Goal: Transaction & Acquisition: Purchase product/service

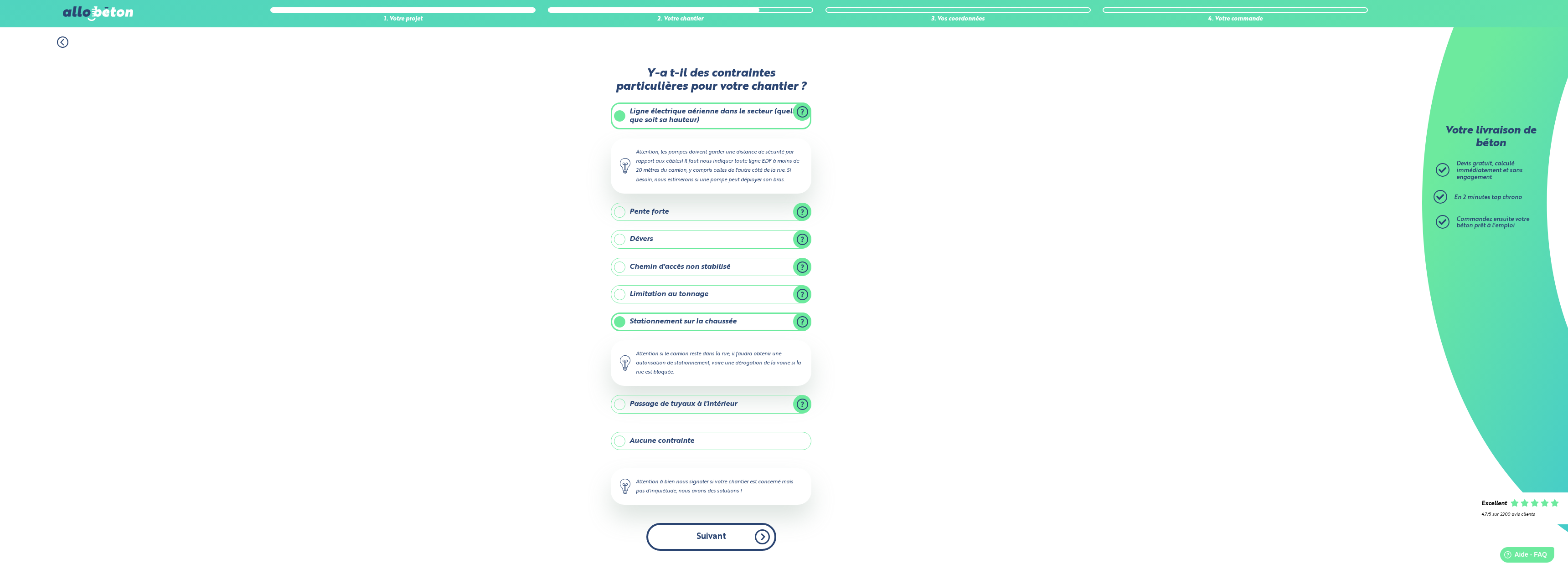
click at [660, 527] on button "Suivant" at bounding box center [711, 537] width 130 height 28
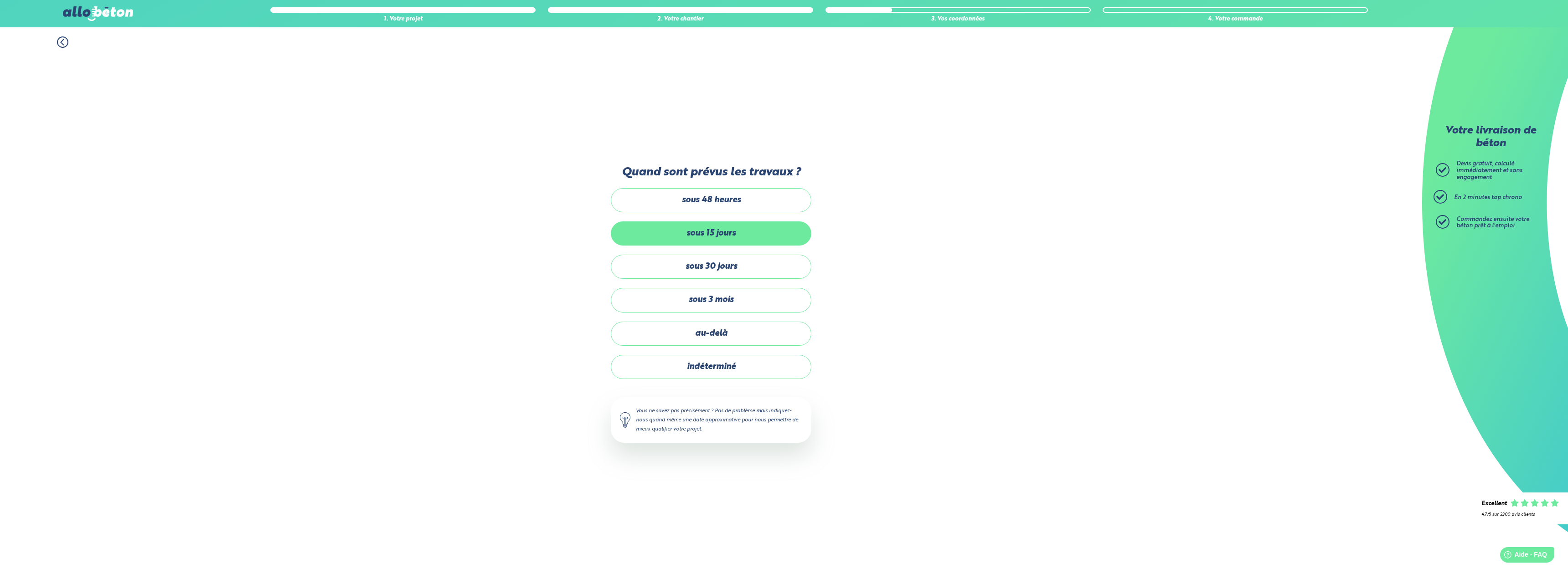
click at [785, 236] on label "sous 15 jours" at bounding box center [710, 234] width 200 height 24
click at [0, 0] on input "sous 15 jours" at bounding box center [0, 0] width 0 height 0
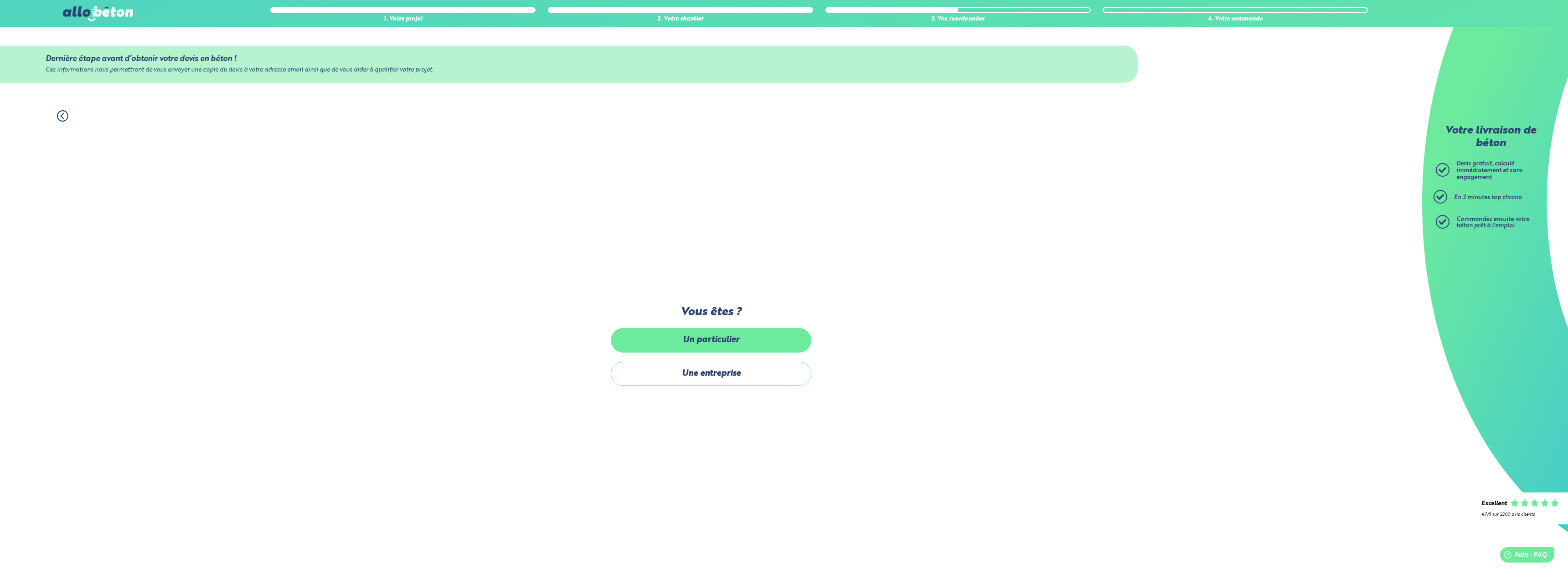
click at [771, 340] on label "Un particulier" at bounding box center [710, 340] width 200 height 24
click at [0, 0] on input "Un particulier" at bounding box center [0, 0] width 0 height 0
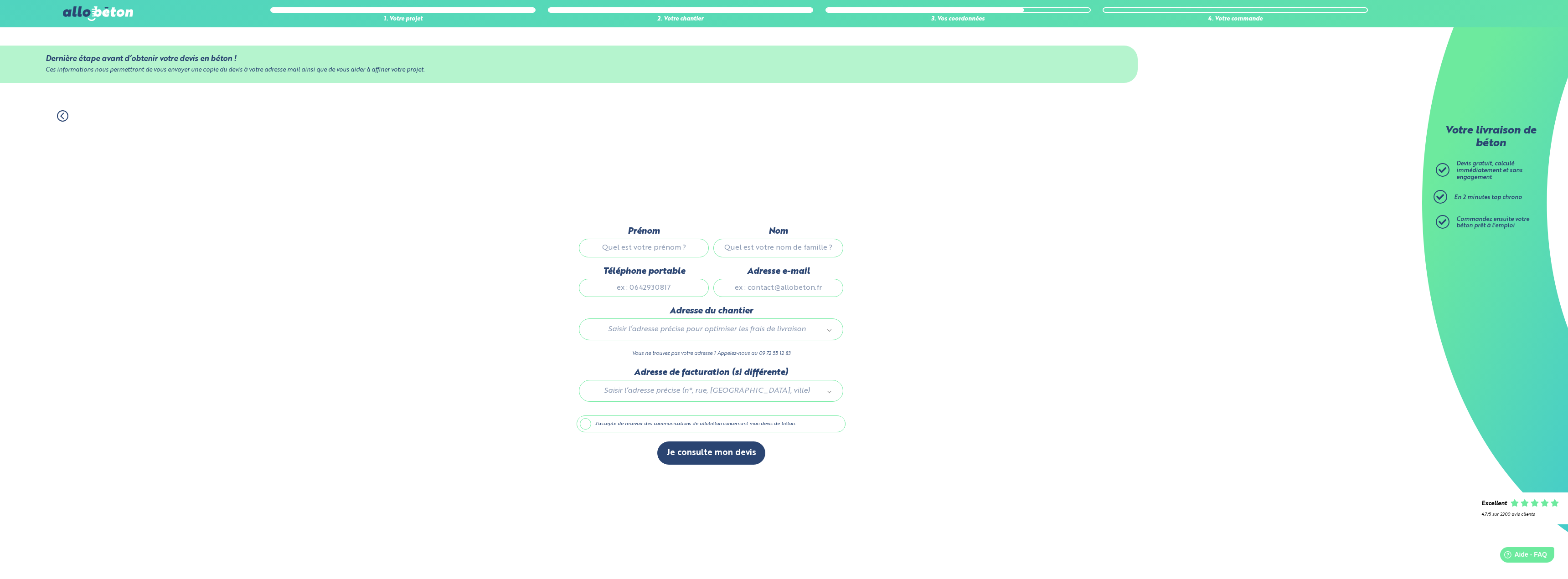
click at [670, 247] on input "Prénom" at bounding box center [643, 248] width 130 height 18
type input "[PERSON_NAME]"
type input "ELIE"
type input "0678105119"
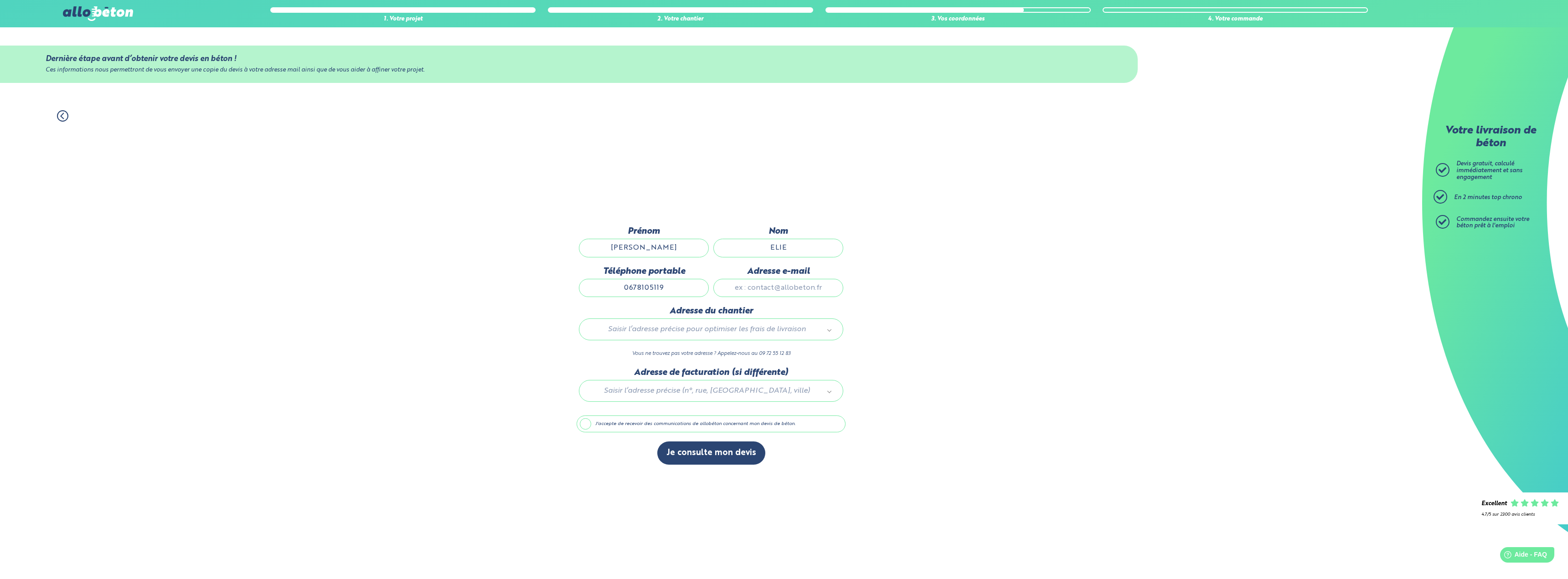
type input "[PERSON_NAME][EMAIL_ADDRESS][DOMAIN_NAME]"
type input "5 Route d'epreville"
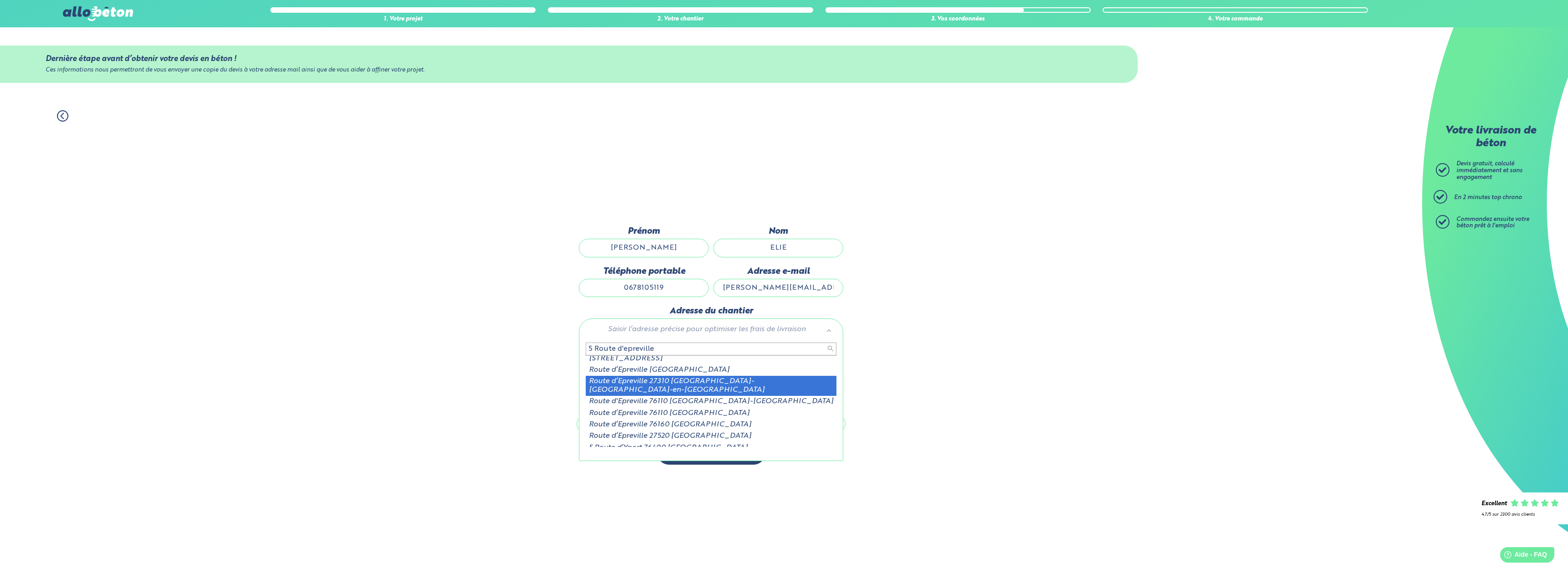
scroll to position [24, 0]
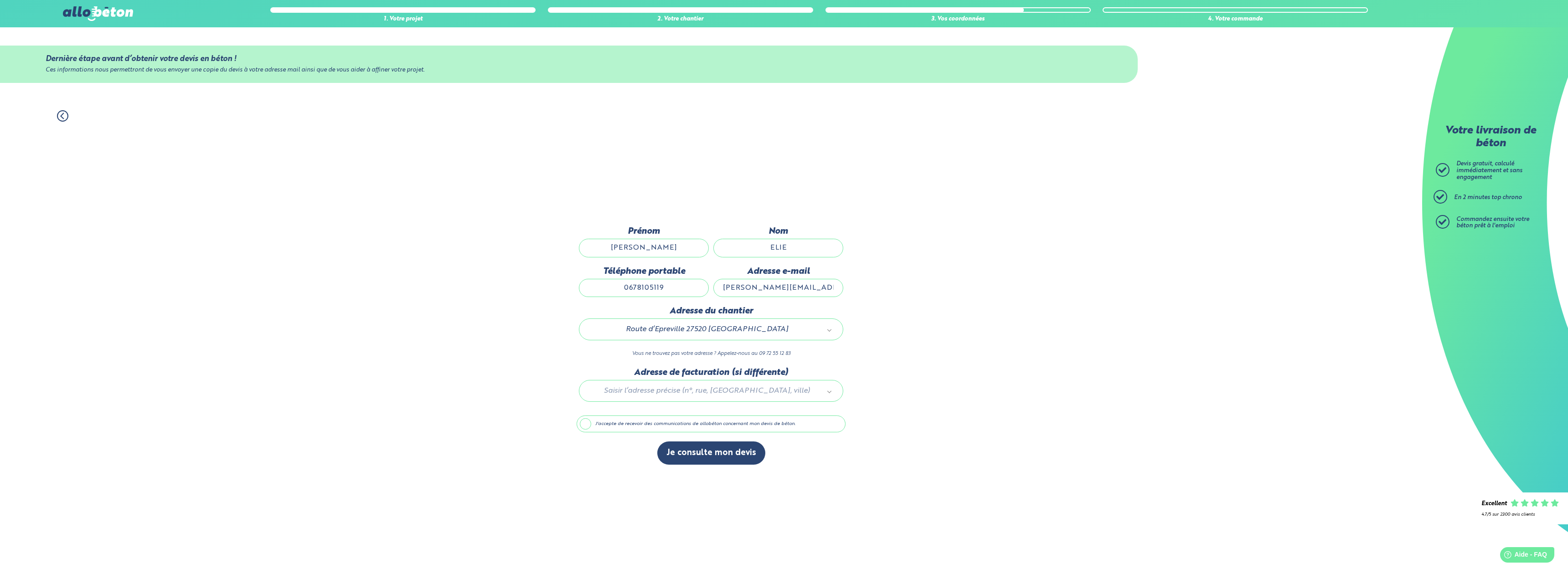
click at [968, 367] on div "1. Votre projet 2. Votre chantier 3. Vos coordonnées 4. Votre commande Dernière…" at bounding box center [711, 340] width 1422 height 478
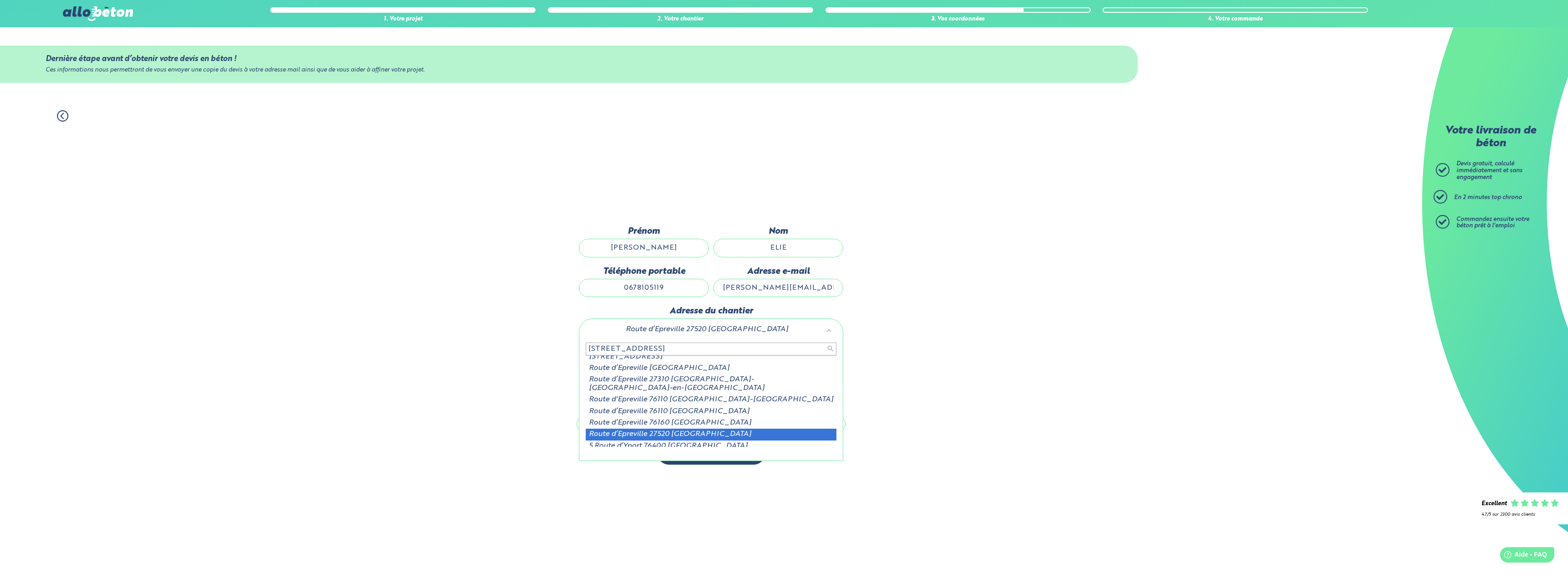
type input "5 route d'Epreville"
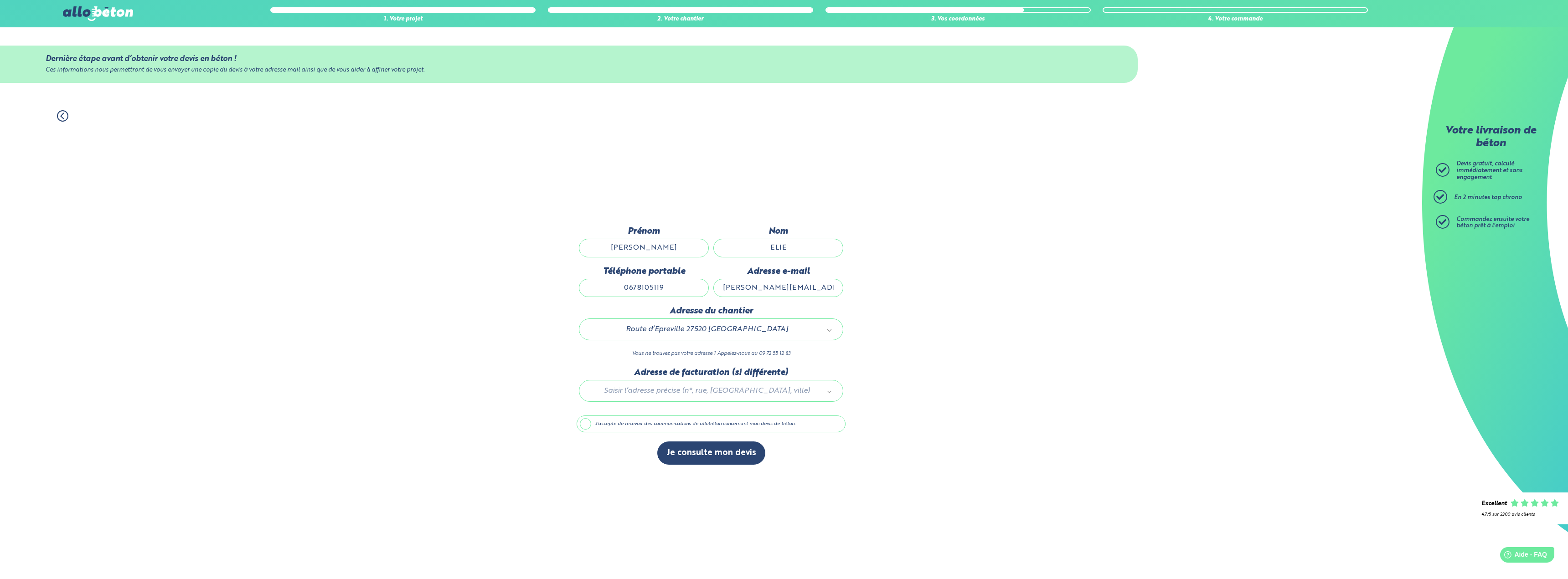
click at [1011, 400] on div "1. Votre projet 2. Votre chantier 3. Vos coordonnées 4. Votre commande Dernière…" at bounding box center [711, 340] width 1422 height 478
click at [583, 421] on label "J'accepte de recevoir des communications de allobéton concernant mon devis de b…" at bounding box center [711, 424] width 269 height 17
click at [0, 0] on input "J'accepte de recevoir des communications de allobéton concernant mon devis de b…" at bounding box center [0, 0] width 0 height 0
click at [583, 421] on label "J'accepte de recevoir des communications de allobéton concernant mon devis de b…" at bounding box center [711, 424] width 269 height 17
click at [0, 0] on input "J'accepte de recevoir des communications de allobéton concernant mon devis de b…" at bounding box center [0, 0] width 0 height 0
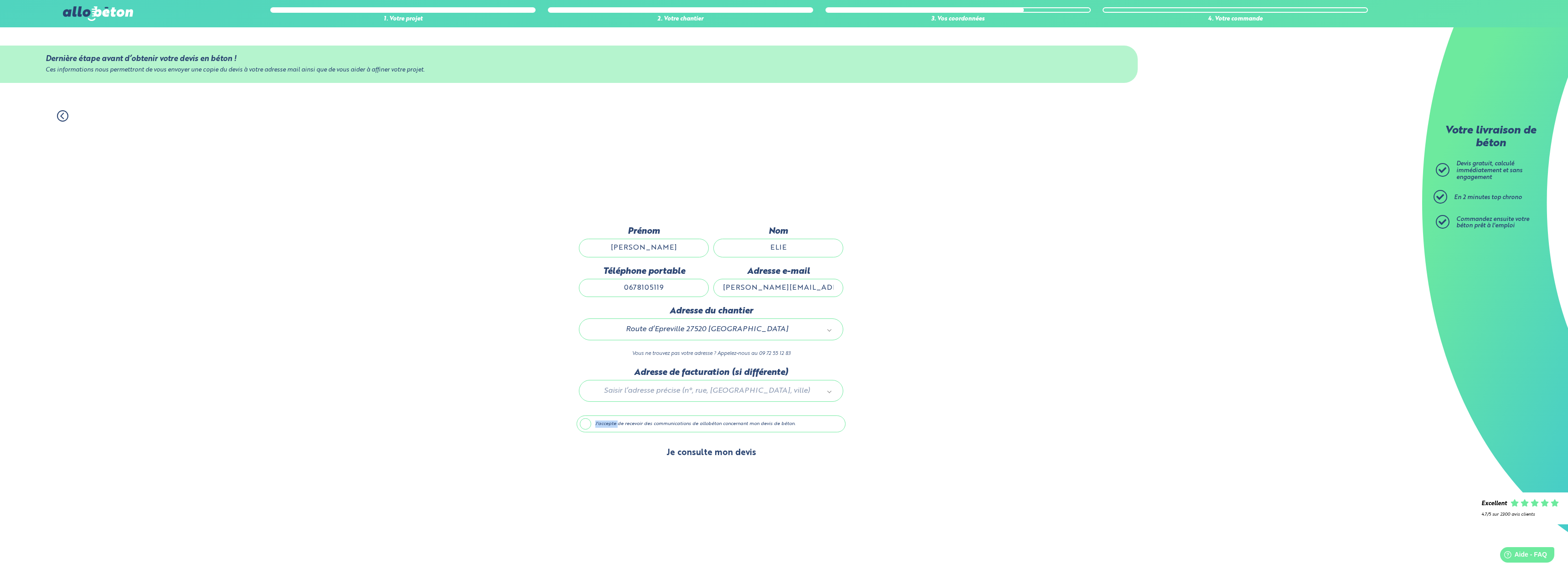
click at [681, 456] on button "Je consulte mon devis" at bounding box center [711, 453] width 108 height 23
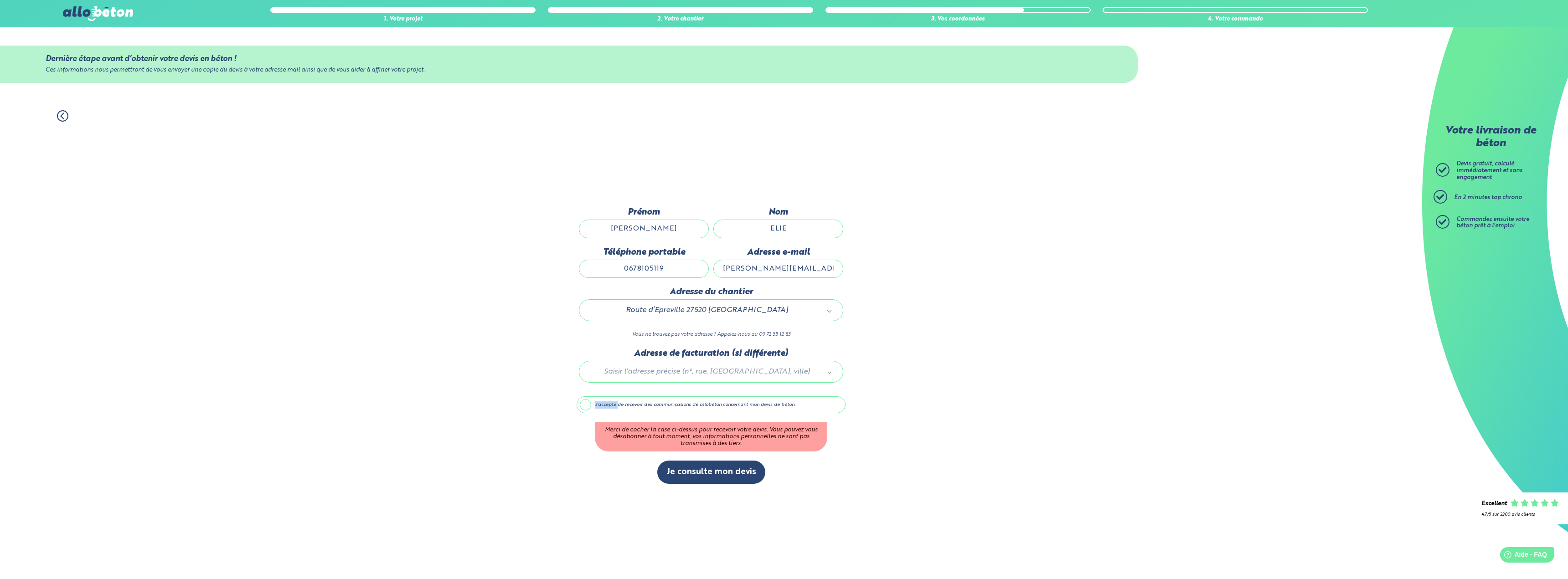
click at [614, 411] on label "J'accepte de recevoir des communications de allobéton concernant mon devis de b…" at bounding box center [711, 404] width 269 height 17
click at [0, 0] on input "J'accepte de recevoir des communications de allobéton concernant mon devis de b…" at bounding box center [0, 0] width 0 height 0
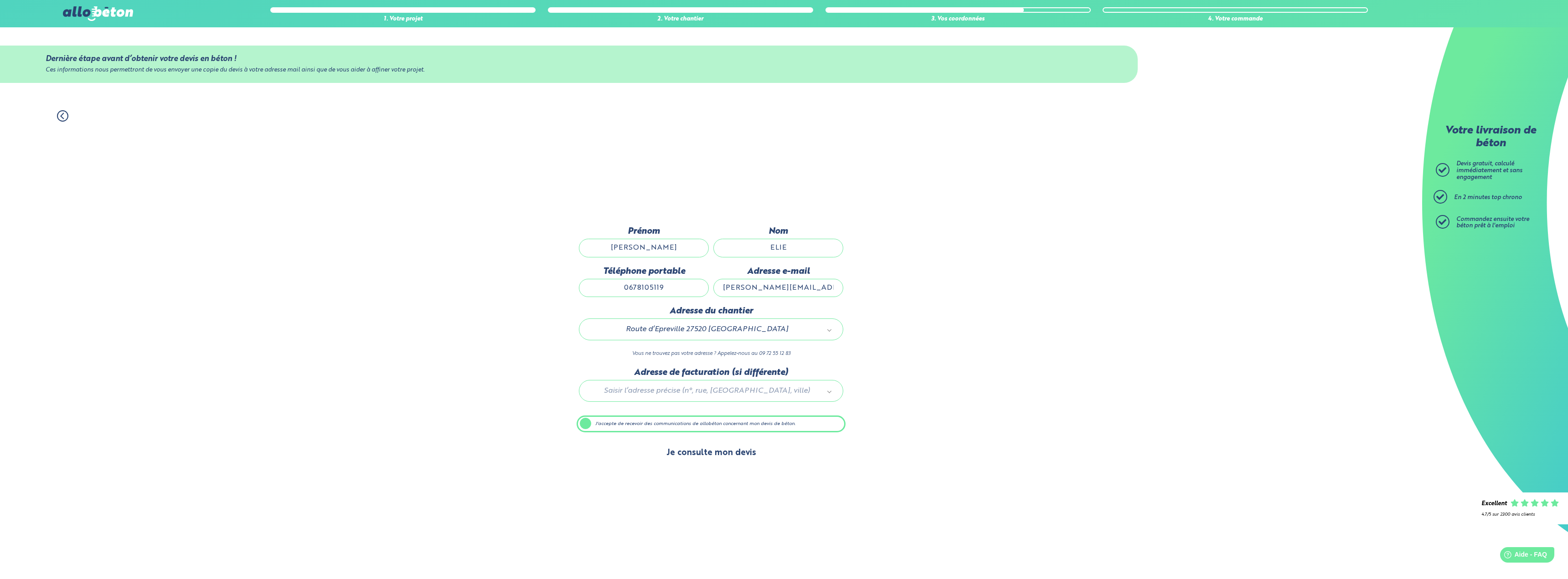
click at [709, 459] on button "Je consulte mon devis" at bounding box center [711, 453] width 108 height 23
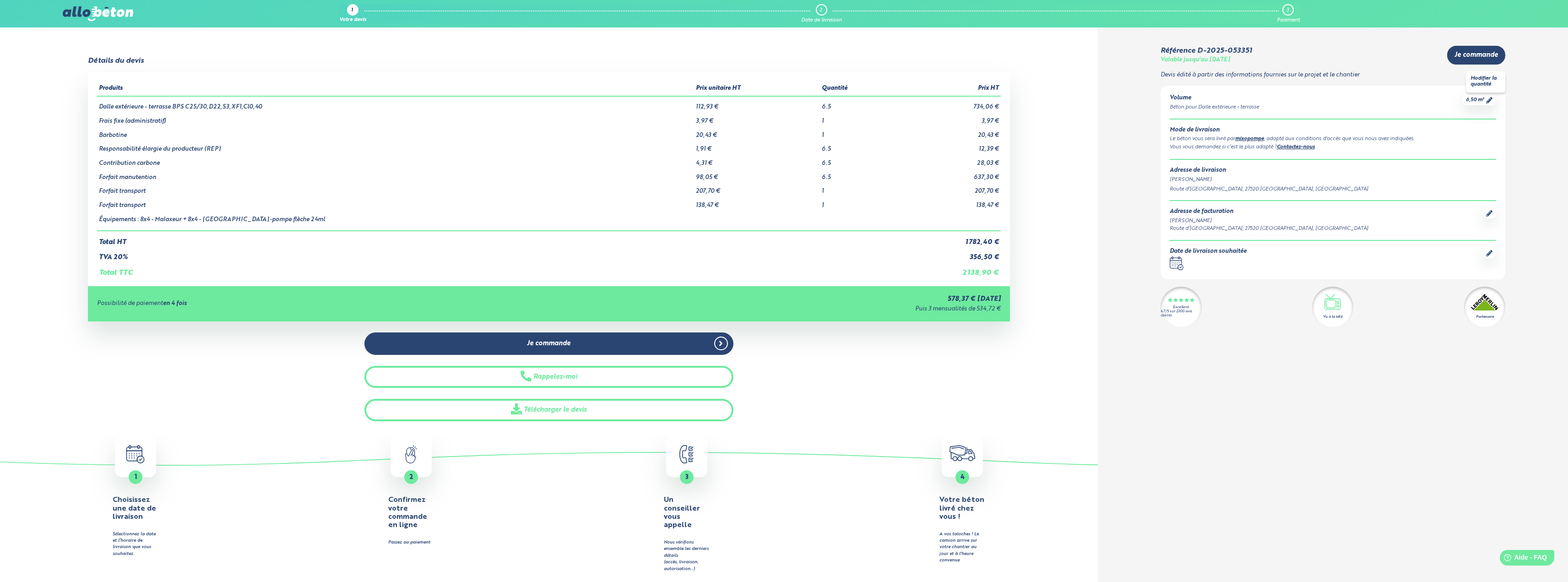
click at [1483, 99] on span "6,50 m³" at bounding box center [1475, 100] width 18 height 7
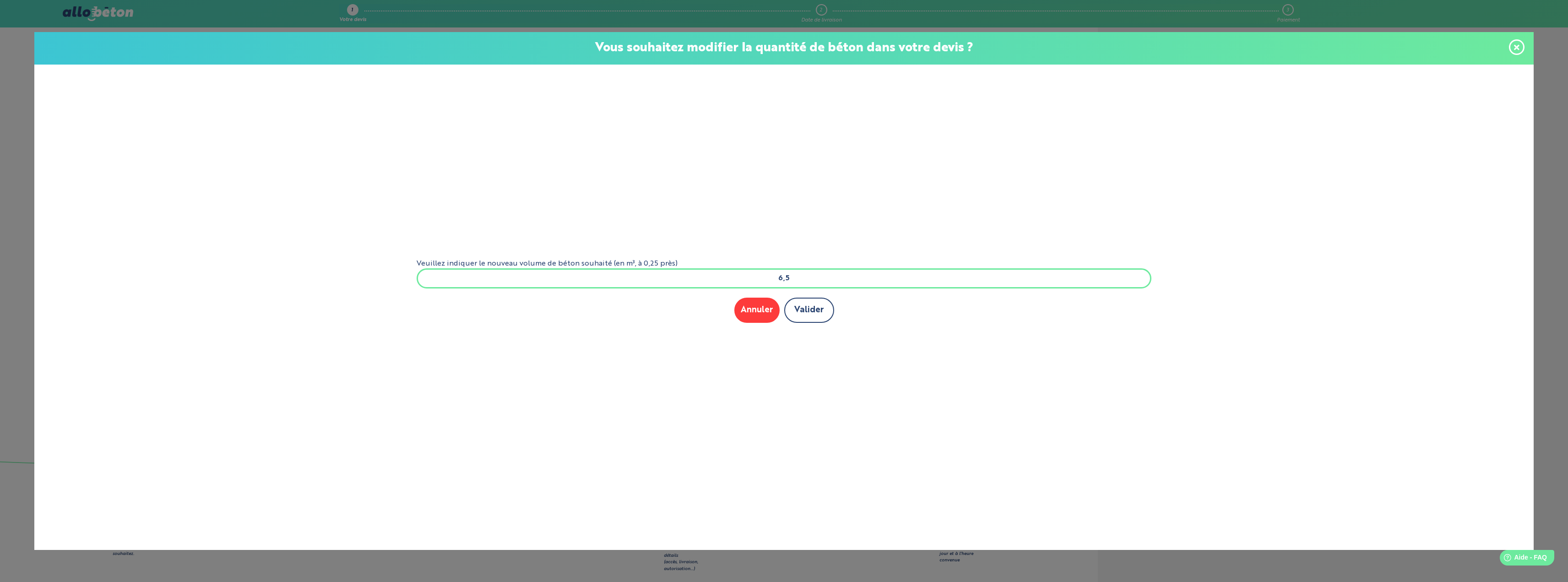
click at [814, 317] on button "Valider" at bounding box center [809, 310] width 50 height 25
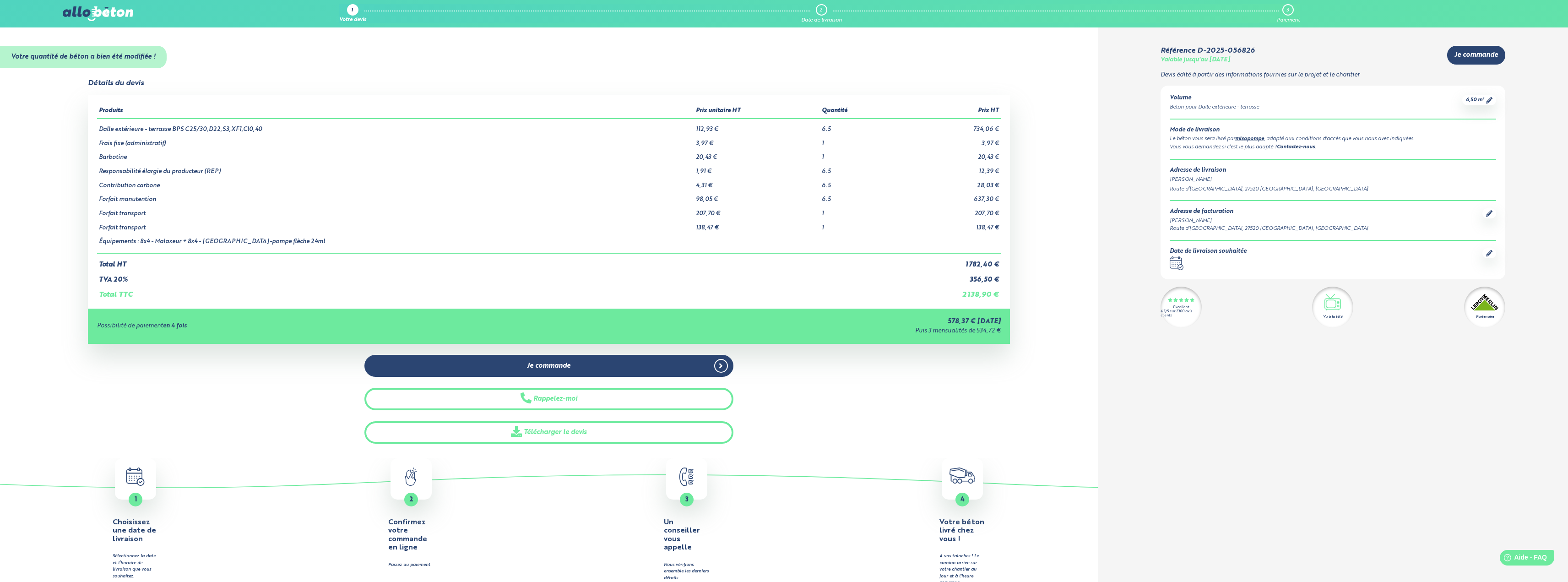
click at [1251, 139] on link "mixopompe" at bounding box center [1249, 139] width 29 height 5
drag, startPoint x: 971, startPoint y: 297, endPoint x: 1028, endPoint y: 311, distance: 58.7
click at [1028, 311] on div "Détails du devis Produits Prix unitaire HT Quantité Prix HT Dalle extérieure - …" at bounding box center [549, 262] width 1098 height 364
click at [1040, 283] on div "Détails du devis Produits Prix unitaire HT Quantité Prix HT Dalle extérieure - …" at bounding box center [549, 262] width 1098 height 364
drag, startPoint x: 963, startPoint y: 296, endPoint x: 999, endPoint y: 298, distance: 36.1
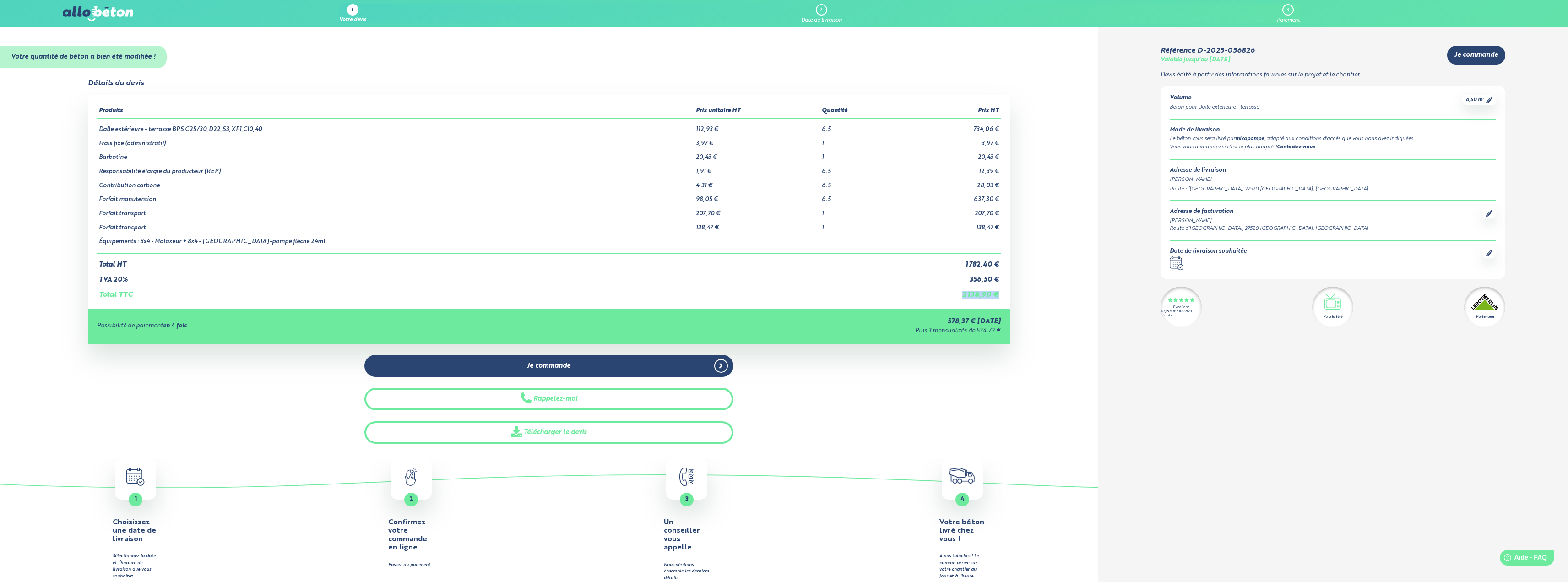
click at [999, 298] on td "2 138,90 €" at bounding box center [948, 291] width 105 height 15
click at [765, 262] on td "Total HT" at bounding box center [496, 260] width 799 height 15
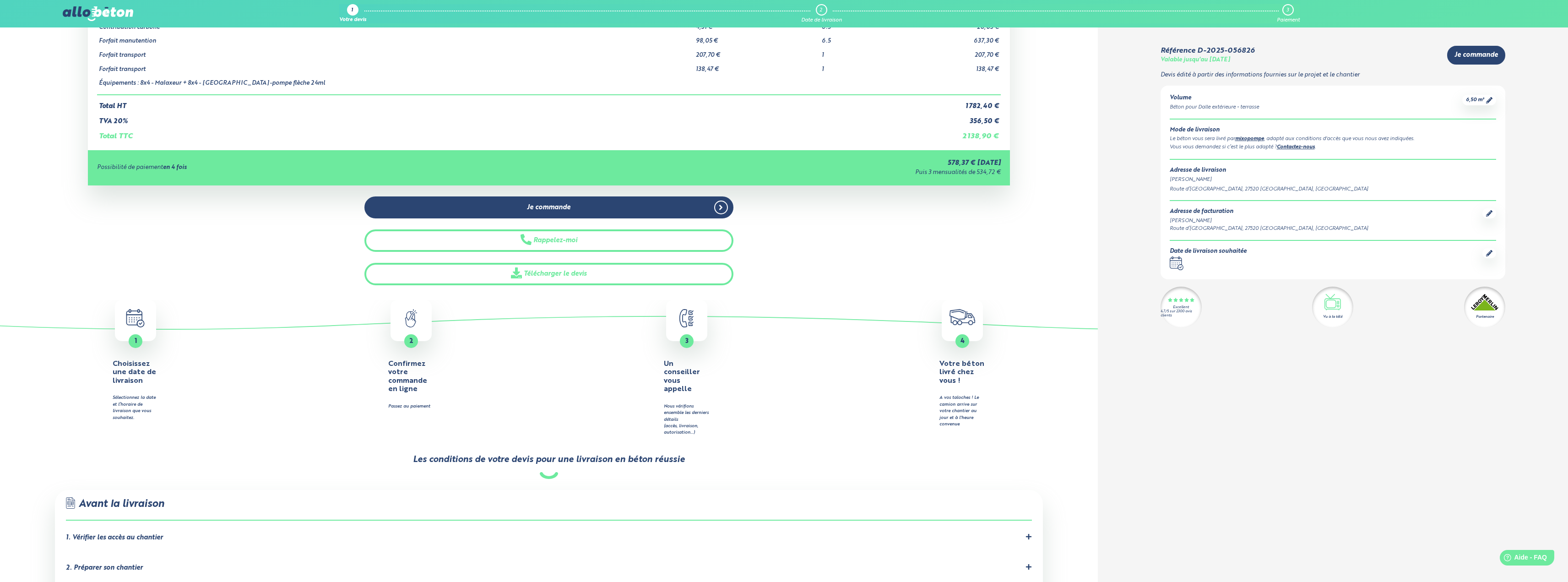
scroll to position [183, 0]
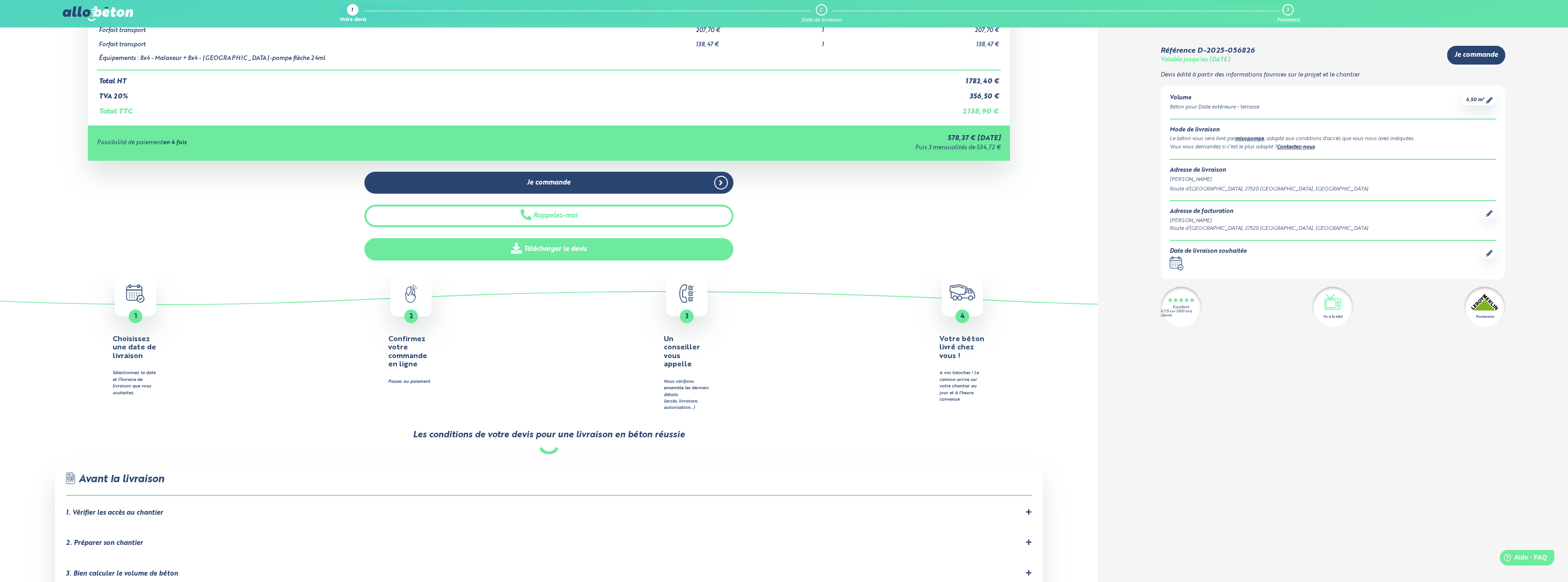
click at [606, 246] on link "Télécharger le devis" at bounding box center [549, 249] width 369 height 23
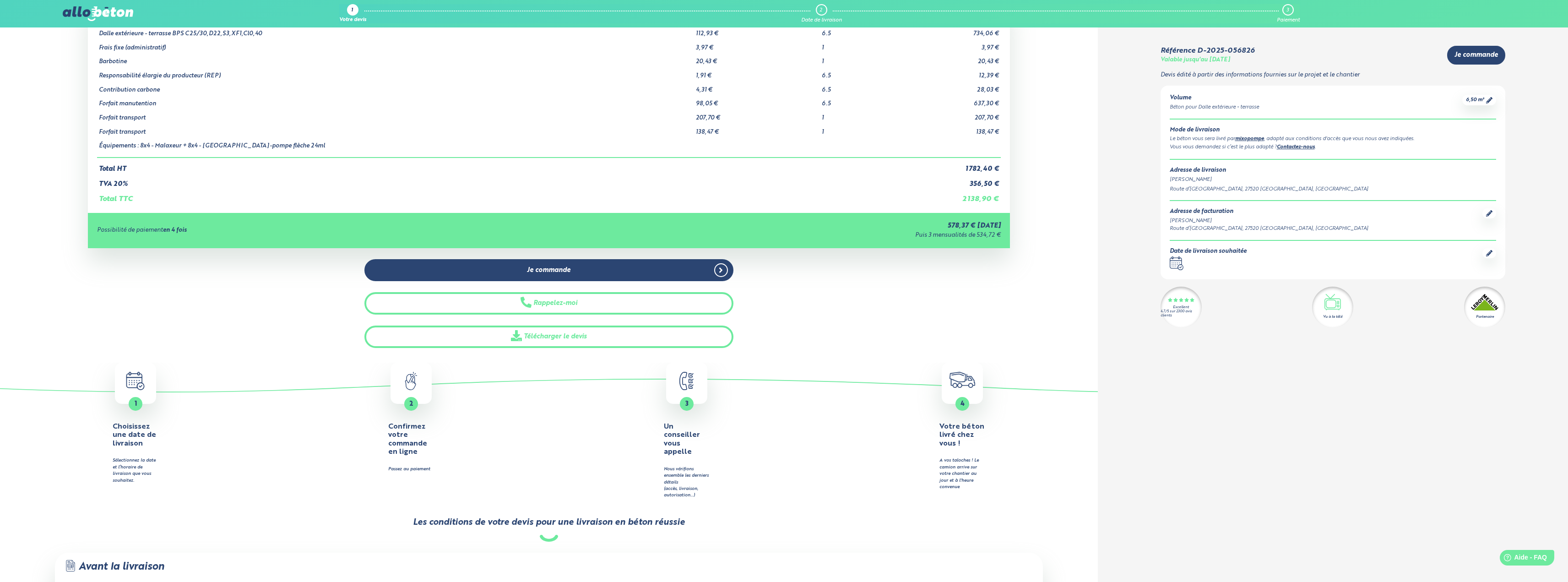
scroll to position [92, 0]
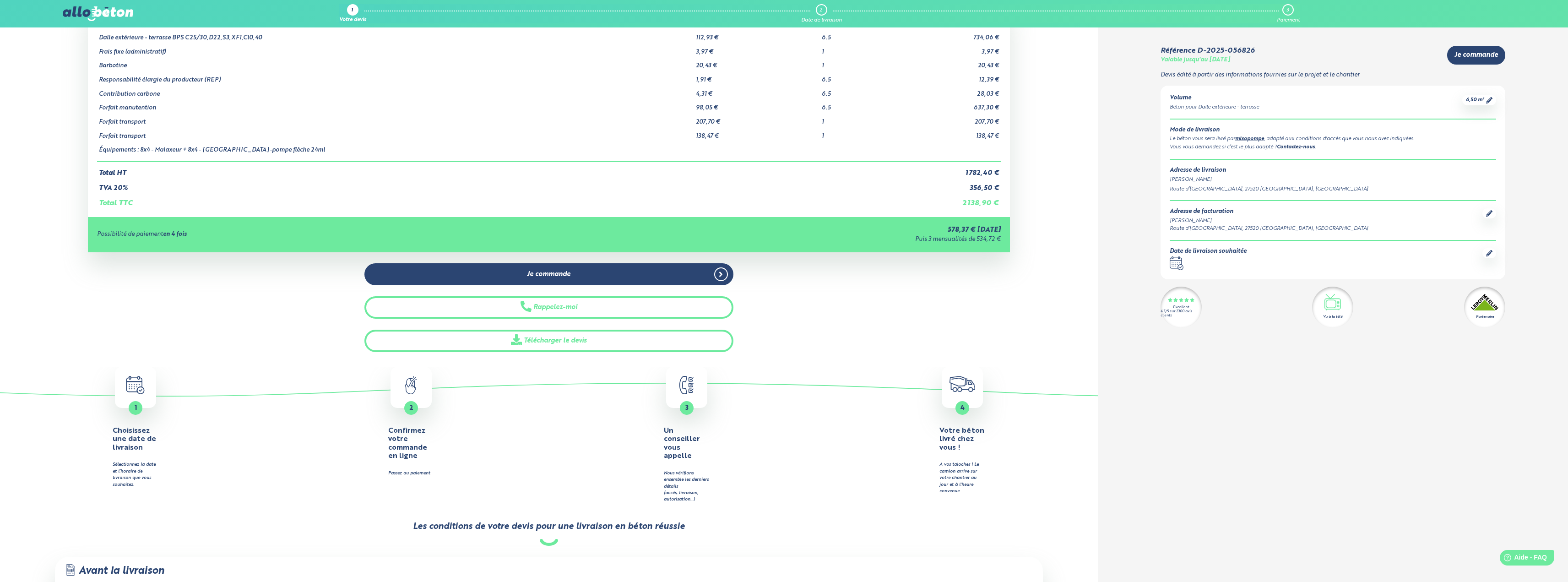
click at [1493, 254] on div at bounding box center [1489, 253] width 13 height 10
click at [1487, 252] on icon at bounding box center [1489, 253] width 6 height 6
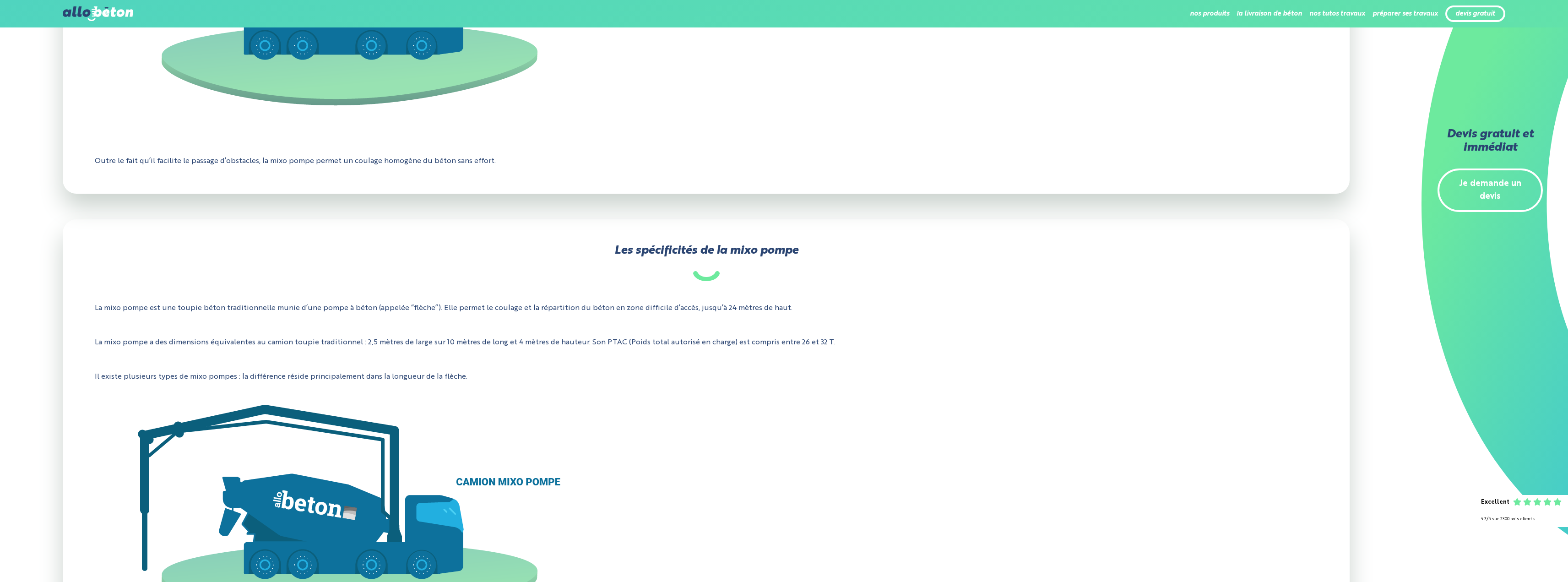
scroll to position [550, 0]
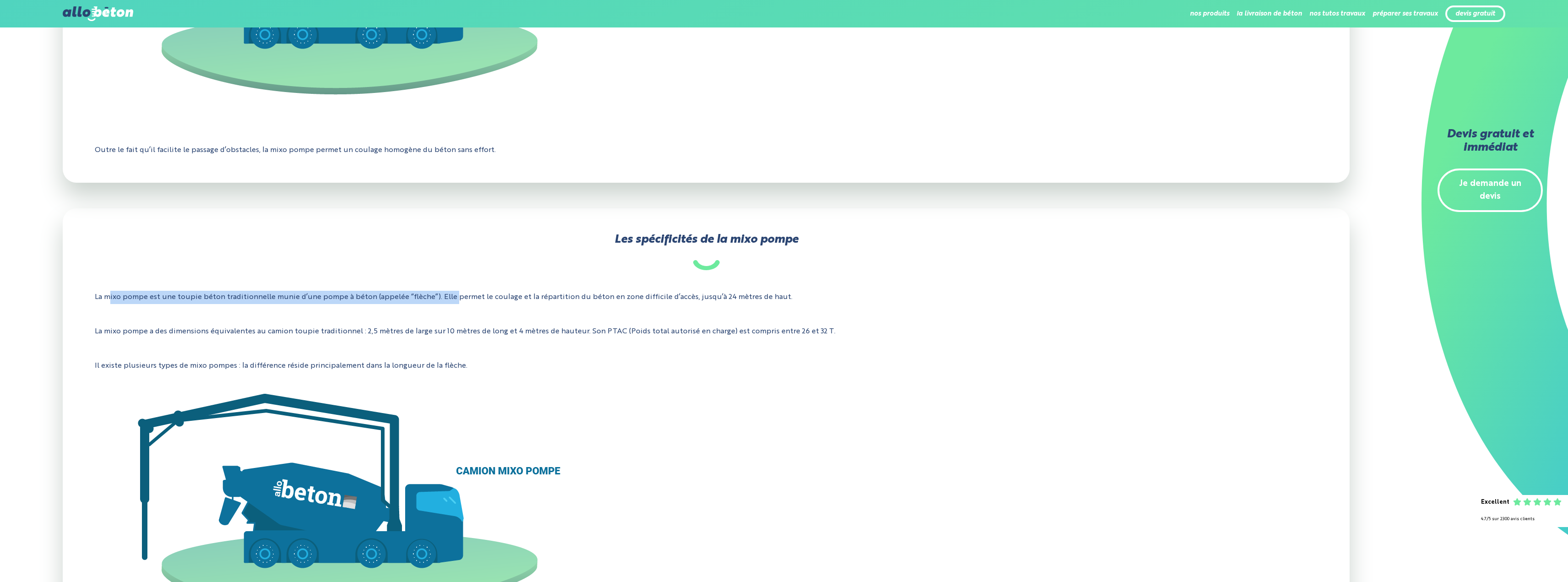
drag, startPoint x: 108, startPoint y: 294, endPoint x: 456, endPoint y: 303, distance: 348.1
click at [456, 303] on p "La mixo pompe est une toupie béton traditionnelle munie d’une pompe à béton (ap…" at bounding box center [706, 297] width 1223 height 27
click at [457, 303] on p "La mixo pompe est une toupie béton traditionnelle munie d’une pompe à béton (ap…" at bounding box center [706, 297] width 1223 height 27
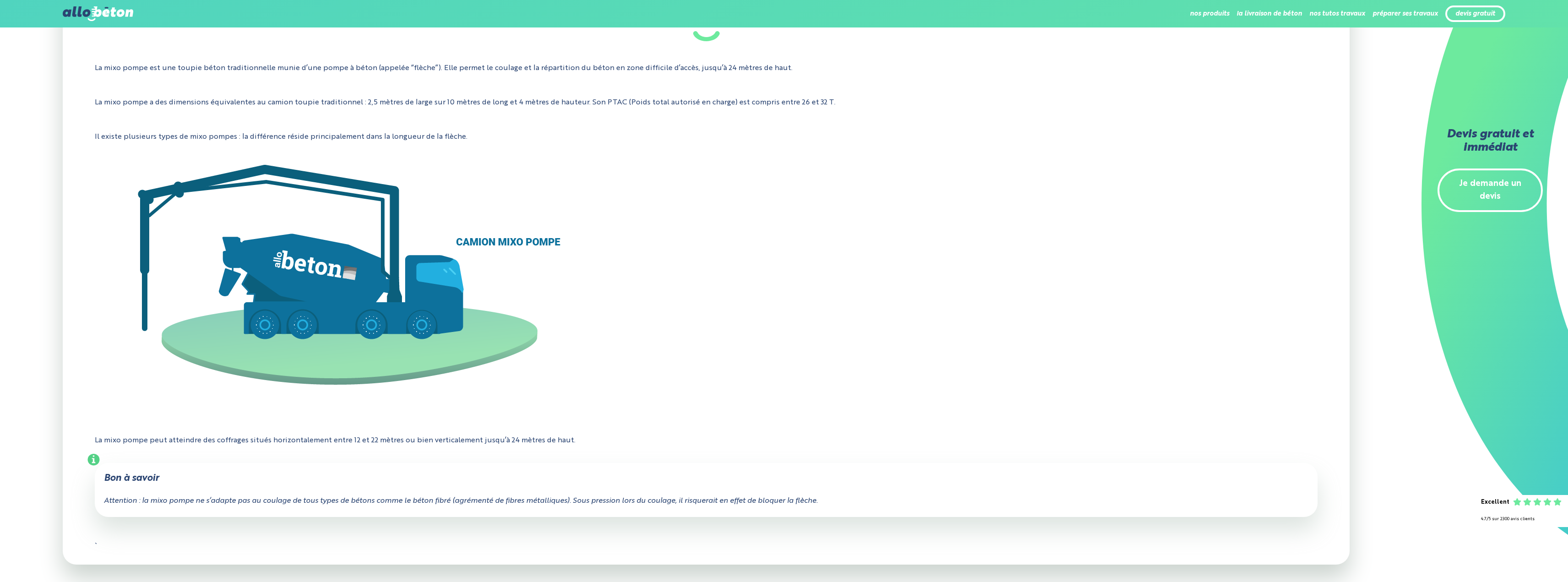
scroll to position [1007, 0]
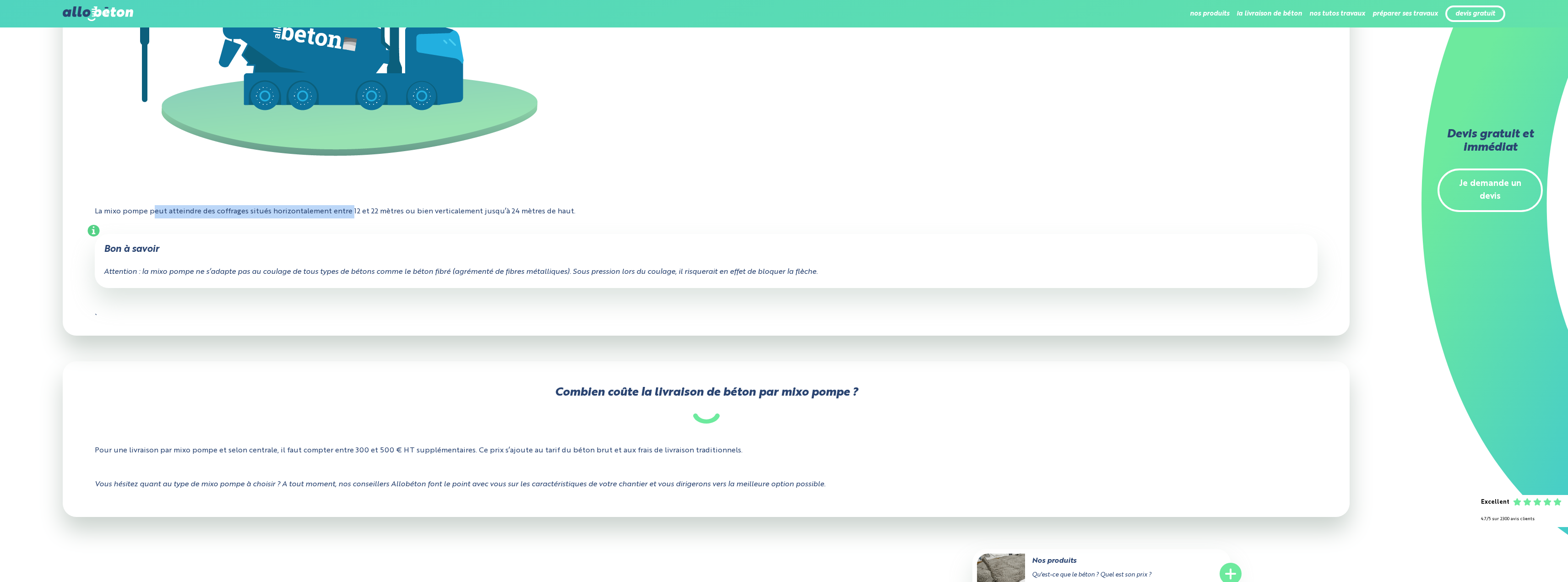
drag, startPoint x: 153, startPoint y: 212, endPoint x: 352, endPoint y: 205, distance: 199.1
click at [352, 205] on p "La mixo pompe peut atteindre des coffrages situés horizontalement entre 12 et 2…" at bounding box center [706, 212] width 1223 height 27
click at [412, 207] on p "La mixo pompe peut atteindre des coffrages situés horizontalement entre 12 et 2…" at bounding box center [706, 212] width 1223 height 27
drag, startPoint x: 329, startPoint y: 213, endPoint x: 389, endPoint y: 215, distance: 60.0
click at [389, 215] on p "La mixo pompe peut atteindre des coffrages situés horizontalement entre 12 et 2…" at bounding box center [706, 212] width 1223 height 27
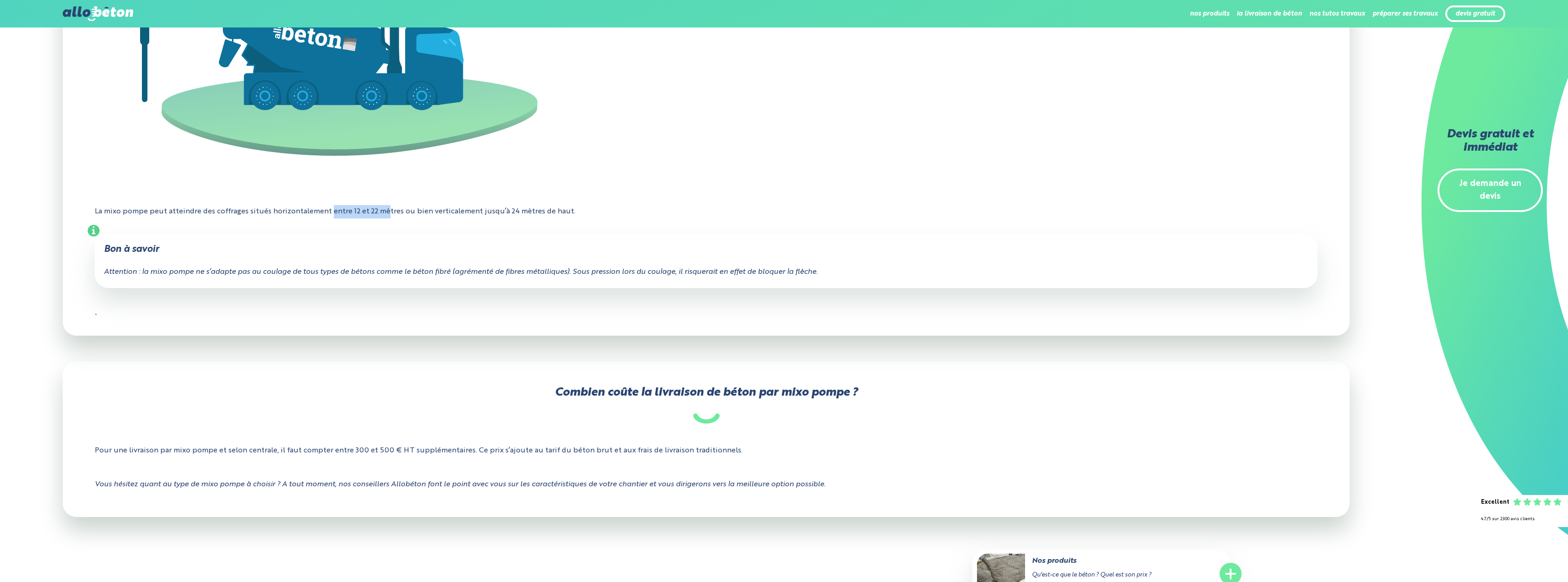
click at [389, 215] on p "La mixo pompe peut atteindre des coffrages situés horizontalement entre 12 et 2…" at bounding box center [706, 212] width 1223 height 27
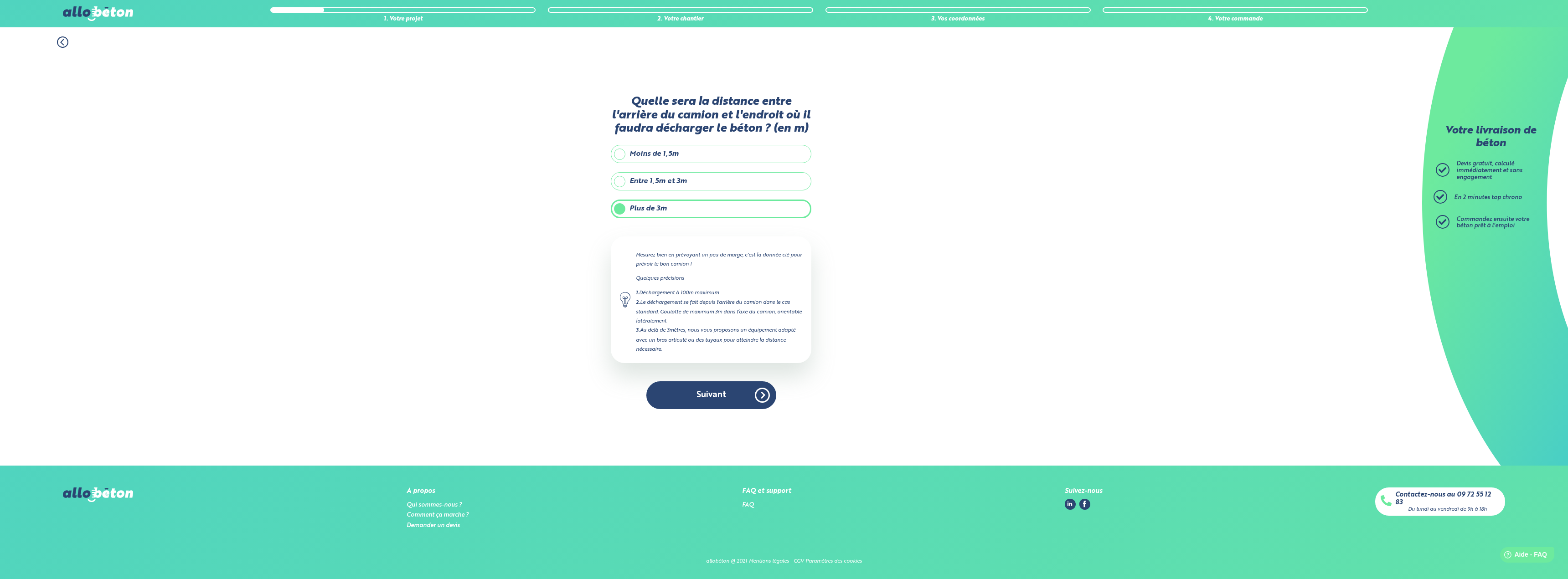
click at [701, 215] on label "Plus de 3m" at bounding box center [710, 209] width 200 height 18
click at [0, 0] on input "Plus de 3m" at bounding box center [0, 0] width 0 height 0
click at [730, 399] on button "Suivant" at bounding box center [711, 395] width 130 height 28
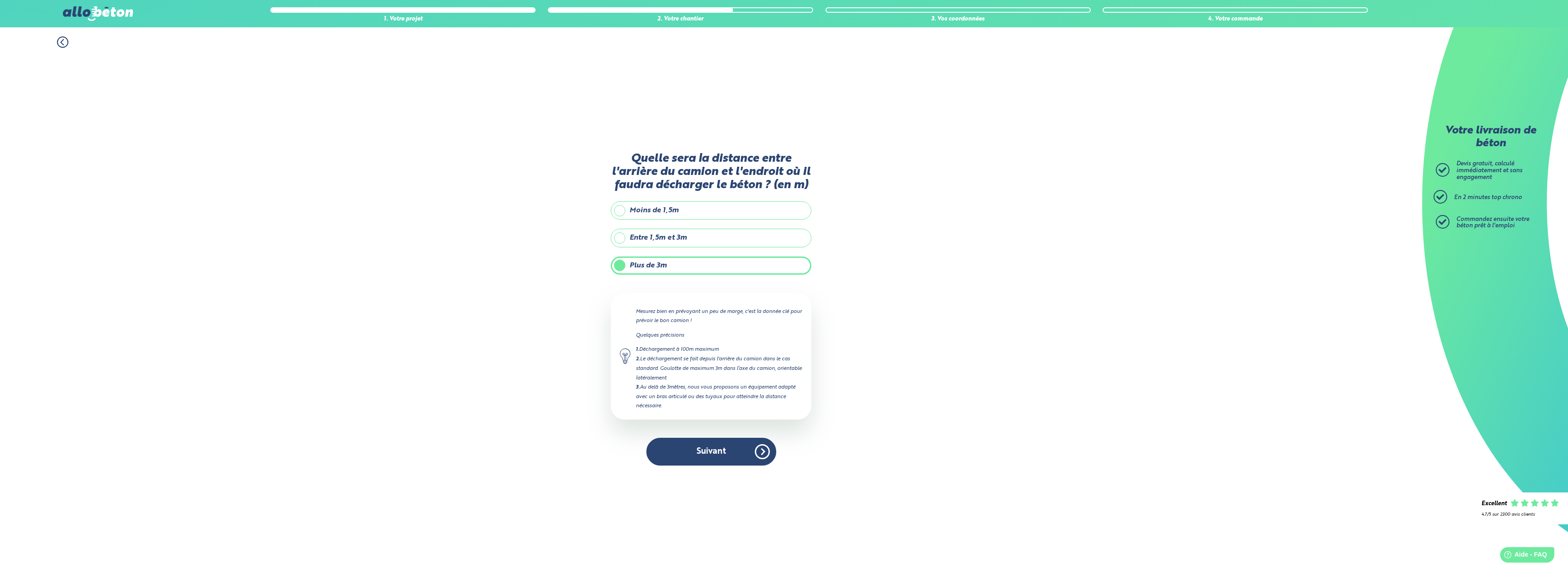
click at [688, 240] on label "Entre 1,5m et 3m" at bounding box center [710, 238] width 200 height 18
click at [0, 0] on input "Entre 1,5m et 3m" at bounding box center [0, 0] width 0 height 0
type input "3"
click at [681, 275] on div "Quelle sera la distance entre l'arrière du camion et l'endroit où il faudra déc…" at bounding box center [710, 313] width 200 height 323
click at [670, 269] on label "Plus de 3m" at bounding box center [710, 266] width 200 height 18
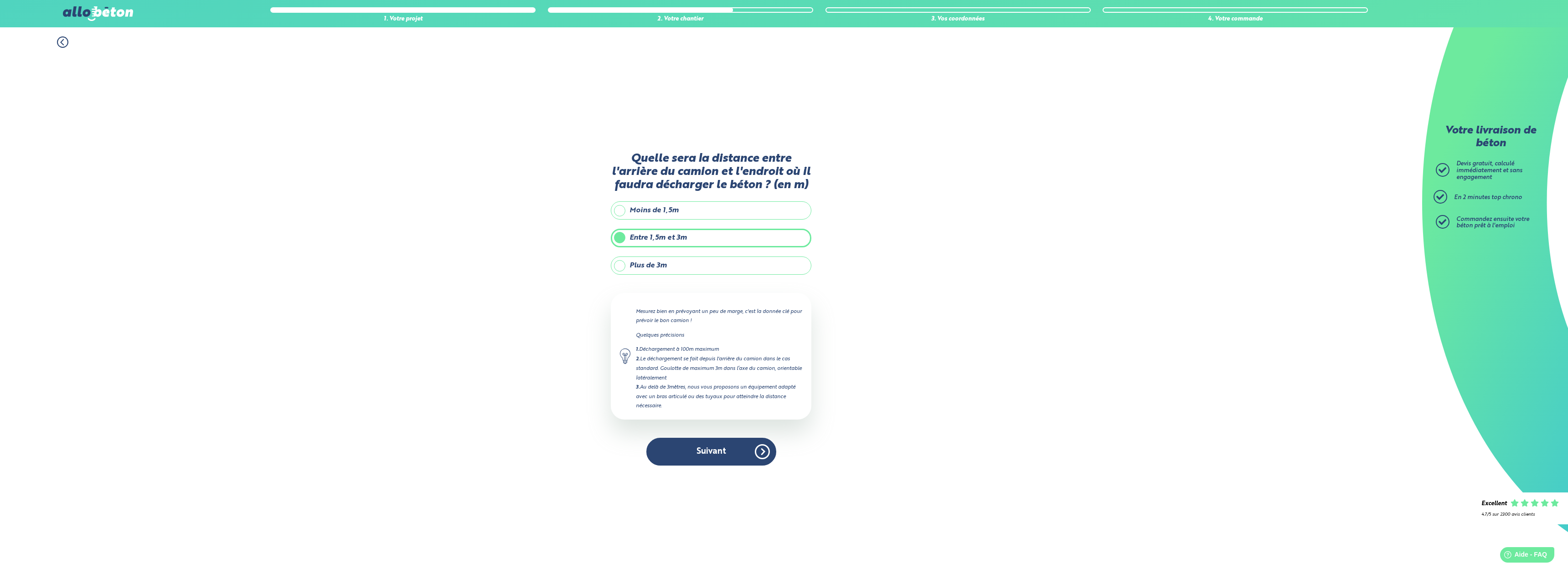
click at [0, 0] on input "Plus de 3m" at bounding box center [0, 0] width 0 height 0
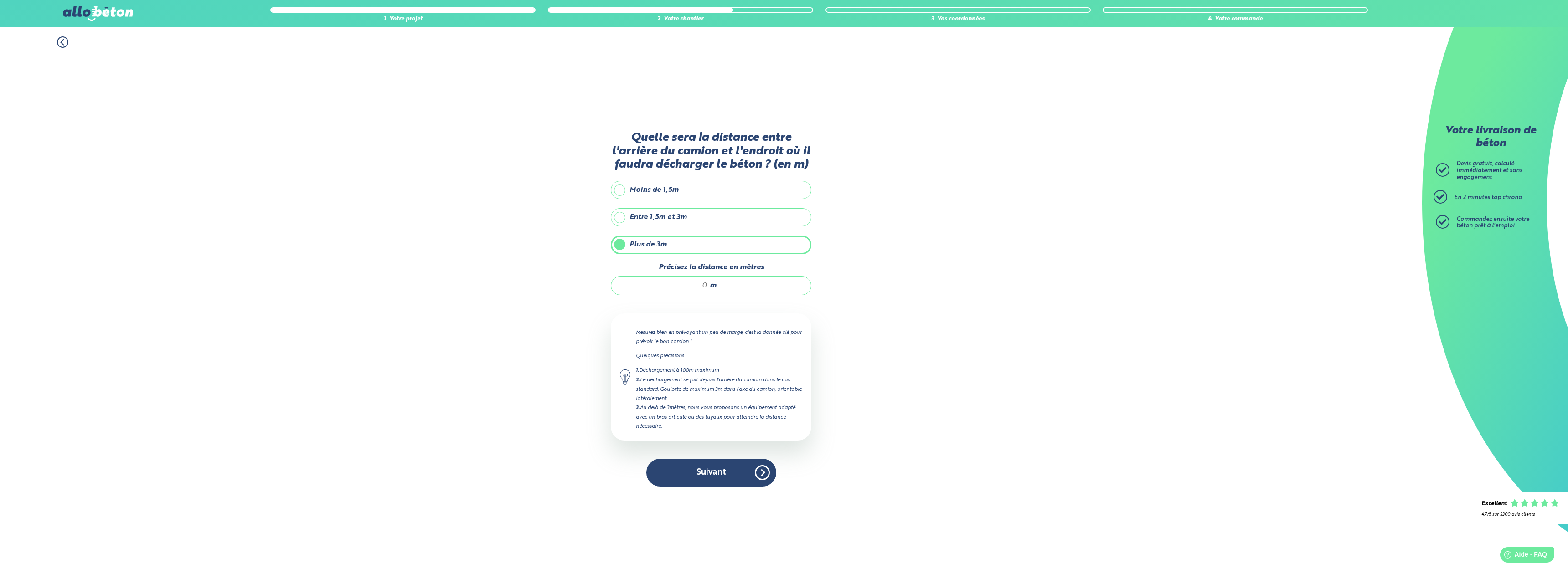
click at [688, 280] on div "m" at bounding box center [710, 285] width 200 height 19
type input "21"
click at [967, 361] on div "1. Votre projet 2. Votre chantier 3. Vos coordonnées 4. Votre commande Quelle s…" at bounding box center [711, 303] width 1422 height 552
click at [738, 470] on button "Suivant" at bounding box center [711, 473] width 130 height 28
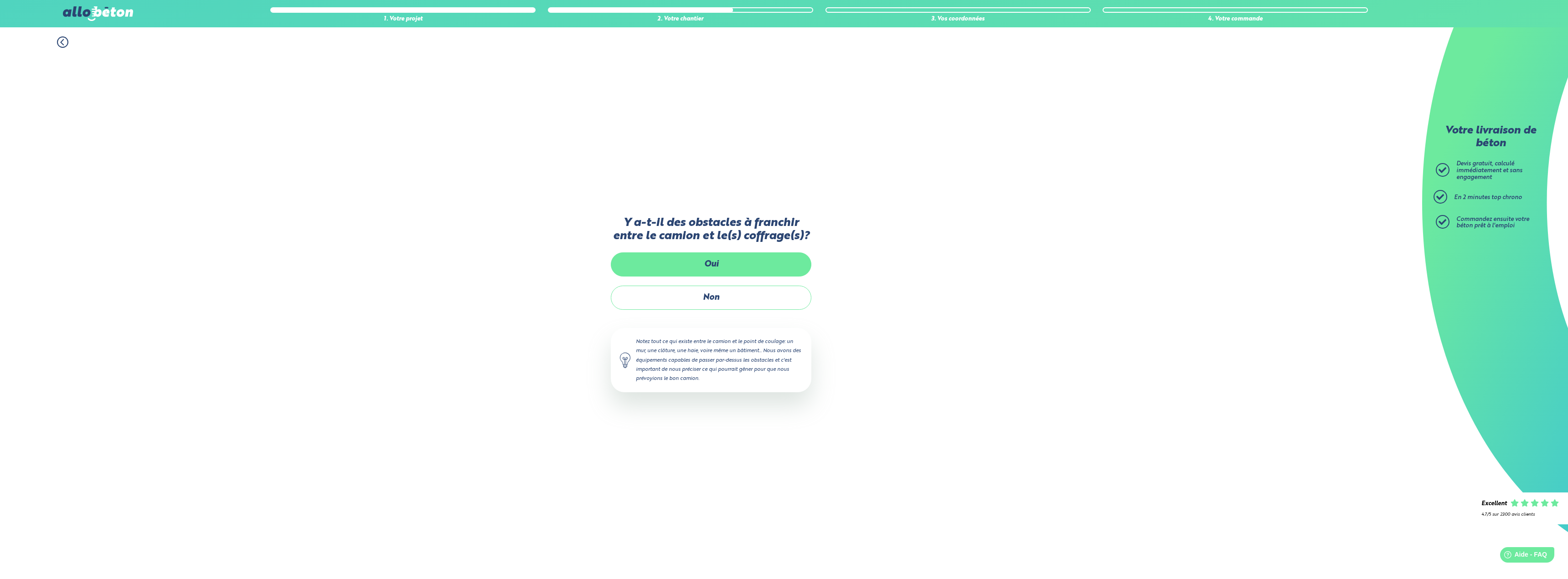
click at [712, 263] on label "Oui" at bounding box center [710, 265] width 200 height 24
click at [0, 0] on input "Oui" at bounding box center [0, 0] width 0 height 0
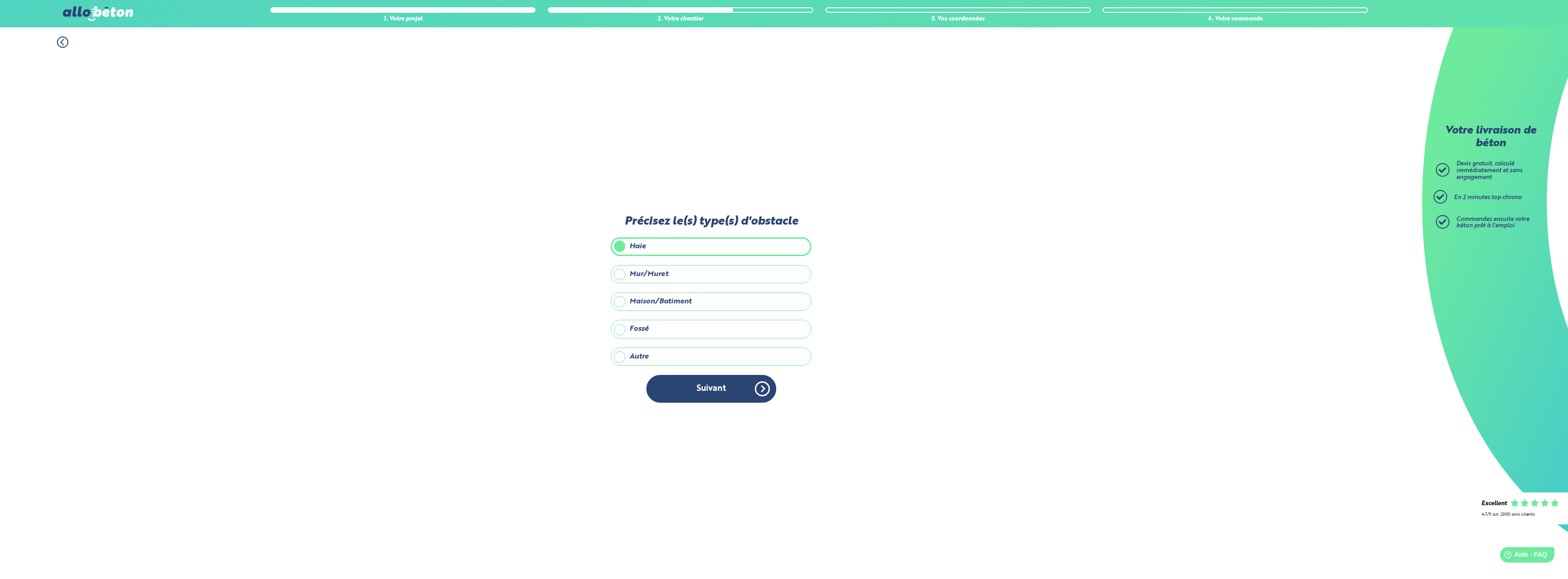
click at [643, 358] on label "Autre" at bounding box center [710, 356] width 200 height 18
click at [0, 0] on input "Autre" at bounding box center [0, 0] width 0 height 0
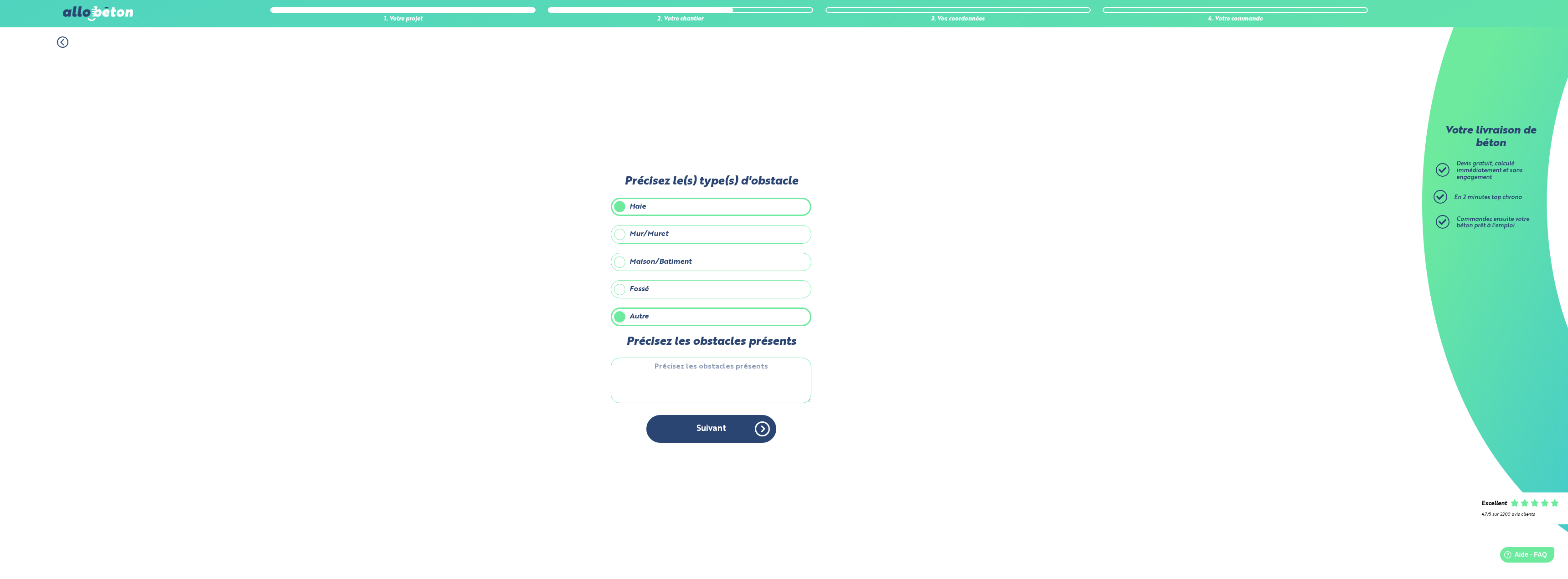
click at [677, 373] on textarea "Précisez les obstacles présents" at bounding box center [710, 380] width 200 height 46
click at [685, 321] on label "Autre" at bounding box center [710, 316] width 200 height 18
click at [0, 0] on input "Autre" at bounding box center [0, 0] width 0 height 0
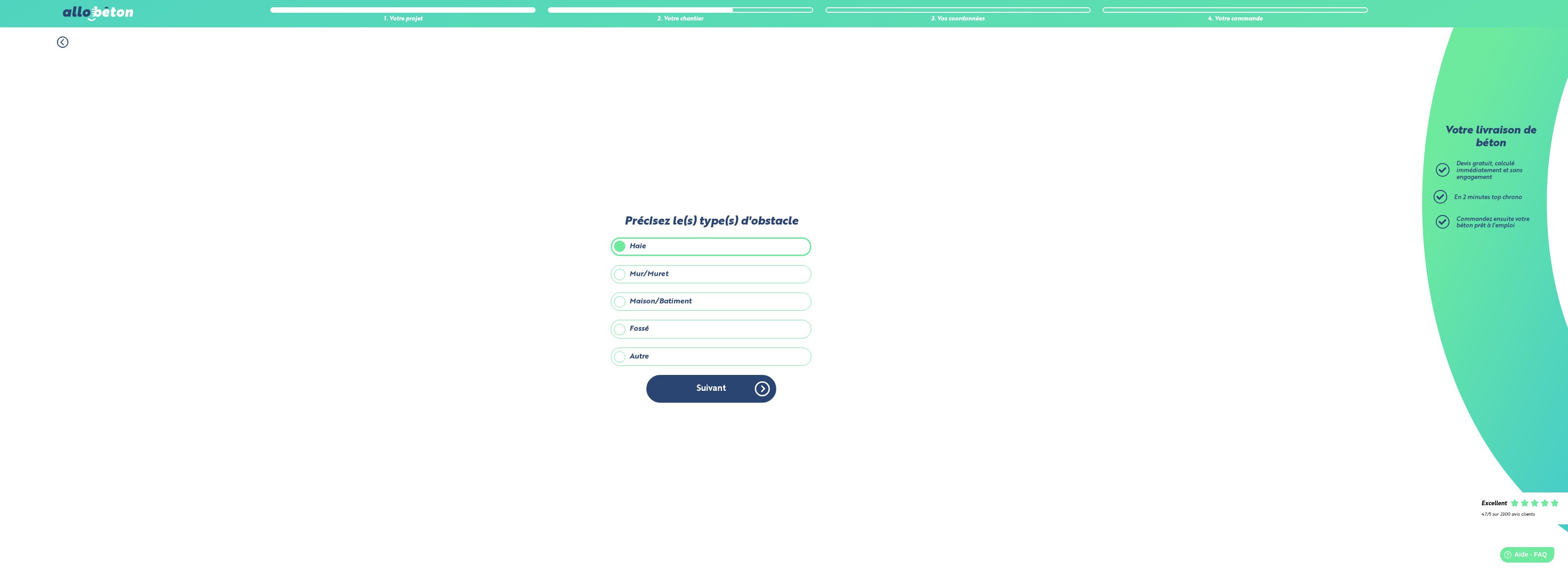
click at [701, 372] on div "Précisez le(s) type(s) d'obstacle Haie Mur/Muret Maison/Batiment Fossé Autre Pr…" at bounding box center [710, 313] width 200 height 197
click at [695, 392] on button "Suivant" at bounding box center [711, 389] width 130 height 28
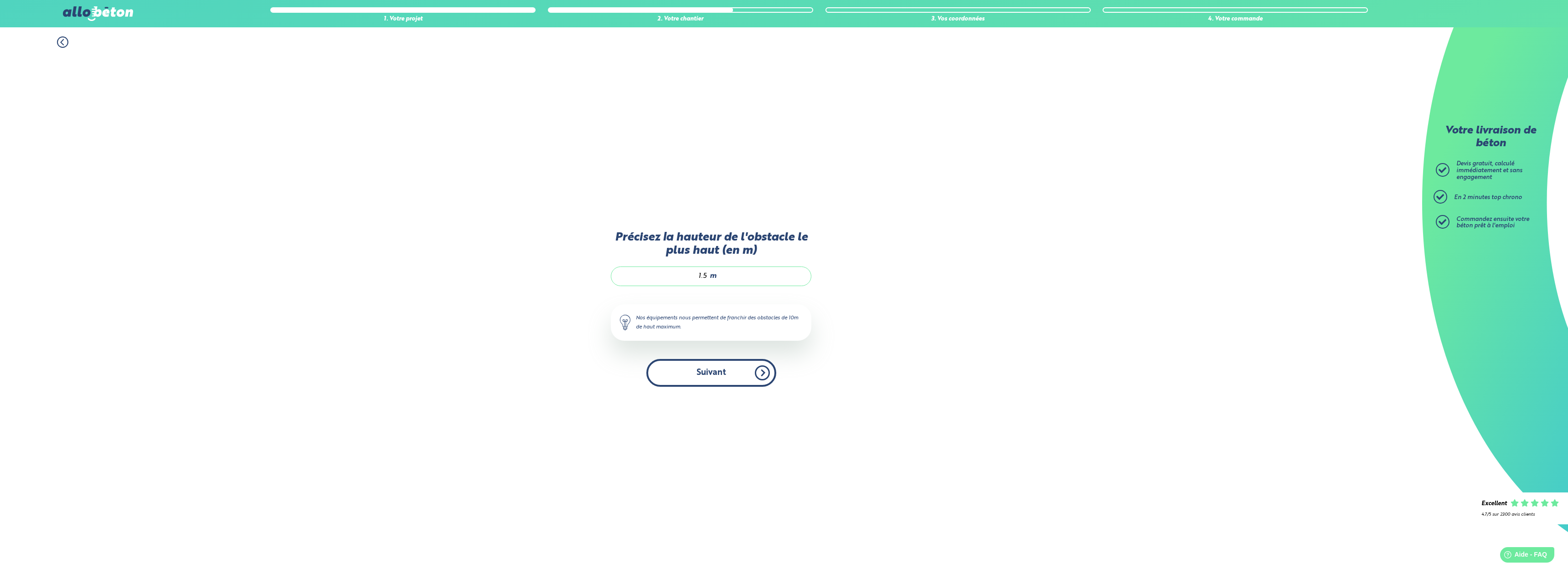
click at [704, 369] on button "Suivant" at bounding box center [711, 373] width 130 height 28
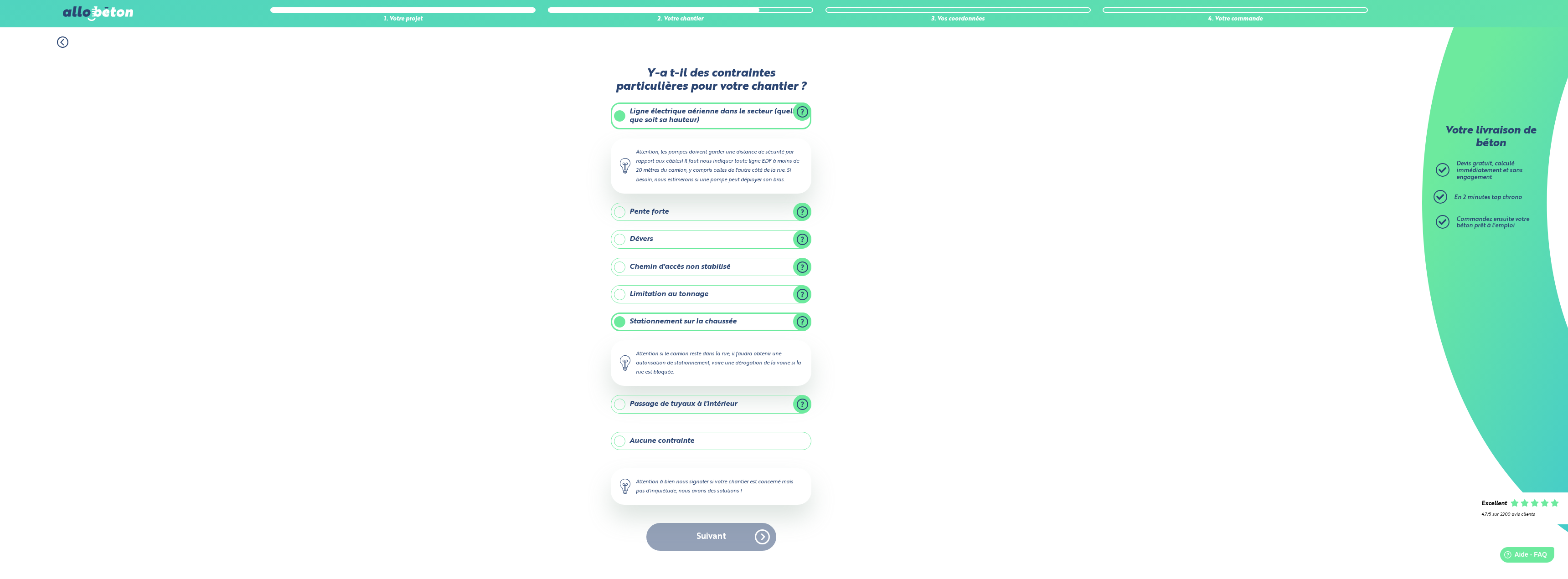
click at [729, 536] on div "Suivant" at bounding box center [710, 537] width 200 height 28
click at [934, 454] on div "1. Votre projet 2. Votre chantier 3. Vos coordonnées 4. Votre commande Y-a t-il…" at bounding box center [711, 303] width 1422 height 552
click at [674, 312] on div "Y-a t-il des contraintes particulières pour votre chantier ? Ligne électrique a…" at bounding box center [710, 313] width 200 height 493
click at [669, 314] on label "Stationnement sur la chaussée" at bounding box center [710, 322] width 200 height 18
click at [0, 0] on input "Stationnement sur la chaussée" at bounding box center [0, 0] width 0 height 0
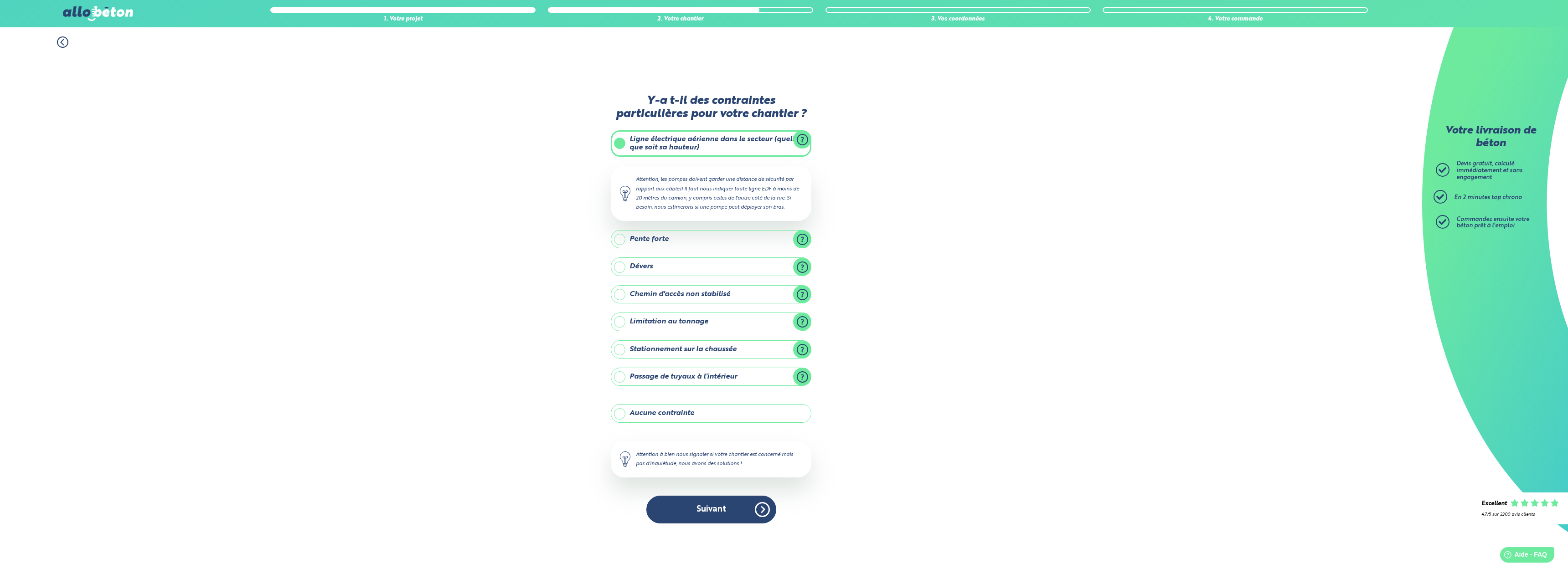
click at [672, 322] on label "Limitation au tonnage" at bounding box center [710, 322] width 200 height 18
click at [0, 0] on input "Limitation au tonnage" at bounding box center [0, 0] width 0 height 0
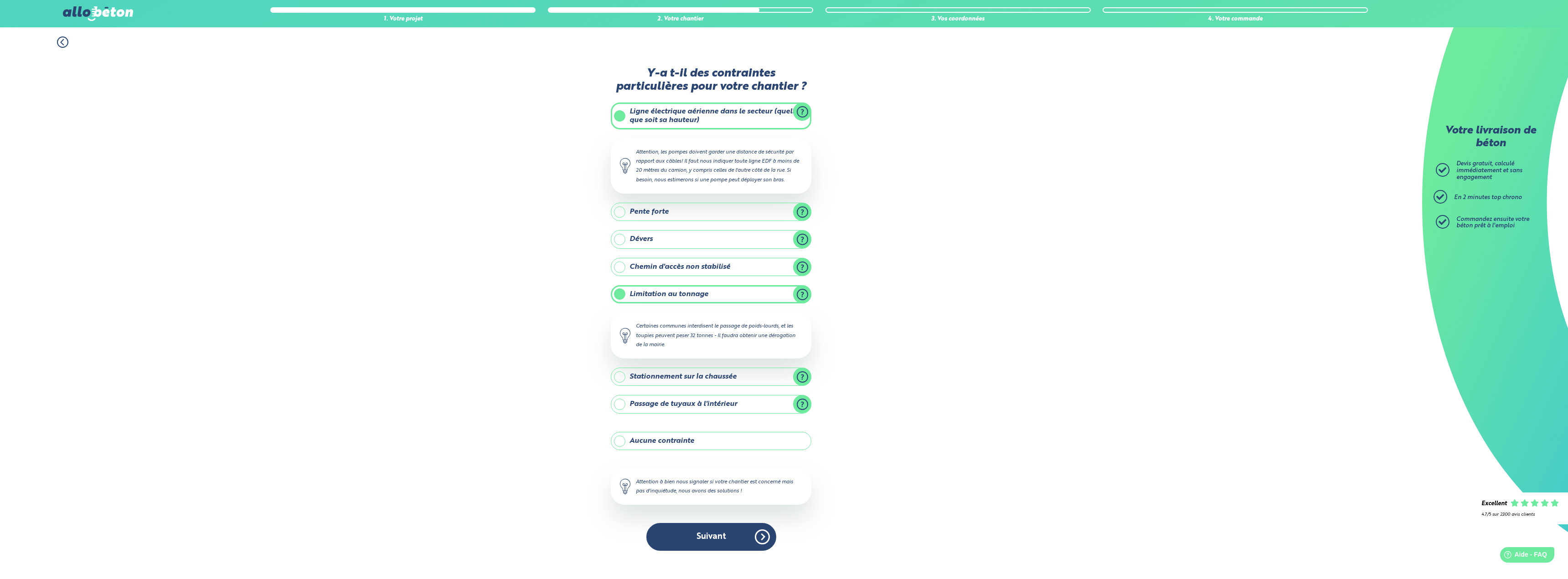
click at [687, 287] on label "Limitation au tonnage" at bounding box center [710, 294] width 200 height 18
click at [0, 0] on input "Limitation au tonnage" at bounding box center [0, 0] width 0 height 0
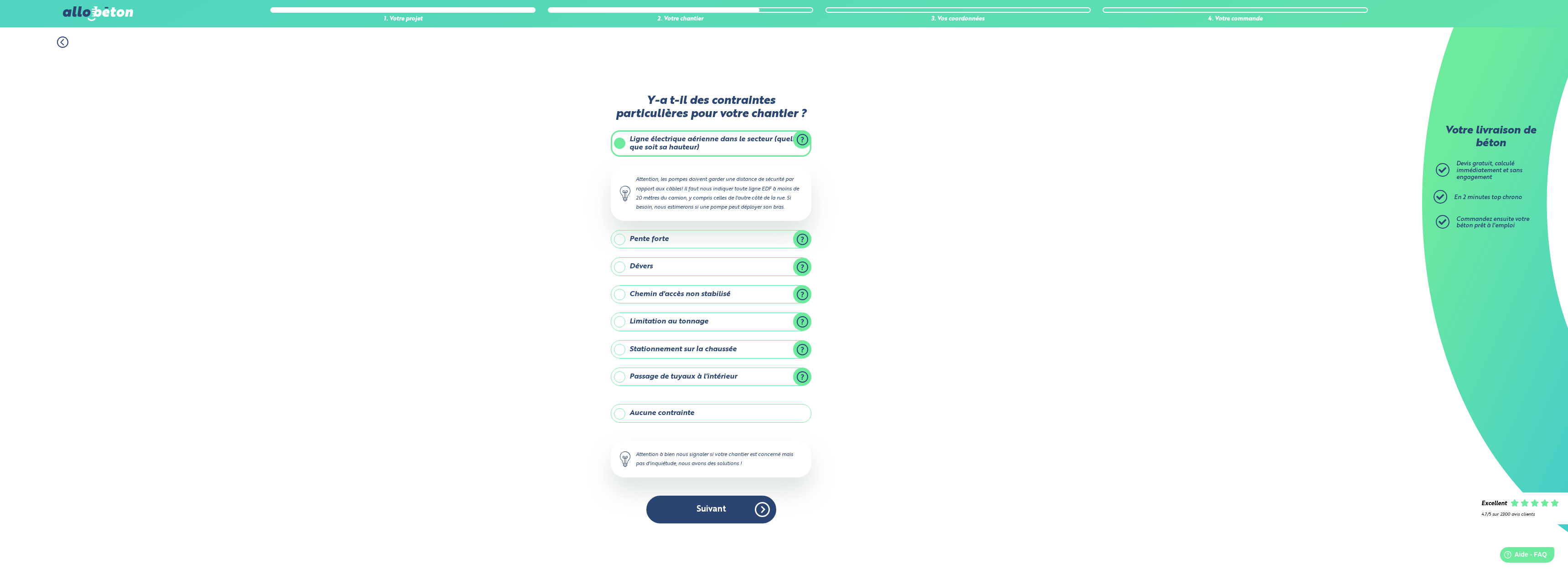
click at [685, 353] on label "Stationnement sur la chaussée" at bounding box center [710, 349] width 200 height 18
click at [0, 0] on input "Stationnement sur la chaussée" at bounding box center [0, 0] width 0 height 0
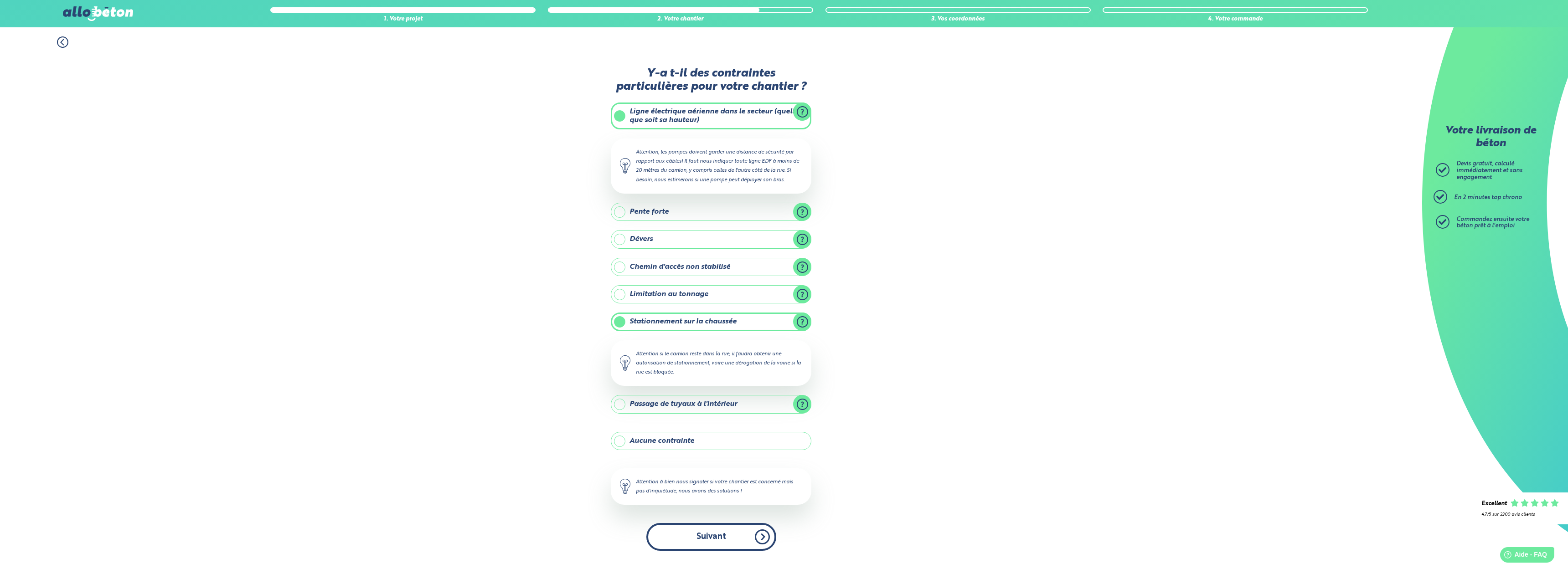
click at [724, 538] on button "Suivant" at bounding box center [711, 537] width 130 height 28
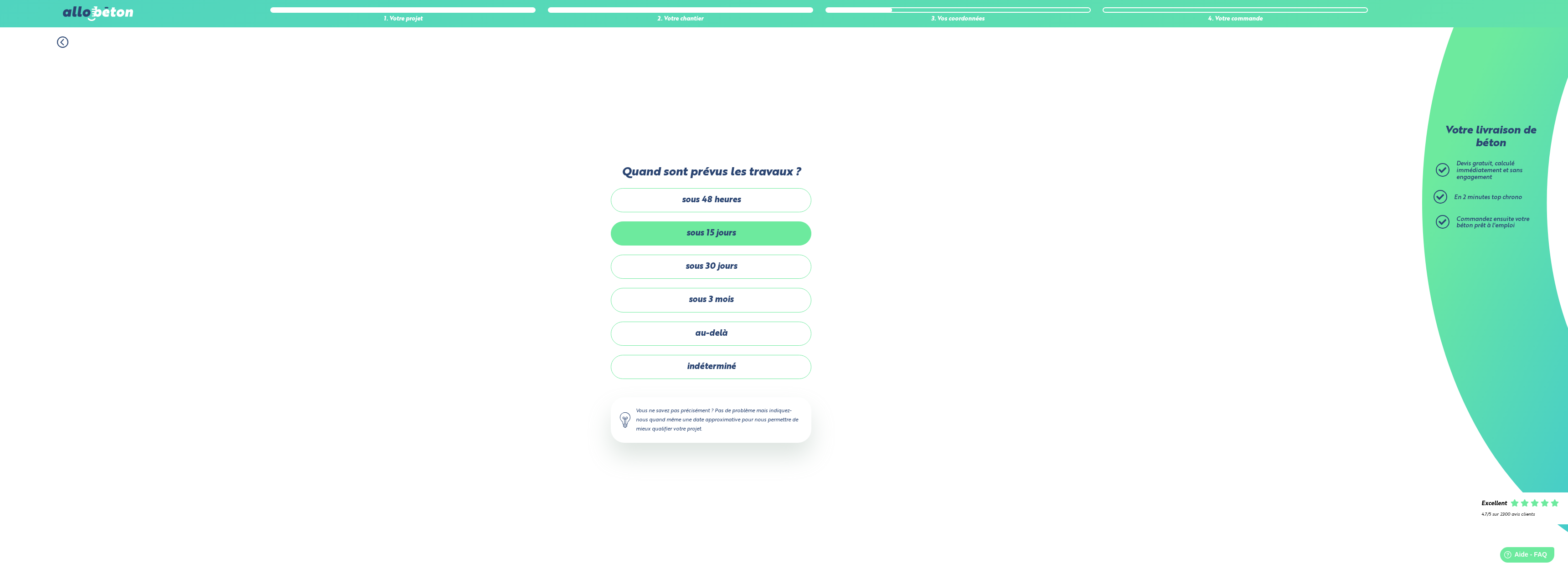
click at [751, 238] on label "sous 15 jours" at bounding box center [710, 234] width 200 height 24
click at [0, 0] on input "sous 15 jours" at bounding box center [0, 0] width 0 height 0
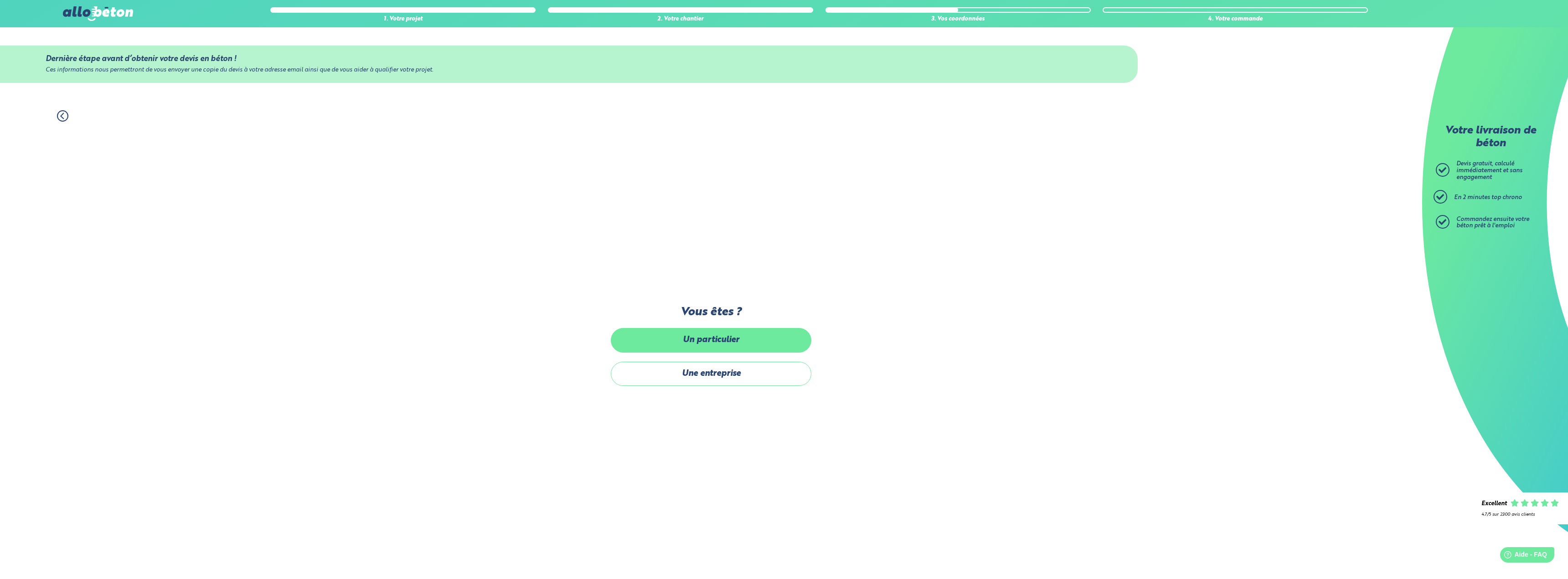
click at [752, 338] on label "Un particulier" at bounding box center [710, 340] width 200 height 24
click at [0, 0] on input "Un particulier" at bounding box center [0, 0] width 0 height 0
click at [668, 342] on label "Un particulier" at bounding box center [710, 340] width 200 height 24
click at [0, 0] on input "Un particulier" at bounding box center [0, 0] width 0 height 0
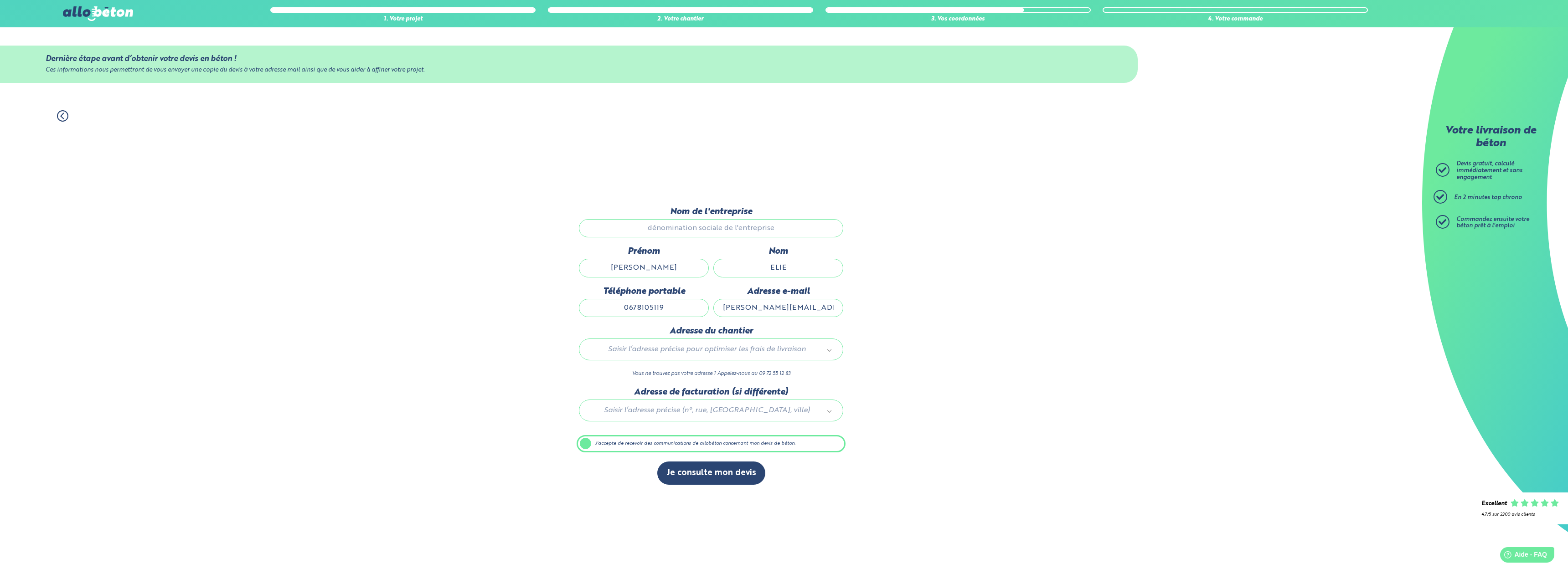
click at [670, 367] on div "Adresse du chantier Saisir l’adresse précise pour optimiser les frais de livrai…" at bounding box center [711, 356] width 269 height 61
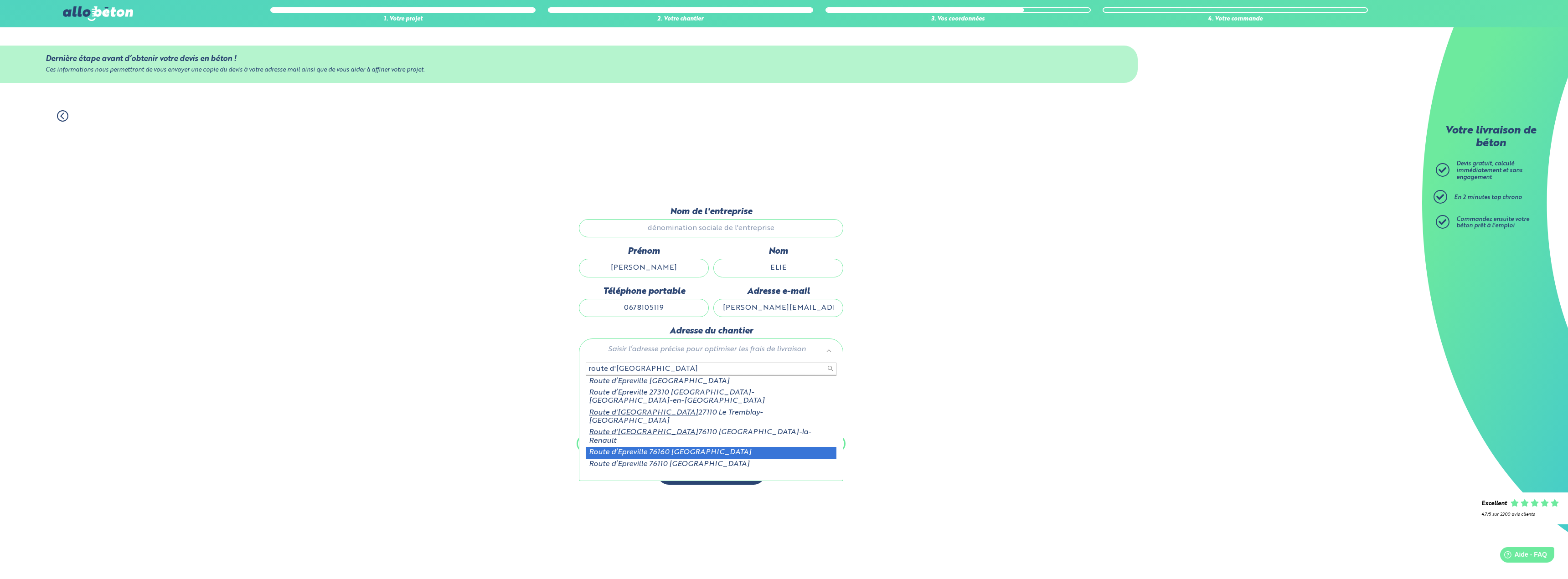
scroll to position [24, 0]
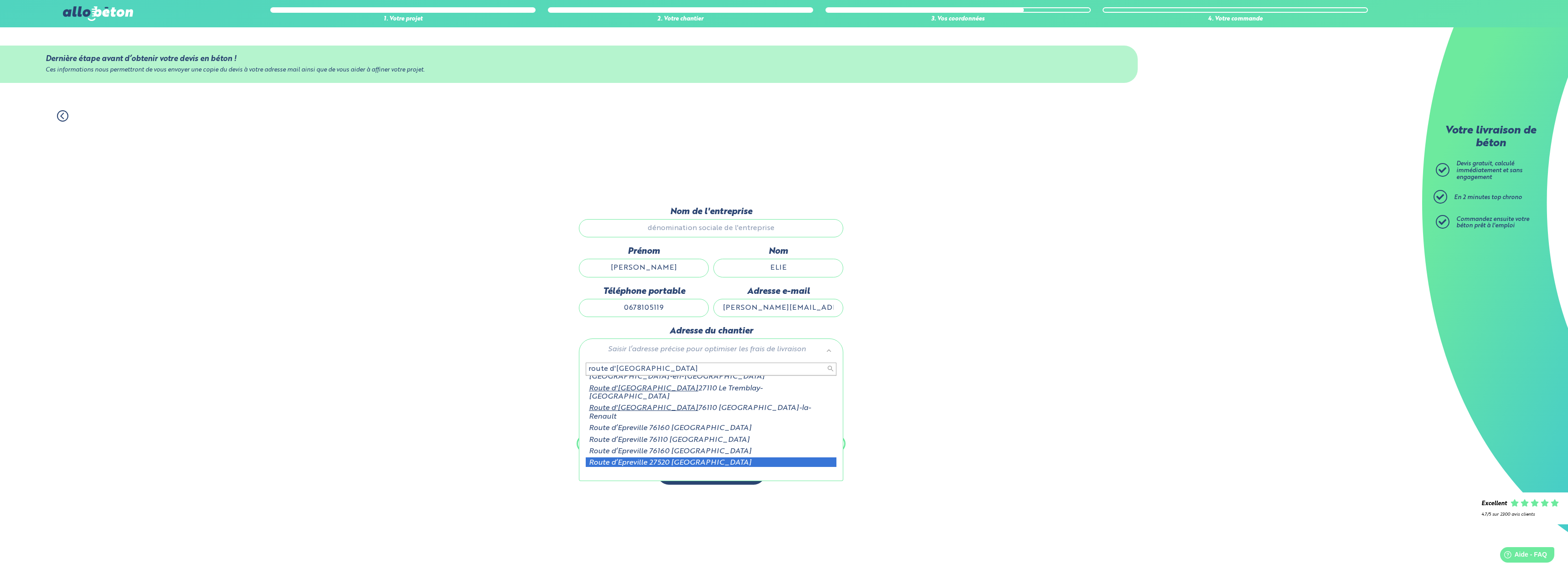
type input "route d'epreville"
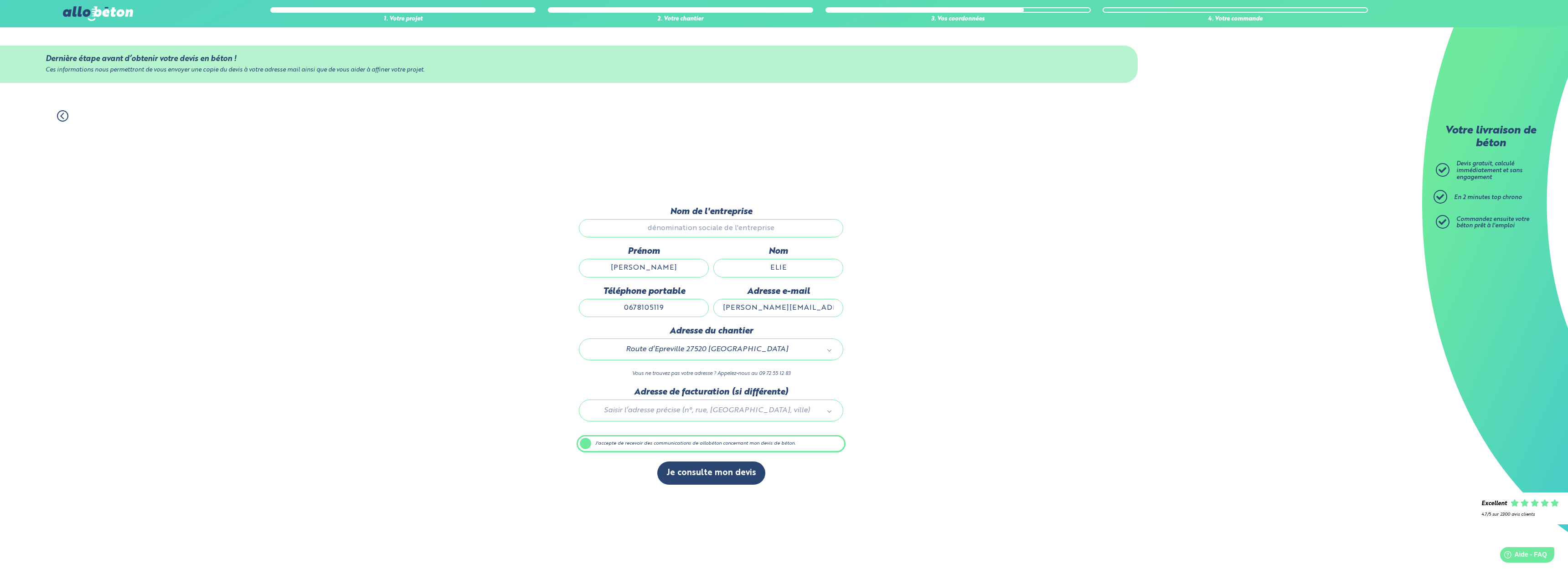
click at [936, 454] on div "1. Votre projet 2. Votre chantier 3. Vos coordonnées 4. Votre commande Dernière…" at bounding box center [711, 340] width 1422 height 478
click at [706, 476] on button "Je consulte mon devis" at bounding box center [711, 473] width 108 height 23
click at [981, 415] on div "1. Votre projet 2. Votre chantier 3. Vos coordonnées 4. Votre commande Dernière…" at bounding box center [711, 340] width 1422 height 478
click at [1039, 389] on div "1. Votre projet 2. Votre chantier 3. Vos coordonnées 4. Votre commande Dernière…" at bounding box center [711, 340] width 1422 height 478
click at [1034, 393] on div "1. Votre projet 2. Votre chantier 3. Vos coordonnées 4. Votre commande Dernière…" at bounding box center [711, 340] width 1422 height 478
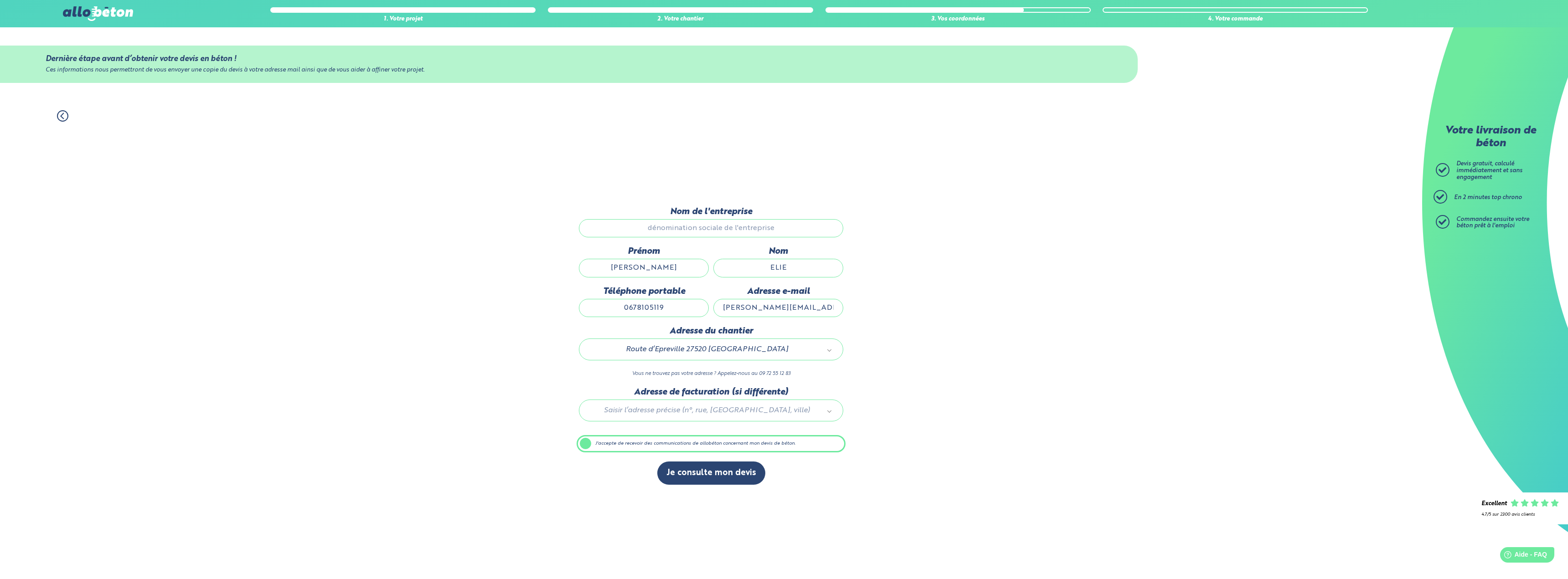
click at [1034, 393] on div "1. Votre projet 2. Votre chantier 3. Vos coordonnées 4. Votre commande Dernière…" at bounding box center [711, 340] width 1422 height 478
click at [696, 440] on label "J'accepte de recevoir des communications de allobéton concernant mon devis de b…" at bounding box center [711, 443] width 269 height 17
click at [0, 0] on input "J'accepte de recevoir des communications de allobéton concernant mon devis de b…" at bounding box center [0, 0] width 0 height 0
click at [695, 440] on label "J'accepte de recevoir des communications de allobéton concernant mon devis de b…" at bounding box center [711, 443] width 269 height 17
click at [0, 0] on input "J'accepte de recevoir des communications de allobéton concernant mon devis de b…" at bounding box center [0, 0] width 0 height 0
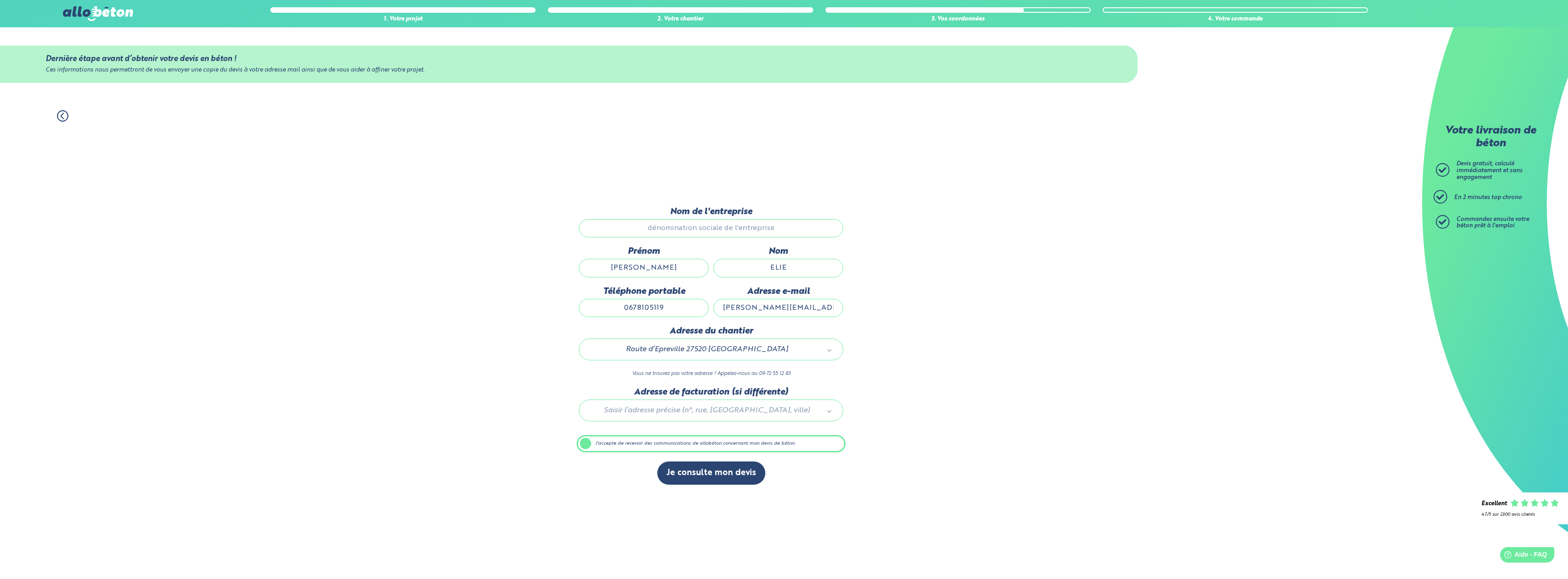
click at [766, 226] on input "Nom de l'entreprise" at bounding box center [711, 228] width 264 height 18
click at [765, 226] on input "Nom de l'entreprise" at bounding box center [711, 228] width 264 height 18
click at [1029, 317] on div "1. Votre projet 2. Votre chantier 3. Vos coordonnées 4. Votre commande Dernière…" at bounding box center [711, 340] width 1422 height 478
click at [673, 311] on input "0678105119" at bounding box center [643, 308] width 130 height 18
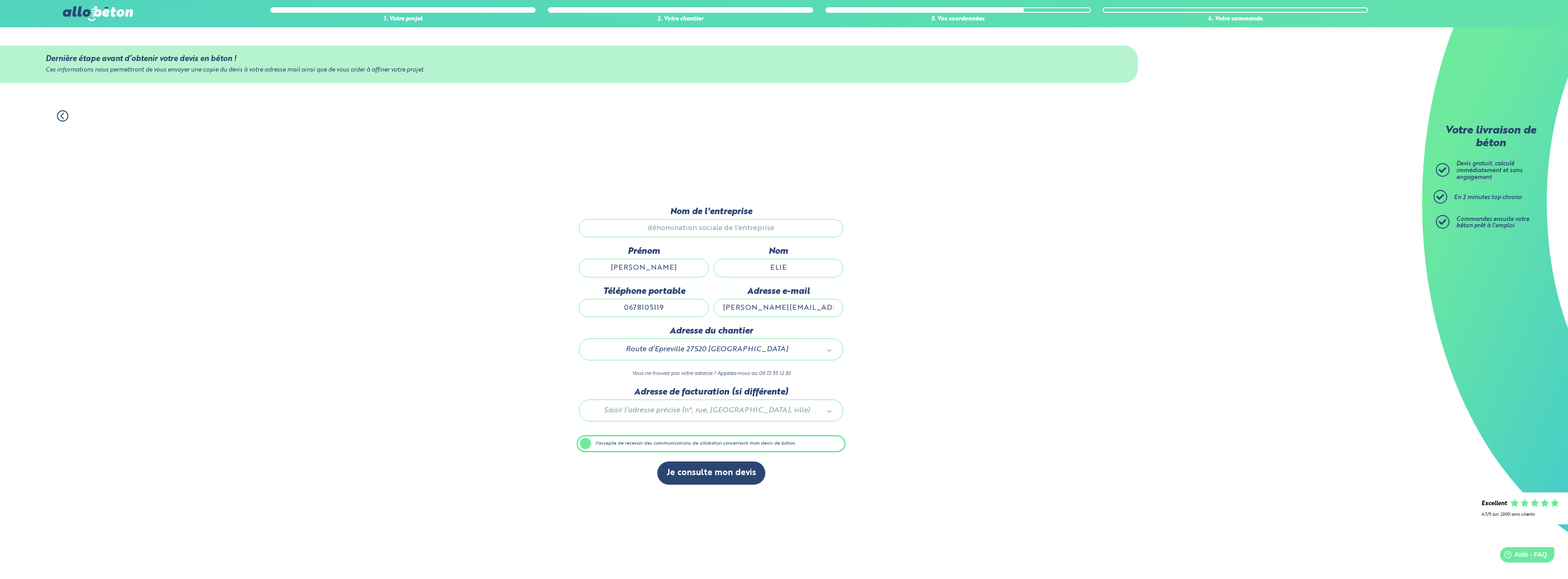
click at [673, 311] on input "0678105119" at bounding box center [643, 308] width 130 height 18
type input "5 Route d'epreville"
drag, startPoint x: 767, startPoint y: 362, endPoint x: 772, endPoint y: 358, distance: 6.4
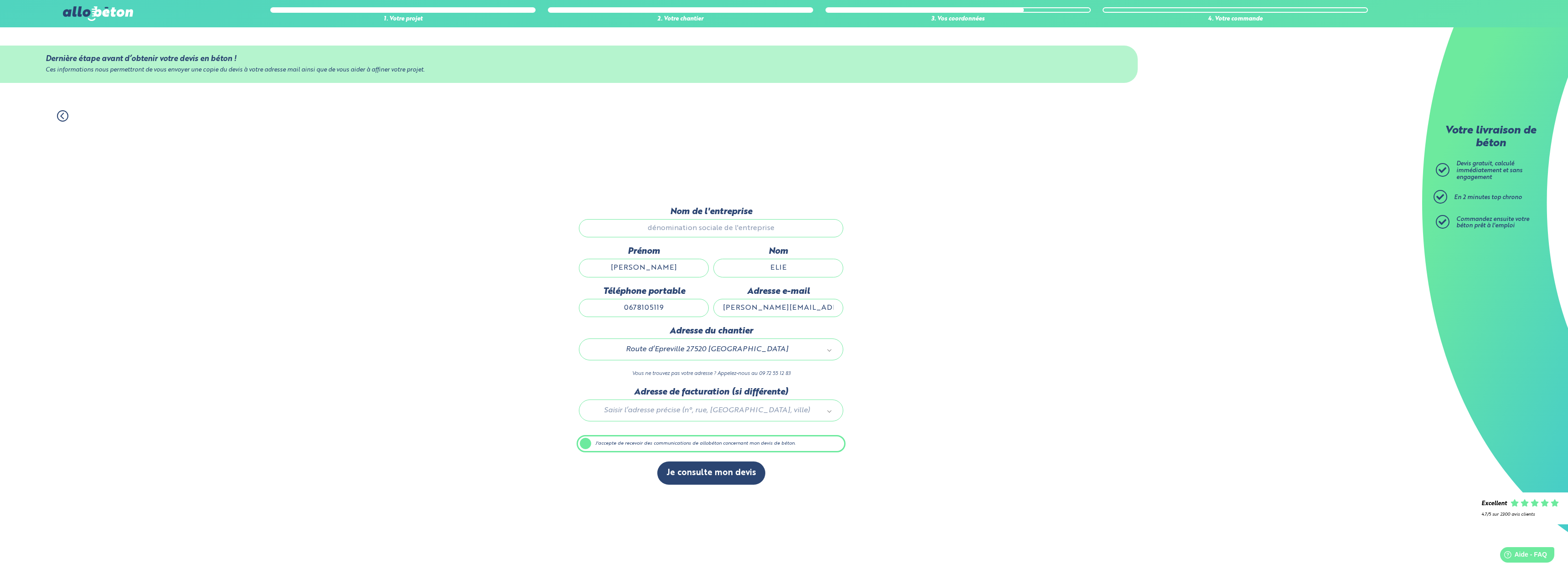
click at [767, 362] on div "Adresse du chantier Route d’Epreville 27520 Thénouville 27089_0011 Vous ne trou…" at bounding box center [711, 356] width 269 height 61
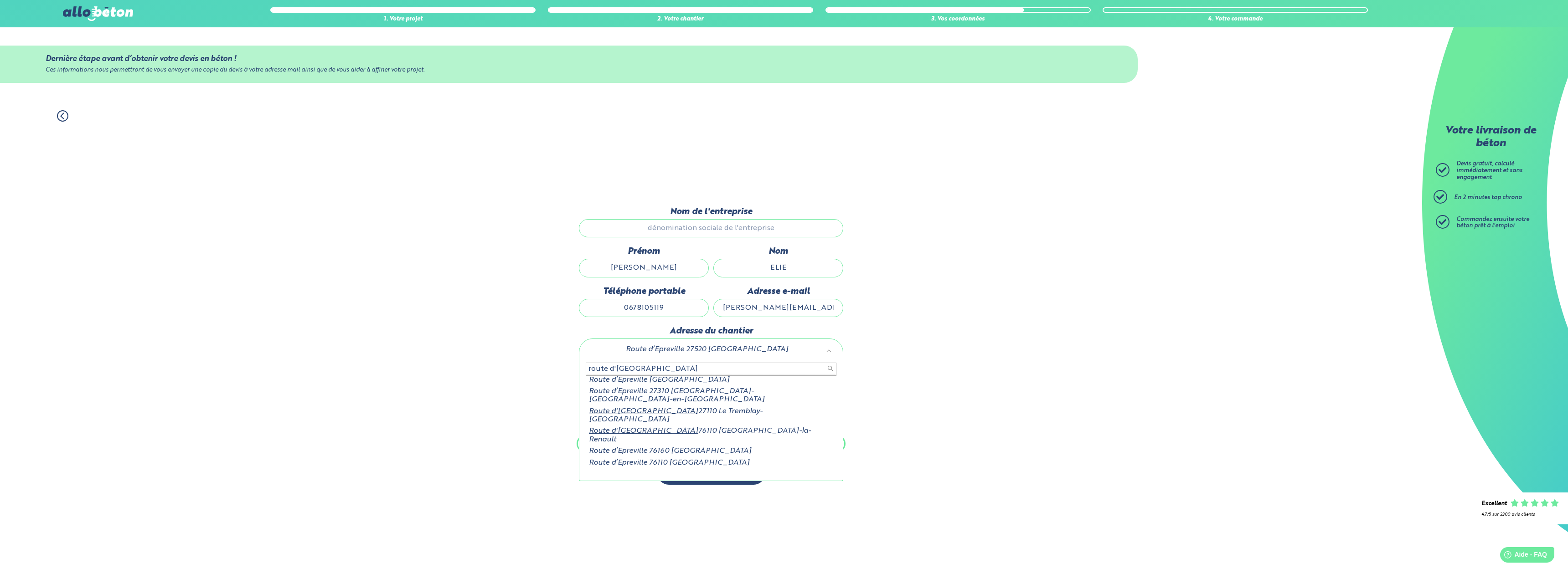
type input "route d'epreville"
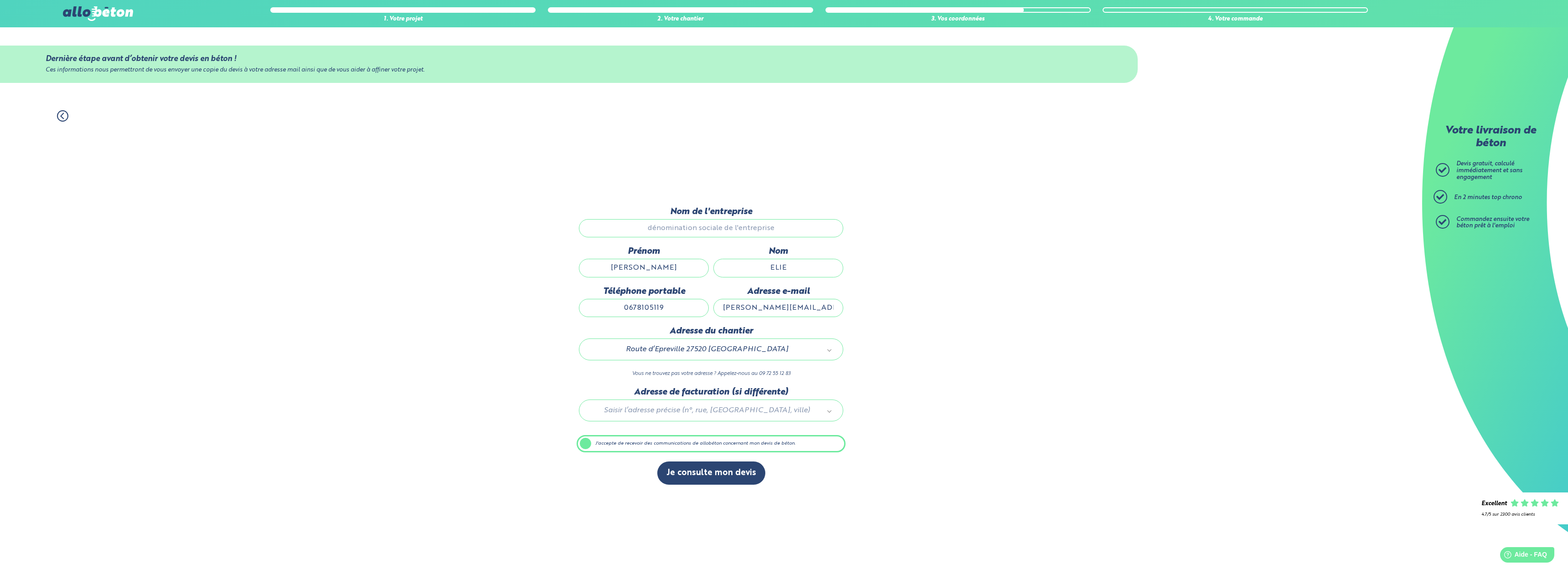
click at [917, 424] on div "1. Votre projet 2. Votre chantier 3. Vos coordonnées 4. Votre commande Dernière…" at bounding box center [711, 340] width 1422 height 478
click at [786, 420] on div at bounding box center [711, 409] width 269 height 43
click at [685, 450] on label "J'accepte de recevoir des communications de allobéton concernant mon devis de b…" at bounding box center [711, 443] width 269 height 17
click at [0, 0] on input "J'accepte de recevoir des communications de allobéton concernant mon devis de b…" at bounding box center [0, 0] width 0 height 0
click at [685, 449] on label "J'accepte de recevoir des communications de allobéton concernant mon devis de b…" at bounding box center [711, 443] width 269 height 17
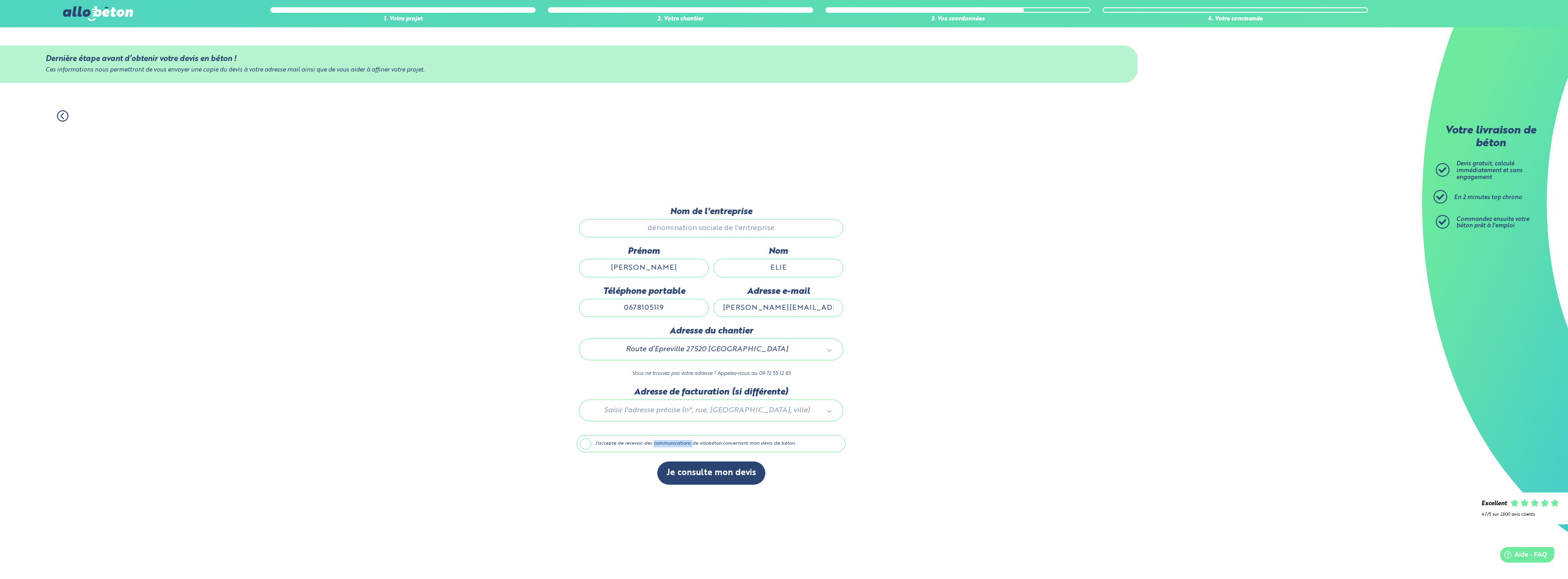
click at [0, 0] on input "J'accepte de recevoir des communications de allobéton concernant mon devis de b…" at bounding box center [0, 0] width 0 height 0
click at [700, 227] on input "Nom de l'entreprise" at bounding box center [711, 228] width 264 height 18
drag, startPoint x: 700, startPoint y: 227, endPoint x: 634, endPoint y: 273, distance: 80.4
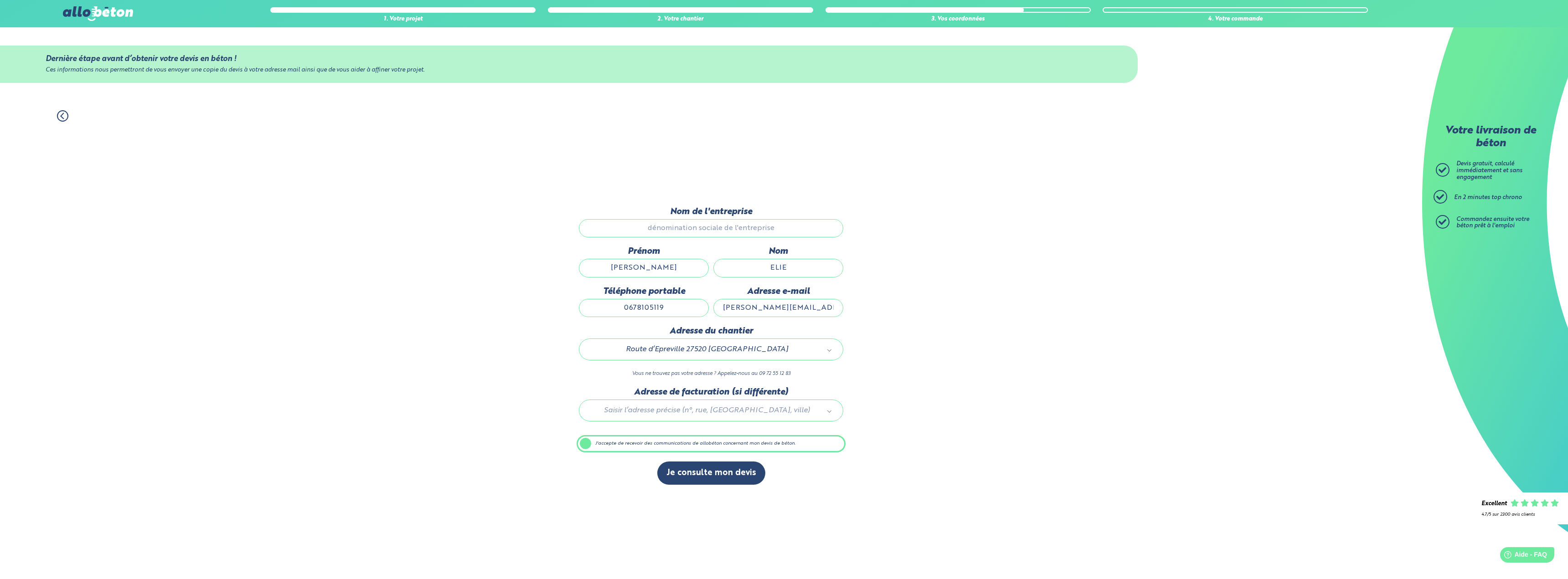
click at [681, 246] on div "Nom de l'entreprise" at bounding box center [711, 226] width 269 height 40
click at [612, 288] on label "Téléphone portable" at bounding box center [643, 291] width 130 height 10
click at [612, 299] on input "0678105119" at bounding box center [643, 308] width 130 height 18
click at [685, 257] on label "Prénom" at bounding box center [643, 251] width 130 height 10
click at [685, 258] on input "Karl" at bounding box center [643, 268] width 130 height 18
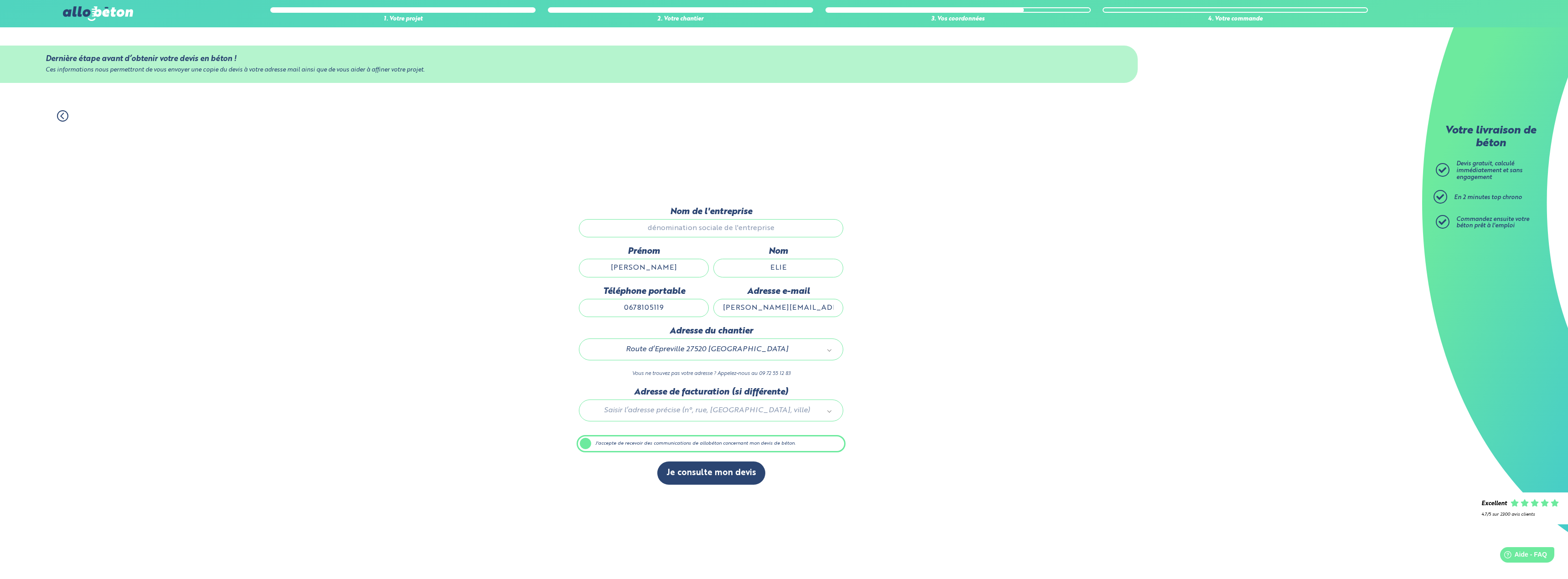
click at [740, 272] on input "ELIE" at bounding box center [778, 268] width 130 height 18
click at [1024, 411] on div "1. Votre projet 2. Votre chantier 3. Vos coordonnées 4. Votre commande Dernière…" at bounding box center [711, 340] width 1422 height 478
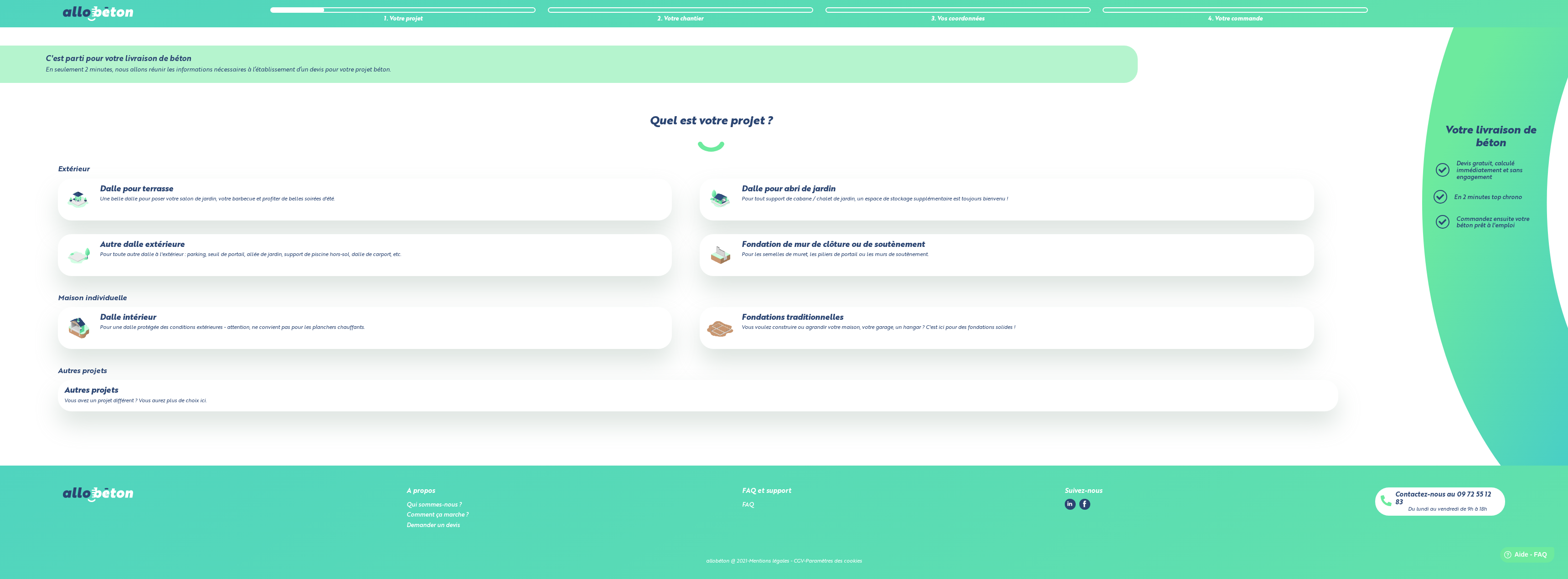
click at [233, 212] on label "Dalle pour terrasse Une belle dalle pour poser votre salon de jardin, votre bar…" at bounding box center [365, 199] width 614 height 42
click at [0, 0] on input "Dalle pour terrasse Une belle dalle pour poser votre salon de jardin, votre bar…" at bounding box center [0, 0] width 0 height 0
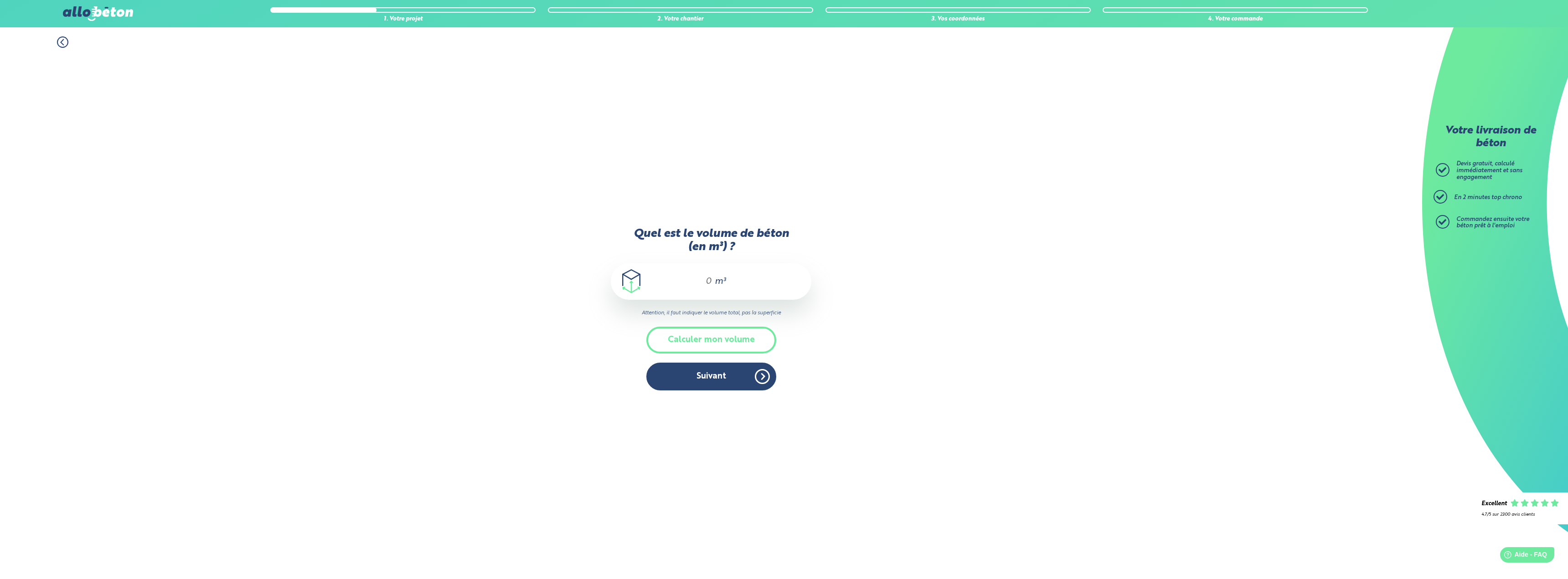
click at [701, 284] on input "Quel est le volume de béton (en m³) ?" at bounding box center [704, 282] width 15 height 11
type input "6.5"
click at [717, 375] on button "Suivant" at bounding box center [711, 376] width 130 height 28
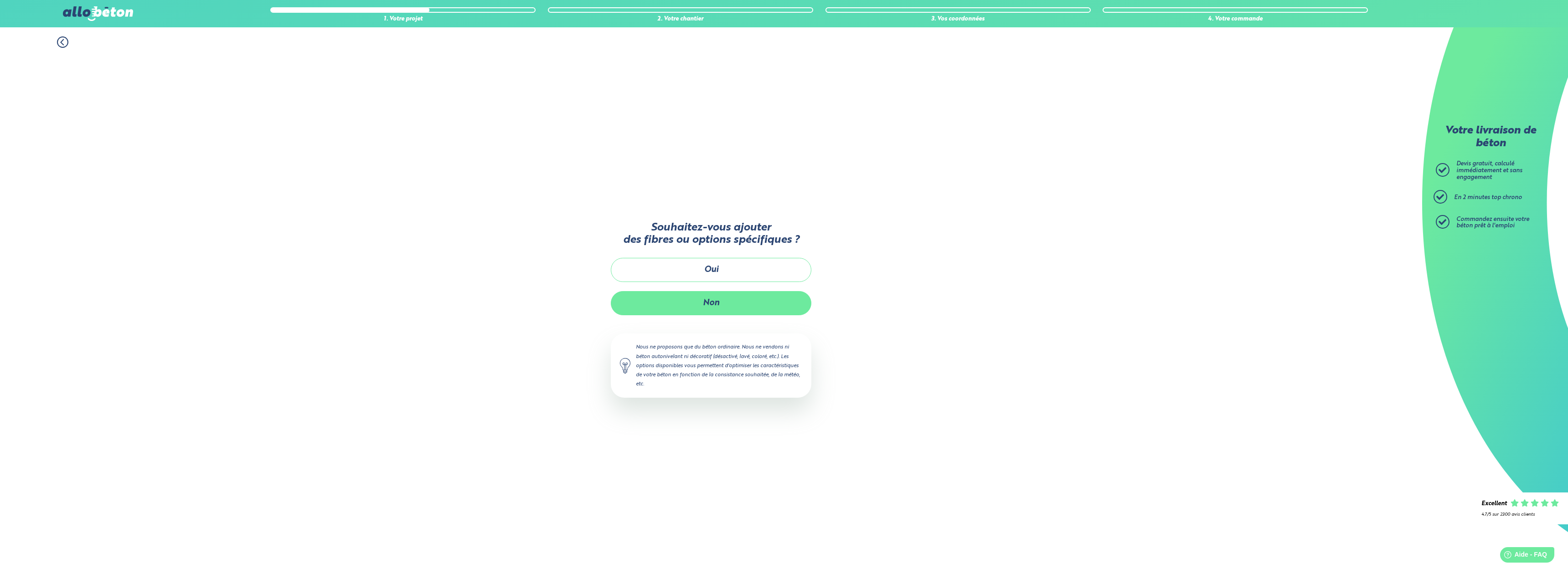
click at [703, 298] on button "Non" at bounding box center [710, 303] width 200 height 24
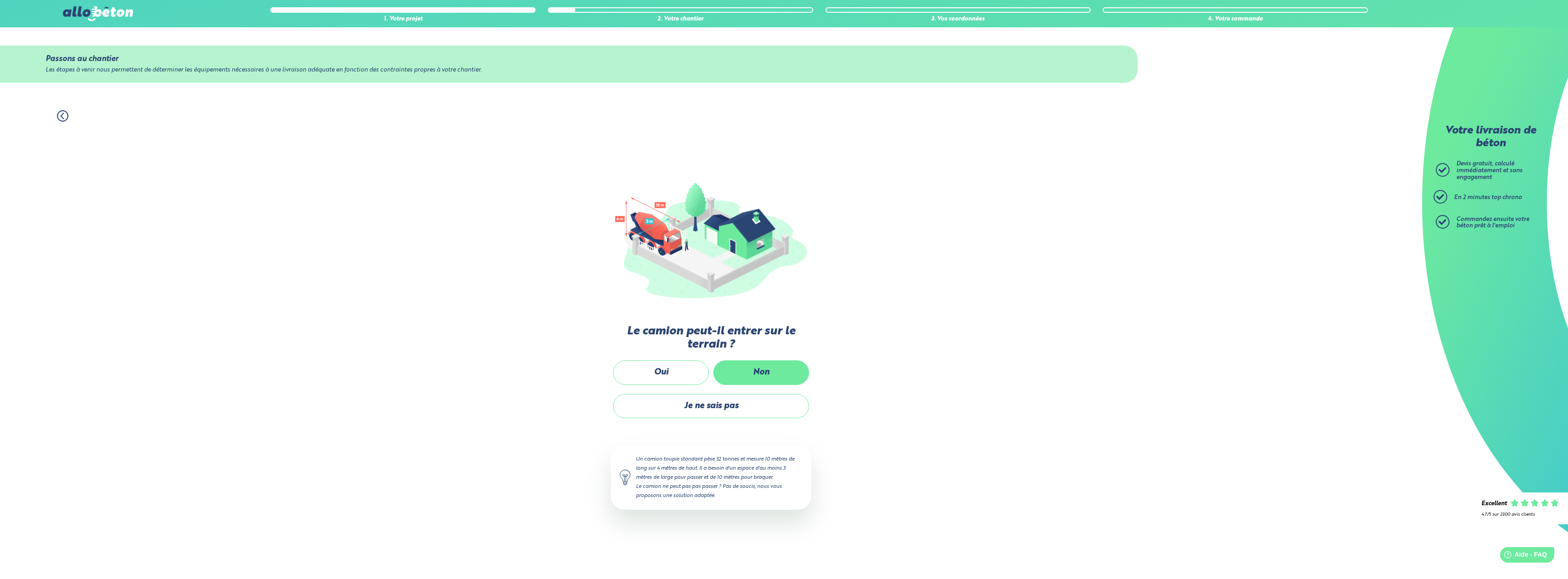
click at [782, 375] on label "Non" at bounding box center [761, 372] width 96 height 24
click at [0, 0] on input "Non" at bounding box center [0, 0] width 0 height 0
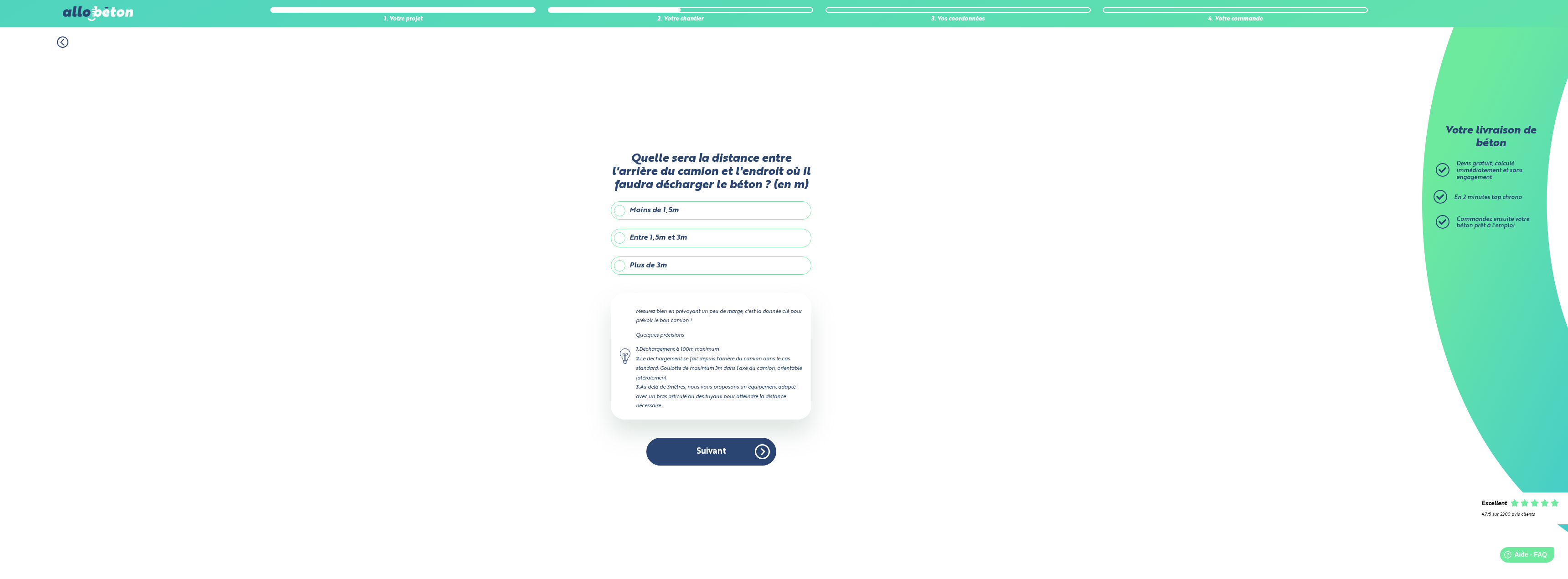
click at [665, 262] on label "Plus de 3m" at bounding box center [710, 266] width 200 height 18
click at [0, 0] on input "Plus de 3m" at bounding box center [0, 0] width 0 height 0
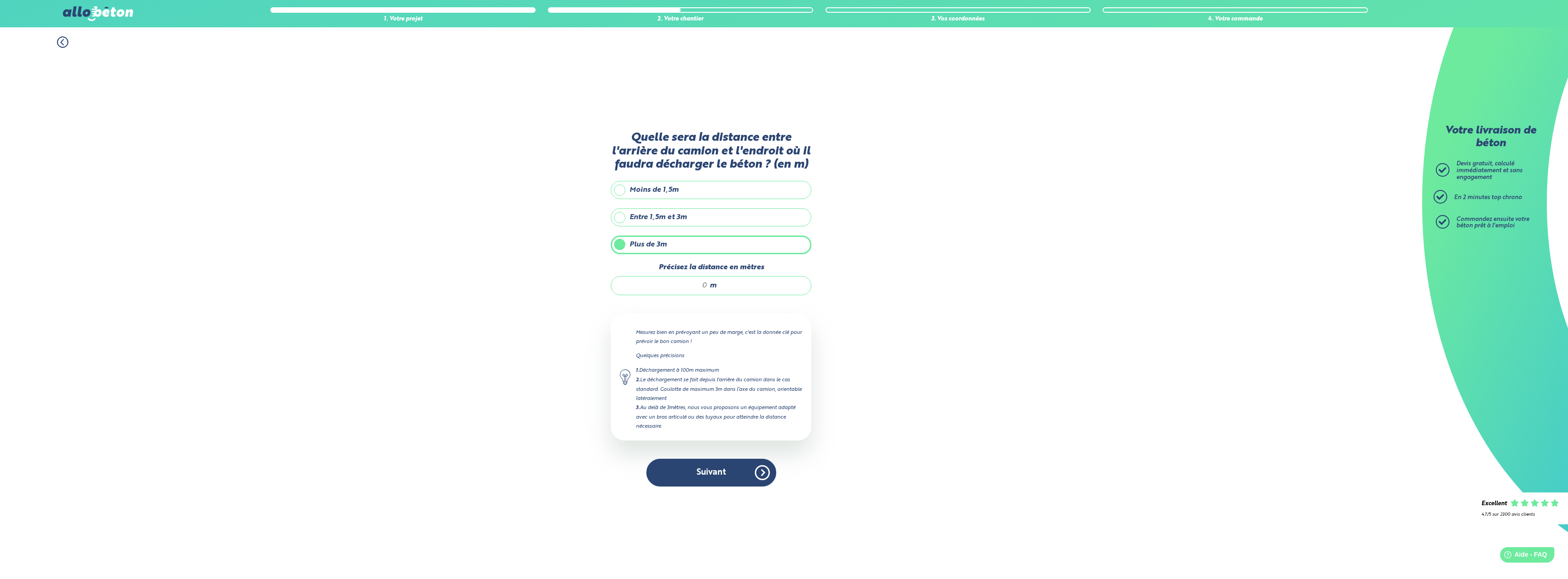
click at [684, 291] on div "m" at bounding box center [710, 285] width 200 height 19
type input "21"
click at [901, 312] on div "1. Votre projet 2. Votre chantier 3. Vos coordonnées 4. Votre commande Quelle s…" at bounding box center [711, 303] width 1422 height 552
click at [718, 482] on button "Suivant" at bounding box center [711, 473] width 130 height 28
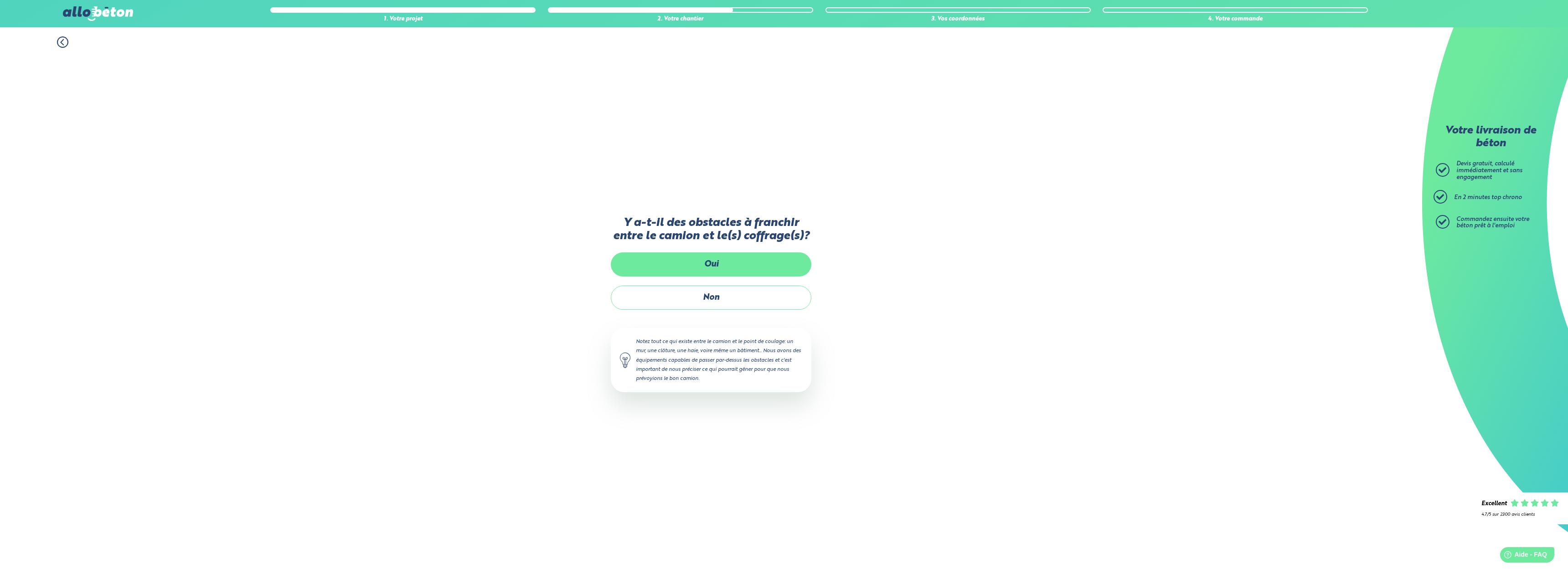
click at [721, 262] on label "Oui" at bounding box center [710, 265] width 200 height 24
click at [0, 0] on input "Oui" at bounding box center [0, 0] width 0 height 0
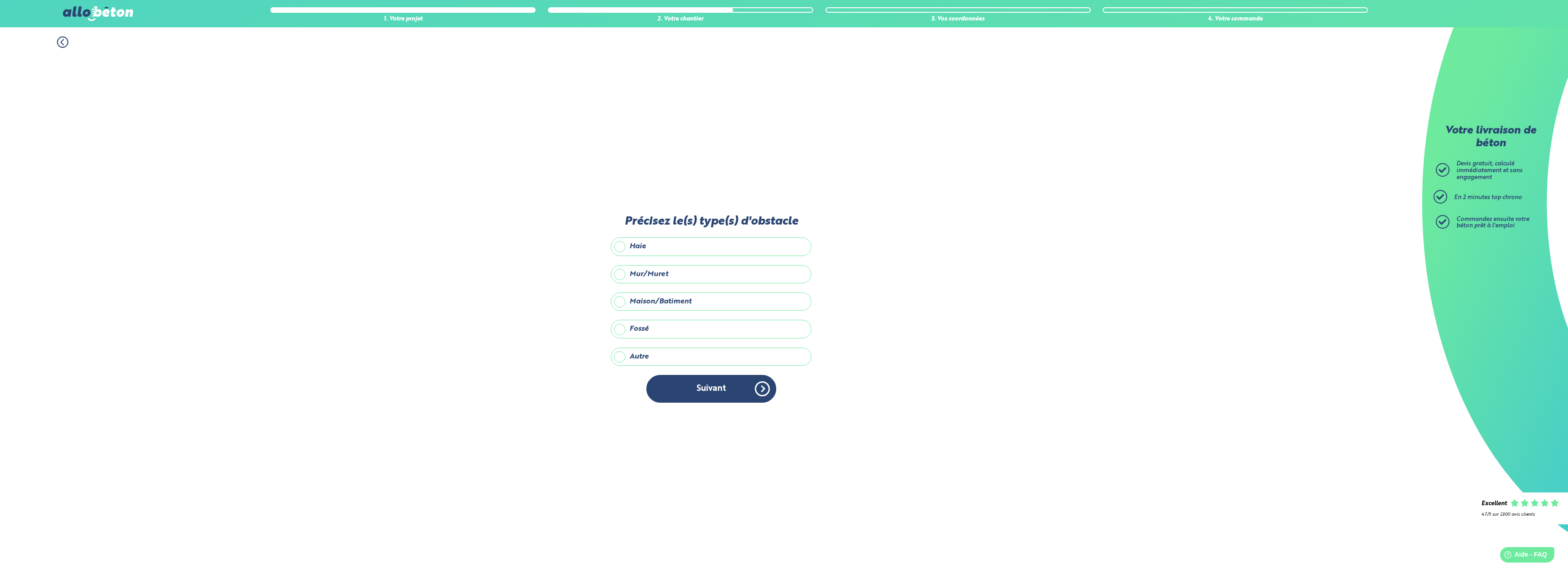
click at [661, 246] on label "Haie" at bounding box center [710, 246] width 200 height 18
click at [0, 0] on input "Haie" at bounding box center [0, 0] width 0 height 0
click at [687, 390] on button "Suivant" at bounding box center [711, 389] width 130 height 28
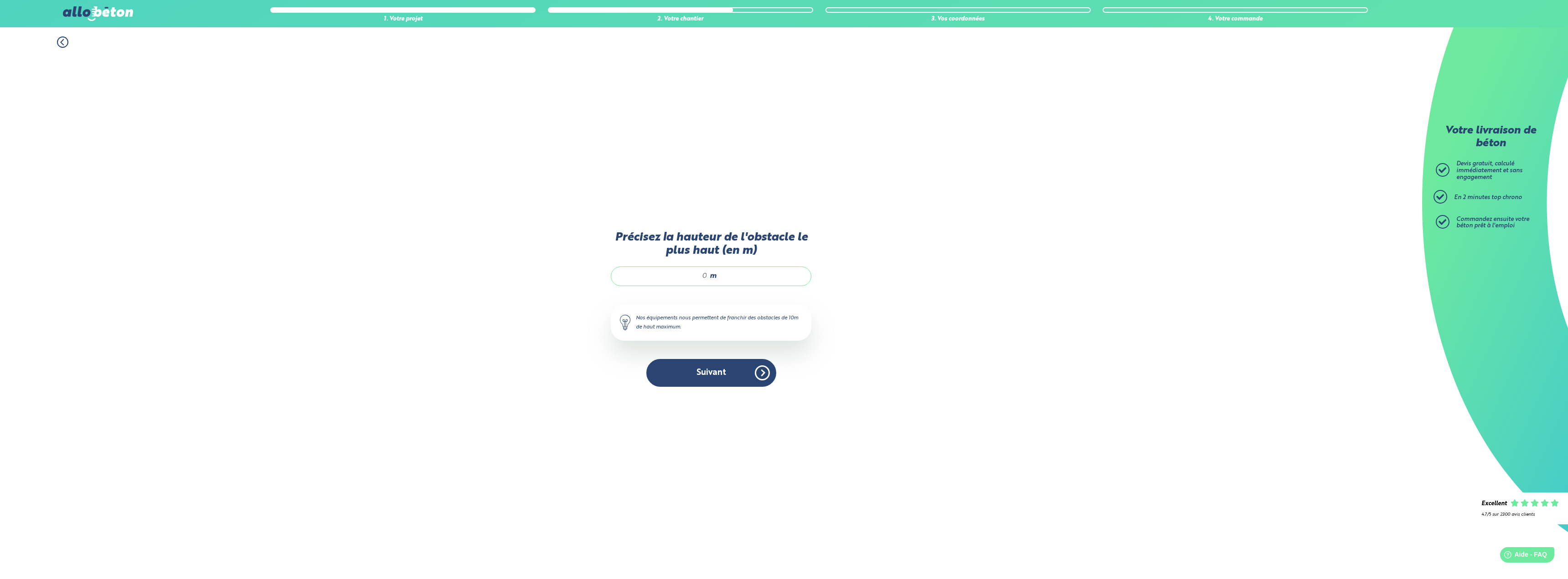
click at [690, 275] on input "Précisez la hauteur de l'obstacle le plus haut (en m)" at bounding box center [663, 276] width 87 height 9
type input "1.5"
click at [864, 313] on div "1. Votre projet 2. Votre chantier 3. Vos coordonnées 4. Votre commande Précisez…" at bounding box center [711, 303] width 1422 height 552
click at [695, 380] on button "Suivant" at bounding box center [711, 373] width 130 height 28
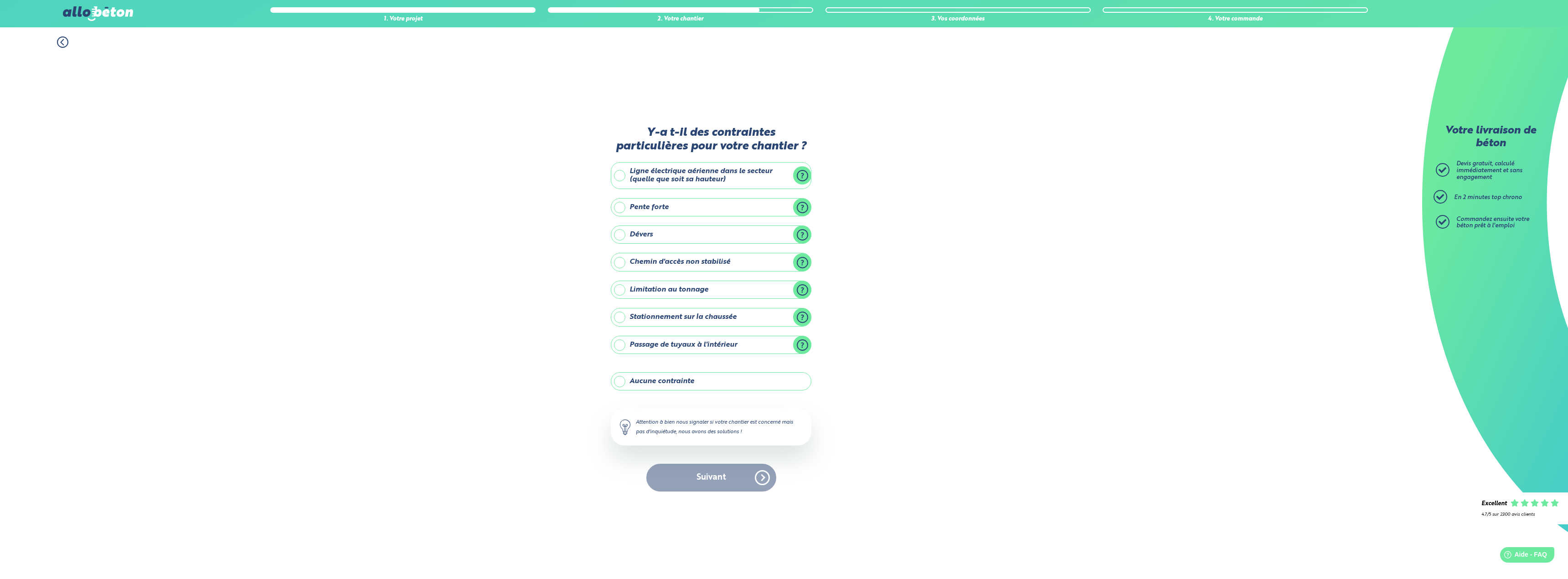
click at [694, 176] on label "Ligne électrique aérienne dans le secteur (quelle que soit sa hauteur)" at bounding box center [710, 176] width 200 height 27
click at [0, 0] on input "Ligne électrique aérienne dans le secteur (quelle que soit sa hauteur)" at bounding box center [0, 0] width 0 height 0
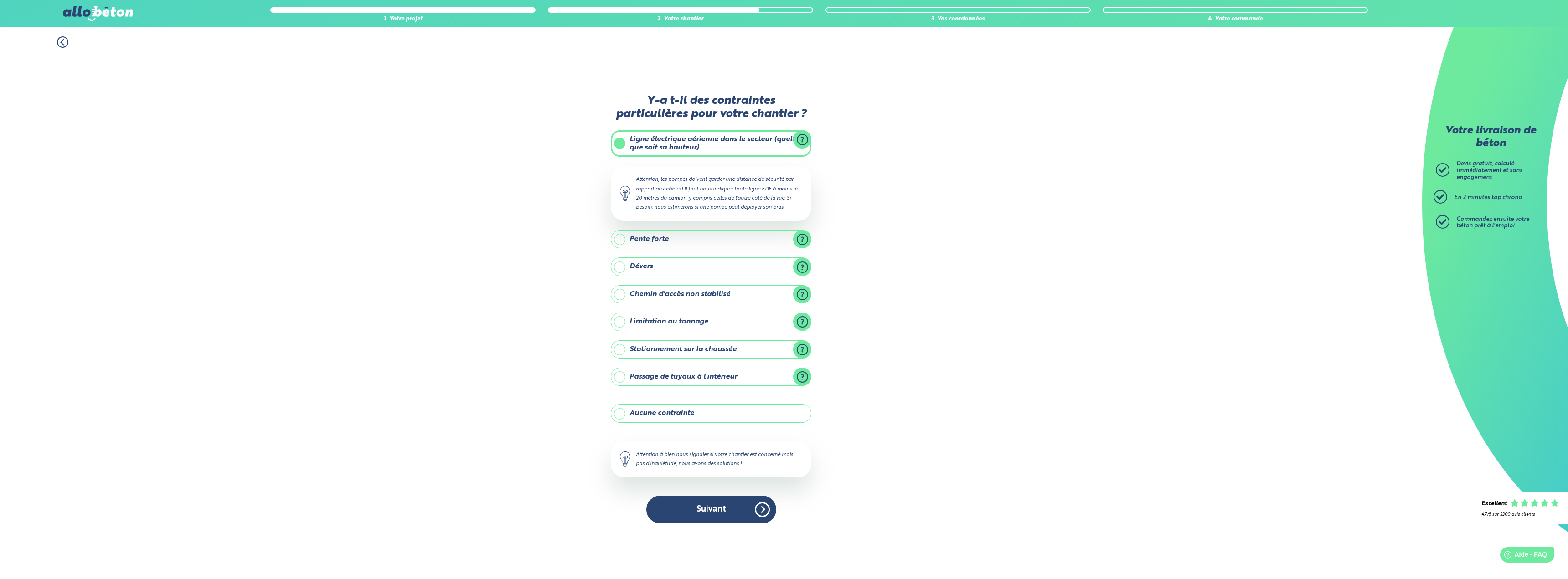
click at [662, 345] on label "Stationnement sur la chaussée" at bounding box center [710, 349] width 200 height 18
click at [0, 0] on input "Stationnement sur la chaussée" at bounding box center [0, 0] width 0 height 0
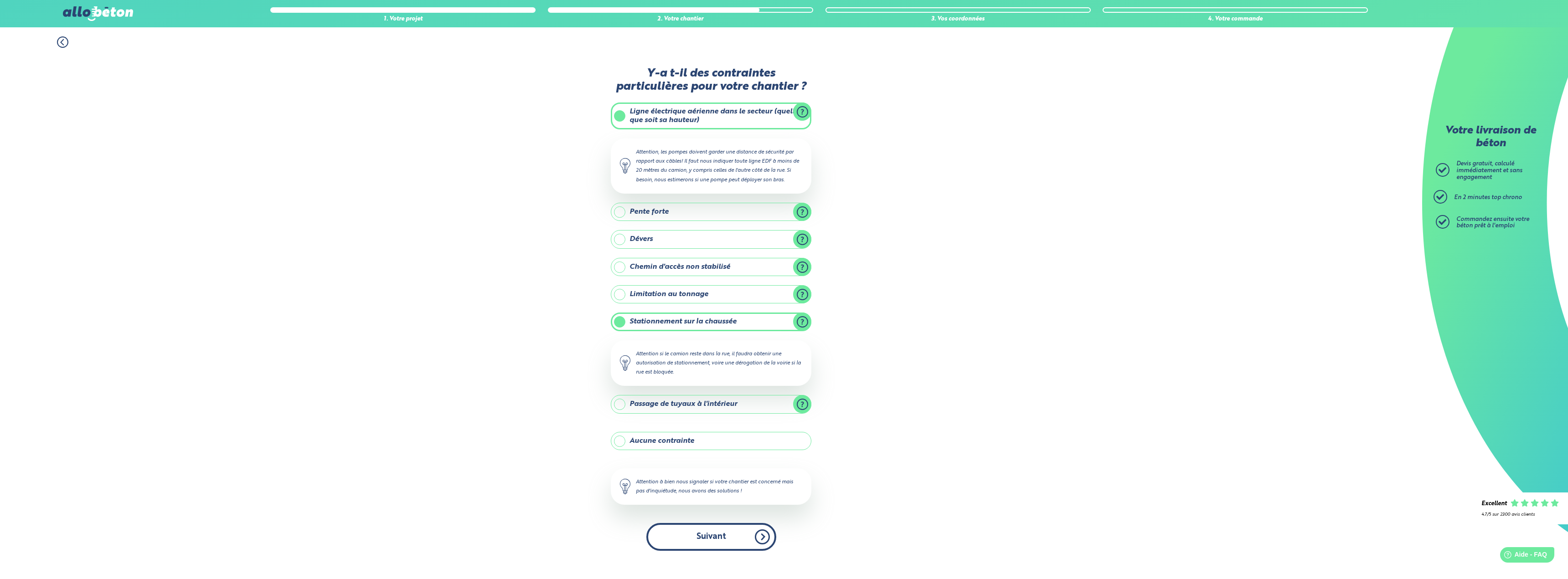
click at [713, 526] on button "Suivant" at bounding box center [711, 537] width 130 height 28
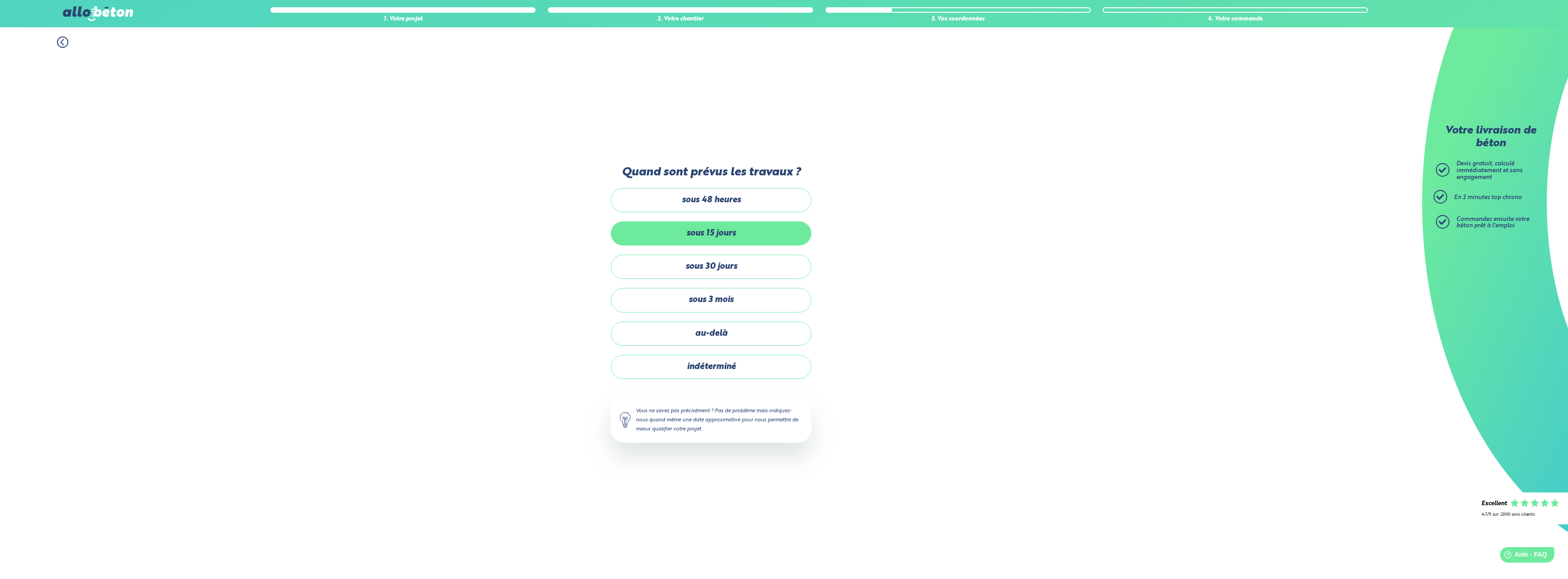
click at [736, 226] on label "sous 15 jours" at bounding box center [710, 234] width 200 height 24
click at [0, 0] on input "sous 15 jours" at bounding box center [0, 0] width 0 height 0
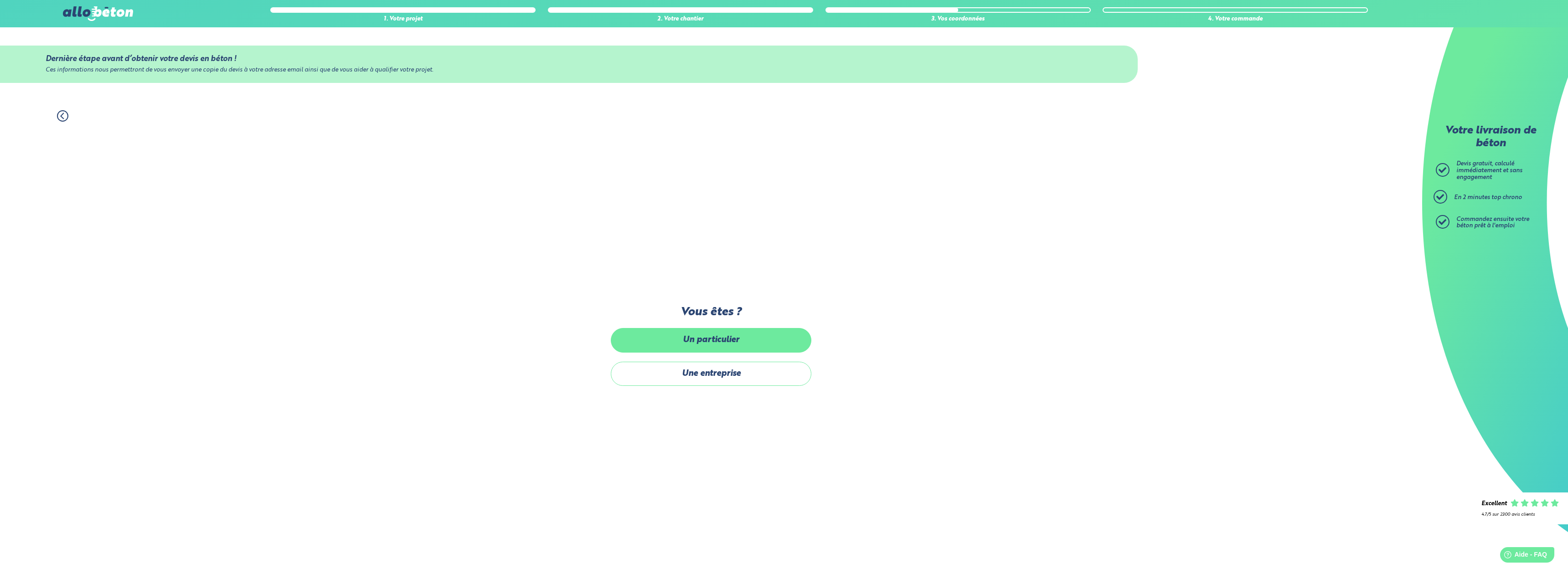
click at [752, 345] on label "Un particulier" at bounding box center [710, 340] width 200 height 24
click at [0, 0] on input "Un particulier" at bounding box center [0, 0] width 0 height 0
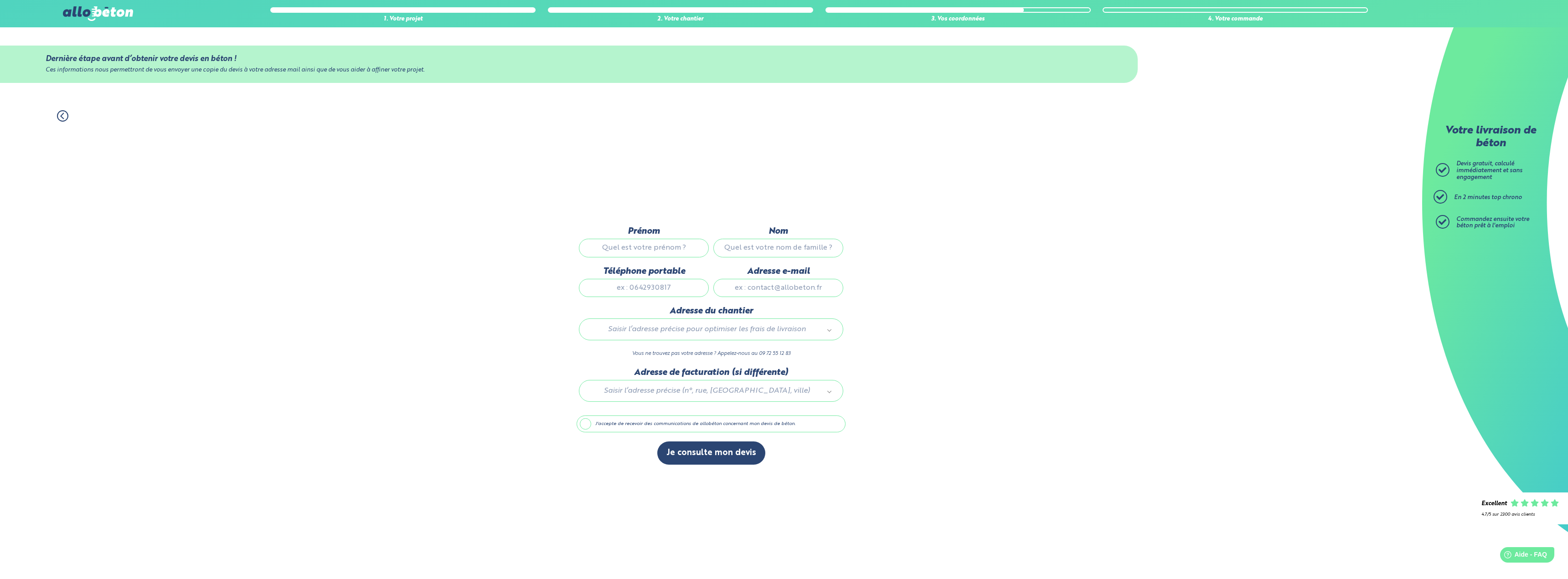
click at [674, 252] on input "Prénom" at bounding box center [643, 248] width 130 height 18
type input "Karl"
type input "ELIE"
type input "0678105119"
type input "karl.elie@live.fr"
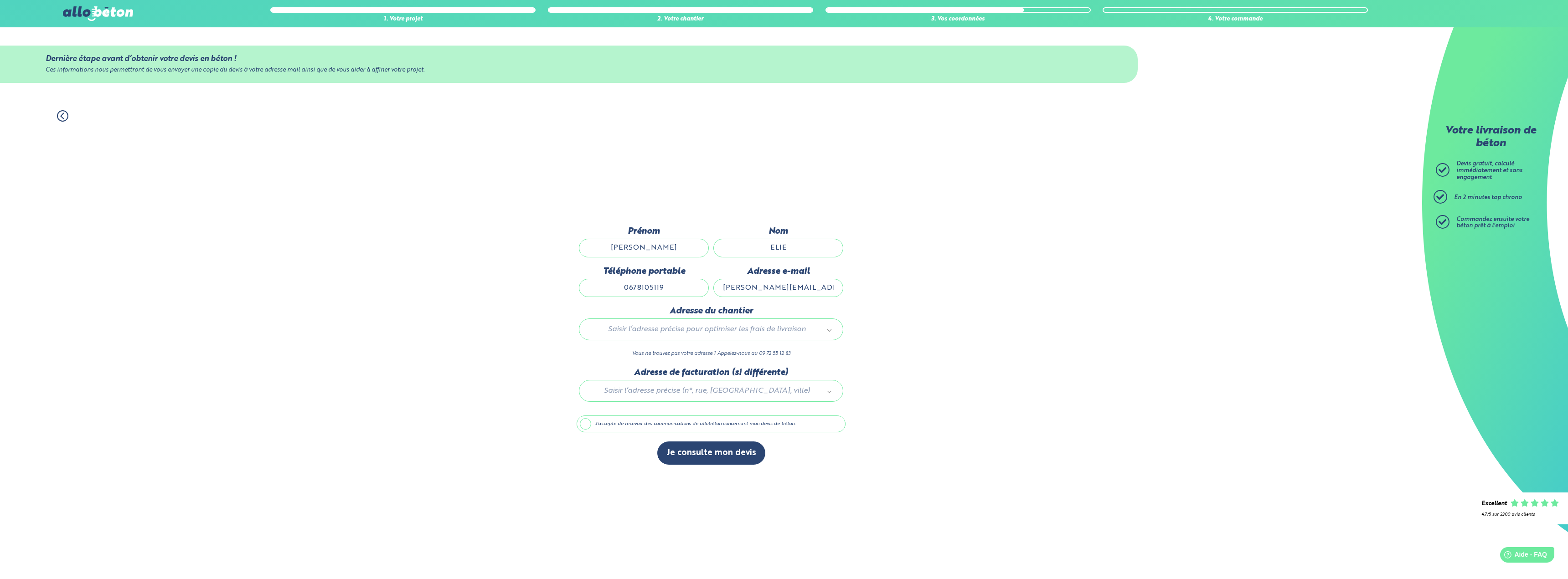
type input "5 Route d'epreville"
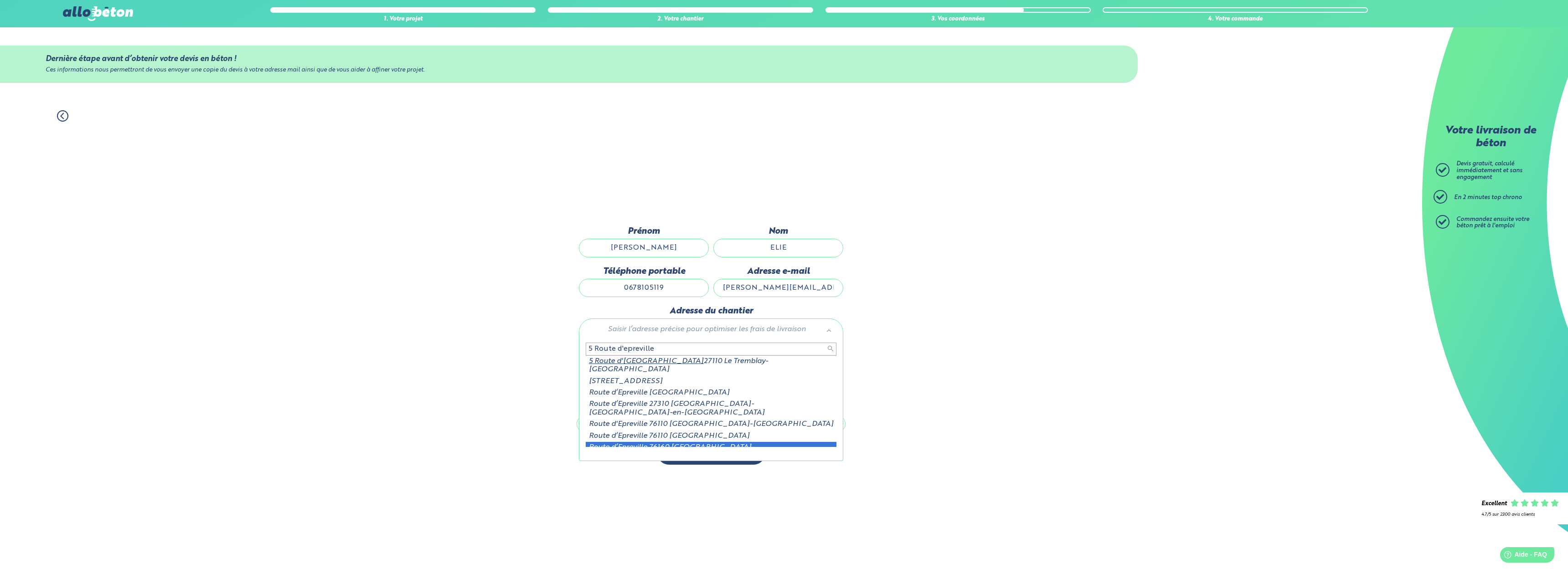
scroll to position [1, 0]
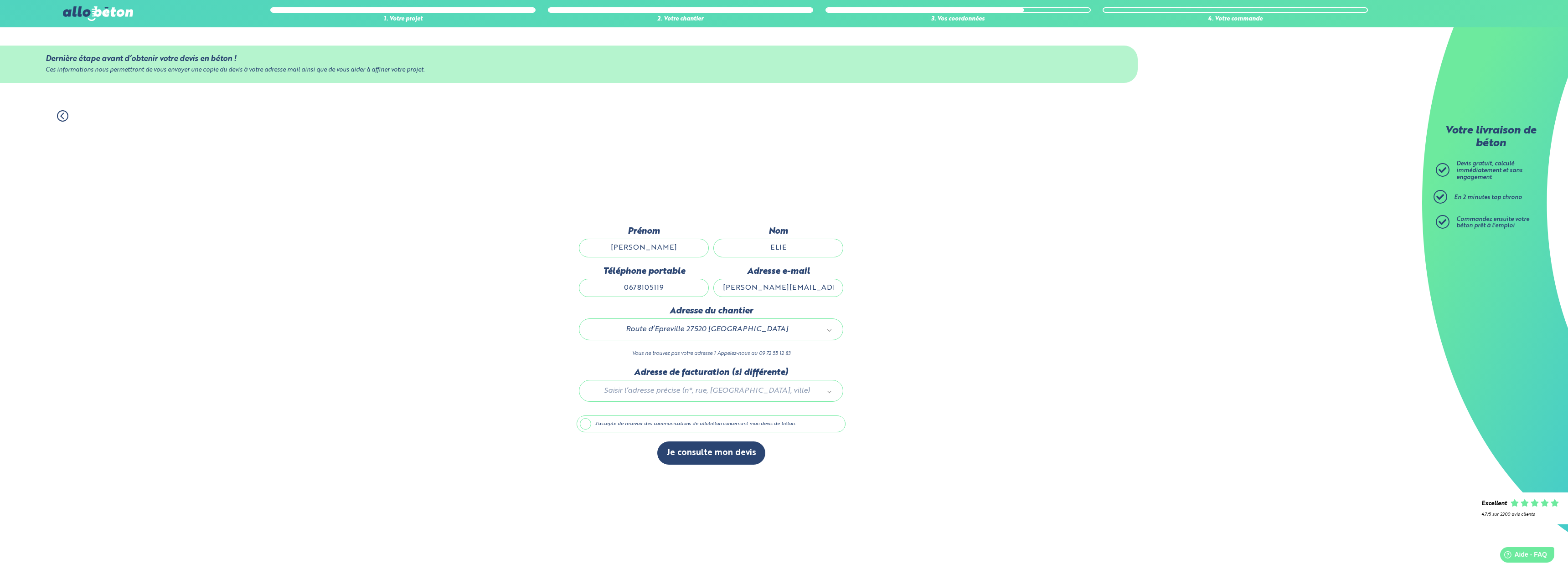
click at [616, 423] on label "J'accepte de recevoir des communications de allobéton concernant mon devis de b…" at bounding box center [711, 424] width 269 height 17
click at [0, 0] on input "J'accepte de recevoir des communications de allobéton concernant mon devis de b…" at bounding box center [0, 0] width 0 height 0
click at [692, 452] on button "Je consulte mon devis" at bounding box center [711, 453] width 108 height 23
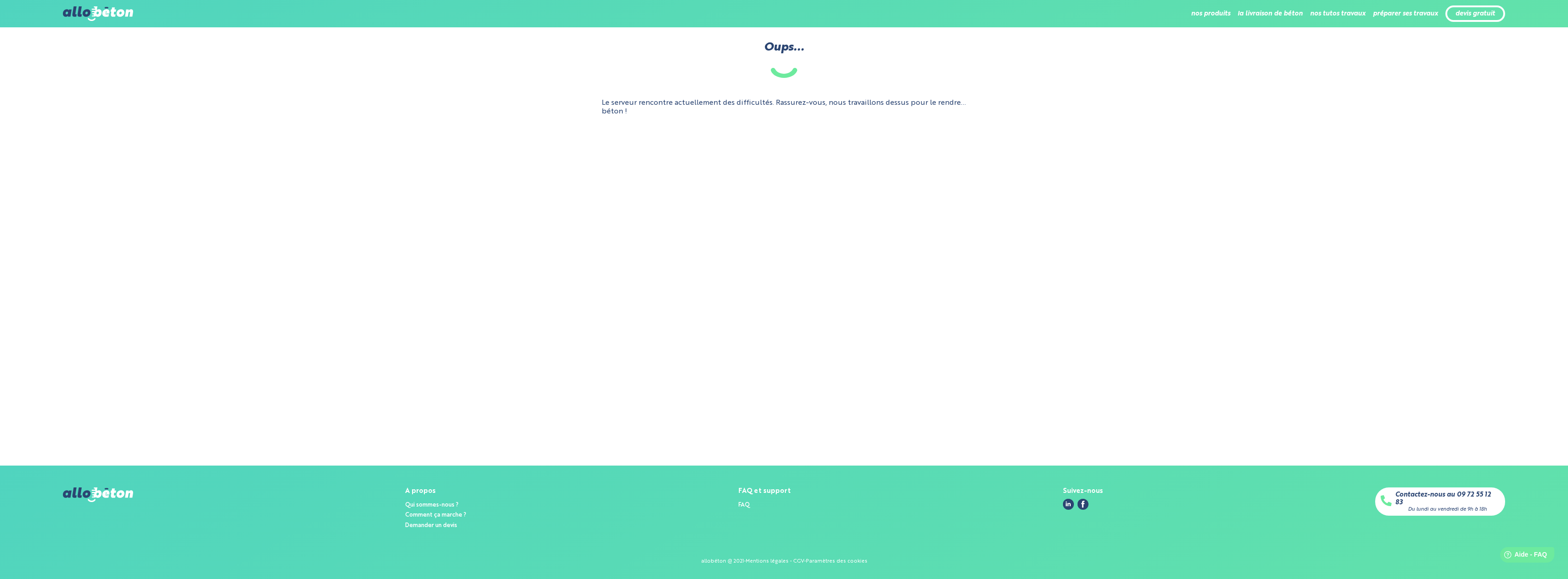
click at [1028, 193] on main "Oups... Le serveur rencontre actuellement des difficultés. Rassurez-vous, nous …" at bounding box center [784, 246] width 1568 height 438
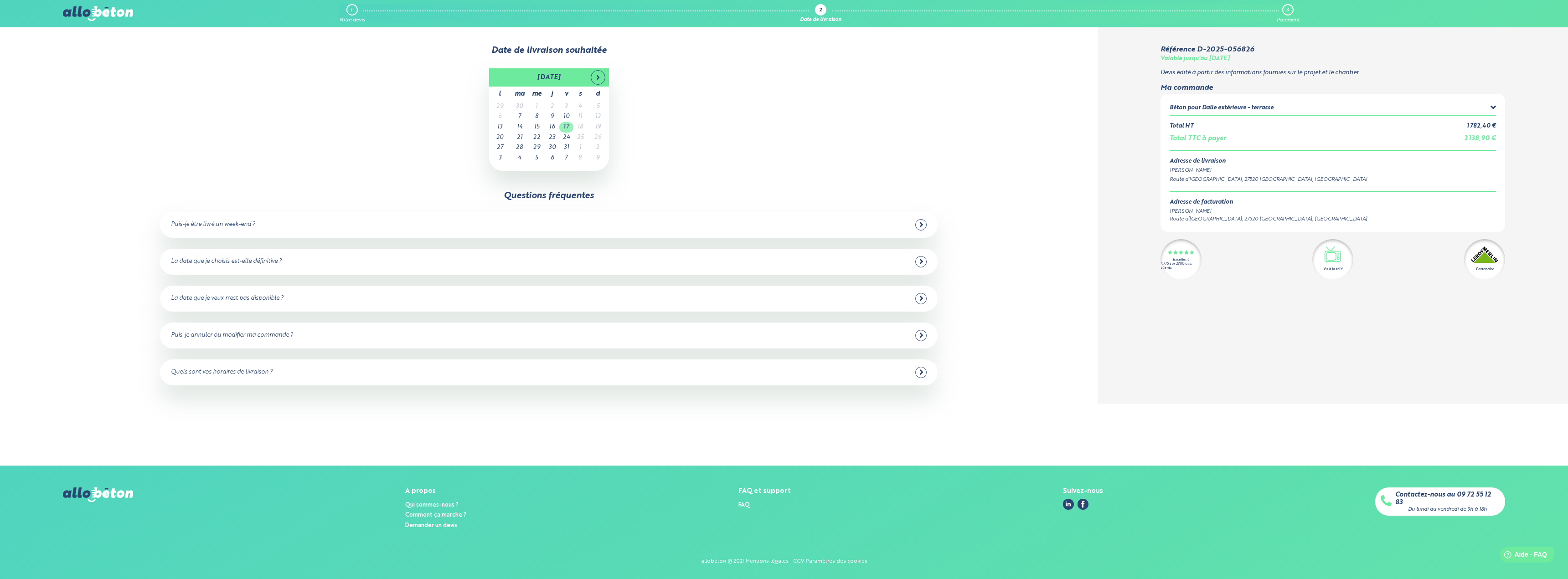
click at [571, 129] on td "17" at bounding box center [566, 127] width 14 height 10
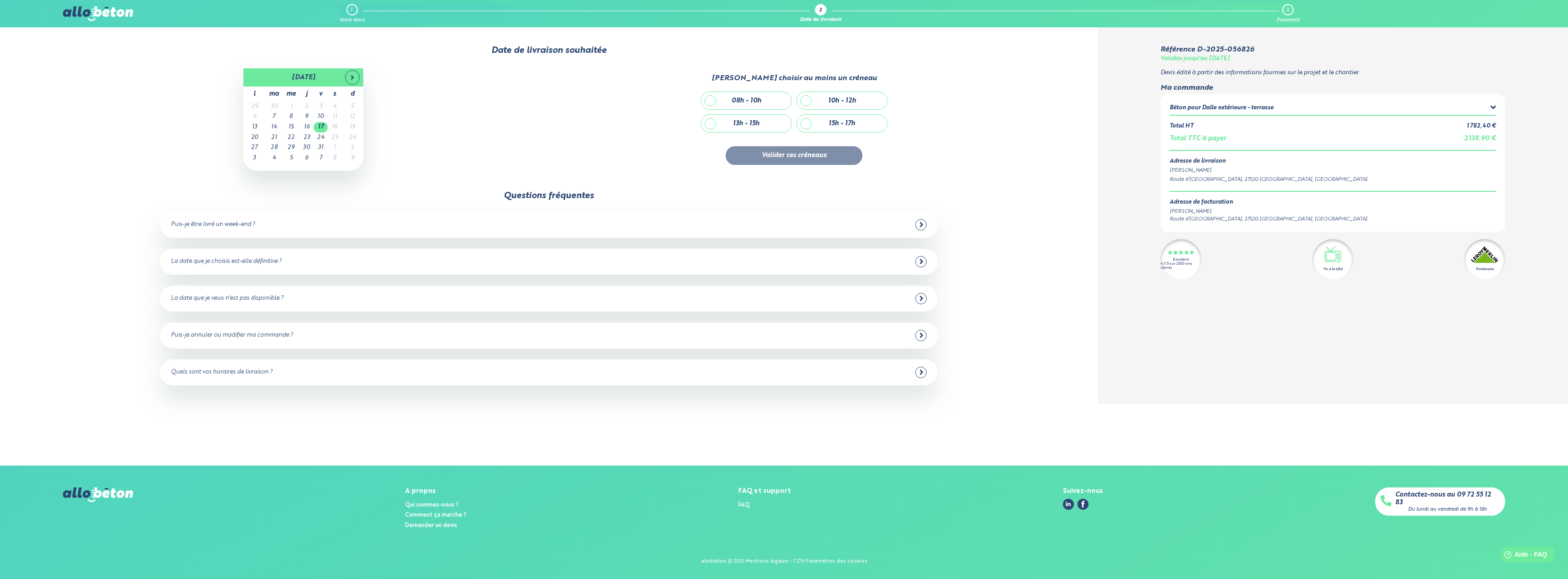
click at [727, 104] on div "08h - 10h" at bounding box center [746, 100] width 90 height 17
checkbox input "true"
click at [315, 131] on table "octobre 2025 l ma me j v s d 29 30 1 2 3 4 5 6 7 8 9 10 11 12 13 14 15 16 17 18…" at bounding box center [303, 119] width 120 height 102
click at [320, 124] on td "17" at bounding box center [320, 127] width 14 height 10
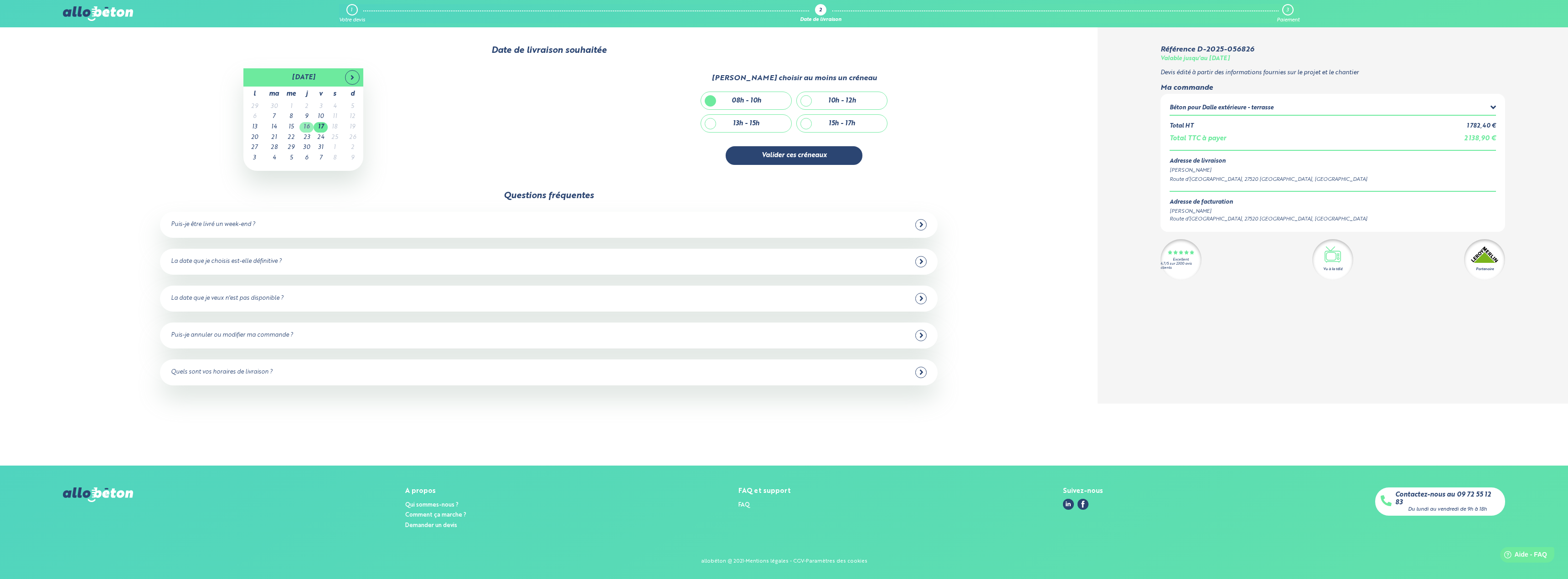
click at [307, 127] on td "16" at bounding box center [306, 127] width 14 height 10
click at [323, 127] on td "17" at bounding box center [320, 127] width 14 height 10
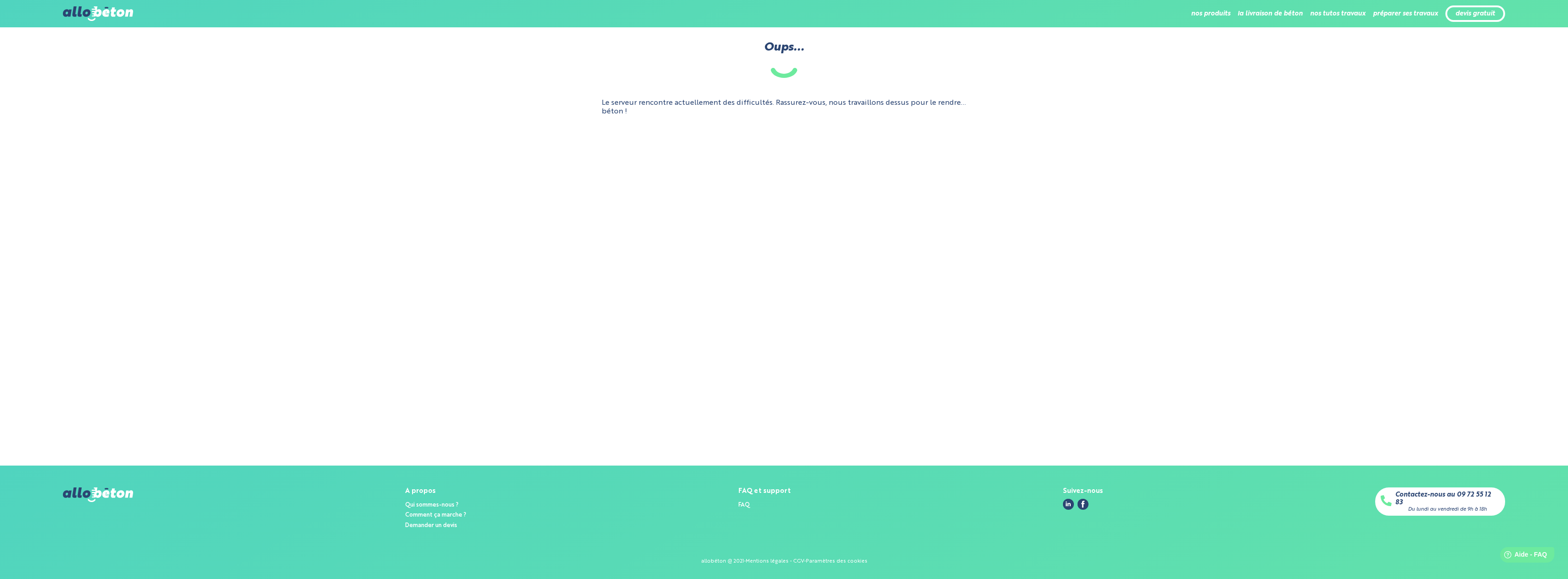
click at [80, 15] on img at bounding box center [97, 13] width 70 height 15
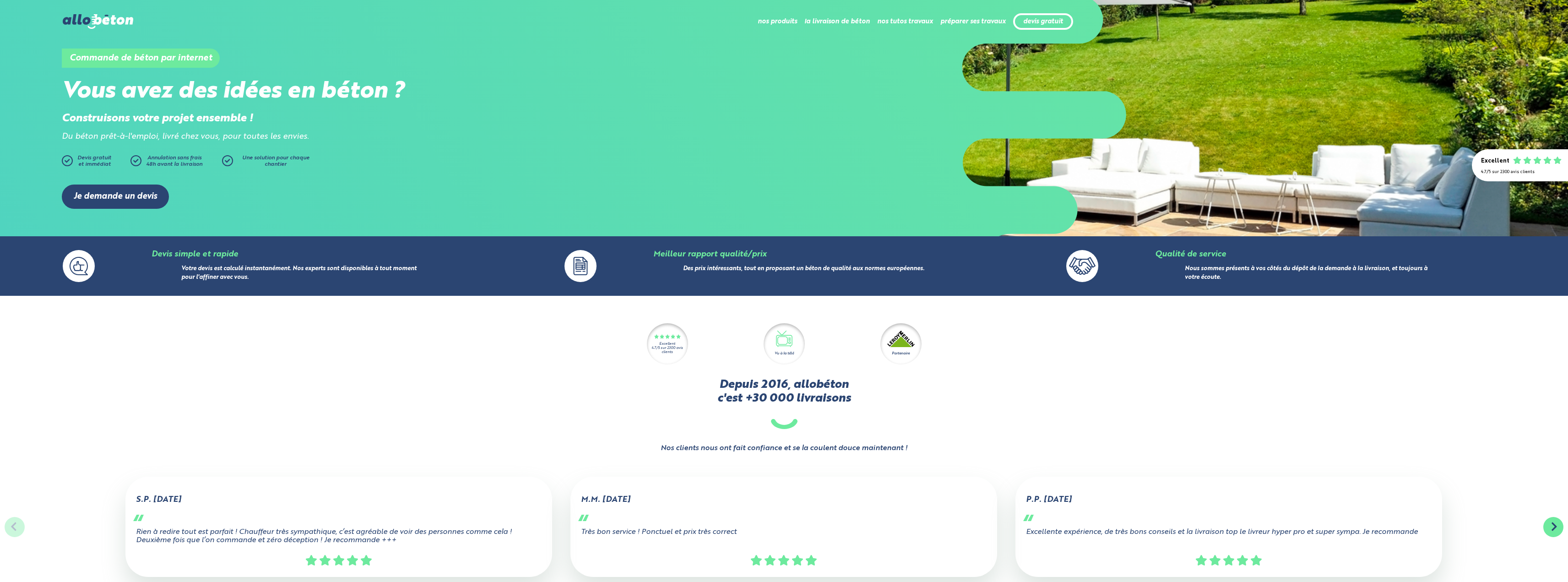
scroll to position [92, 0]
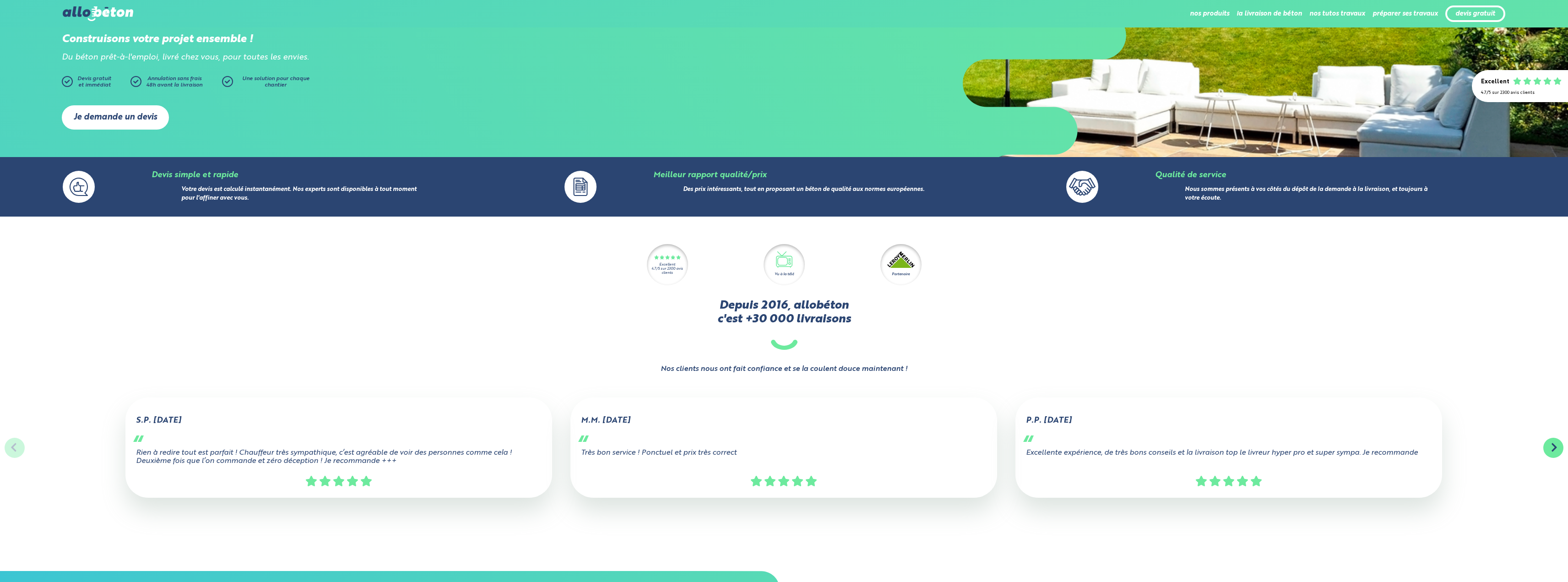
click at [97, 114] on link "Je demande un devis" at bounding box center [115, 117] width 107 height 24
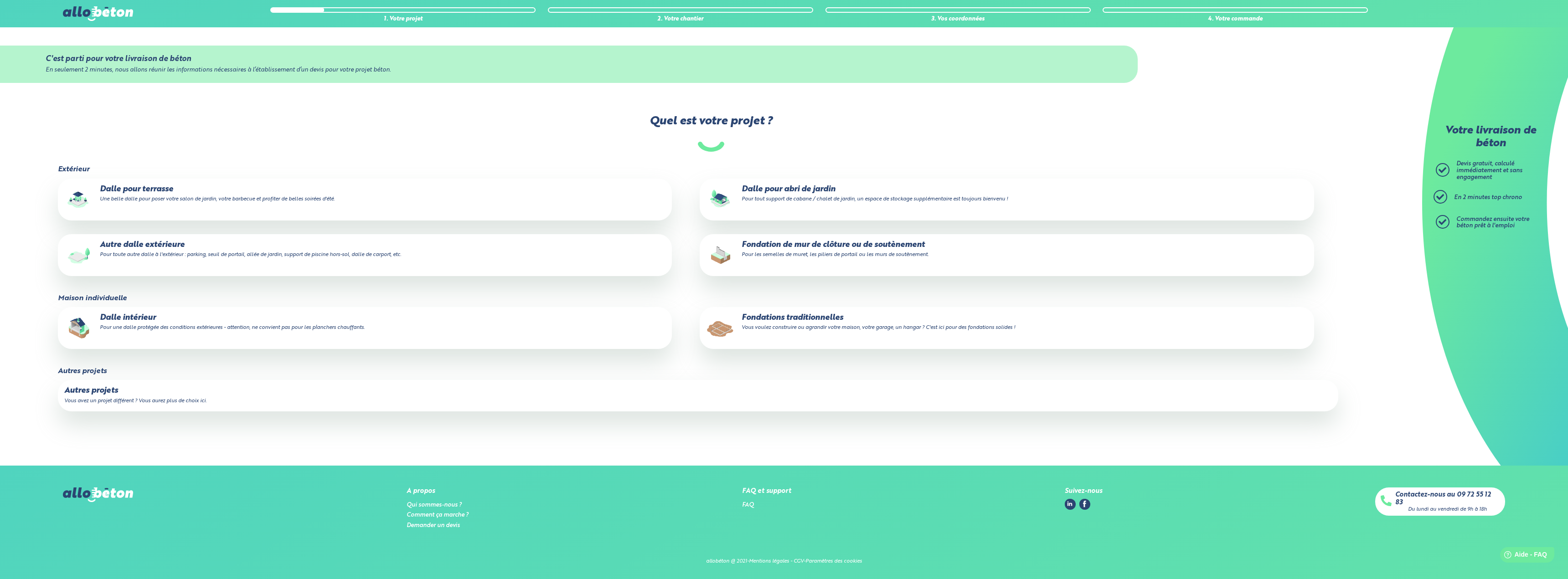
click at [264, 198] on small "Une belle dalle pour poser votre salon de jardin, votre barbecue et profiter de…" at bounding box center [217, 199] width 235 height 5
click at [0, 0] on input "Dalle pour terrasse Une belle dalle pour poser votre salon de jardin, votre bar…" at bounding box center [0, 0] width 0 height 0
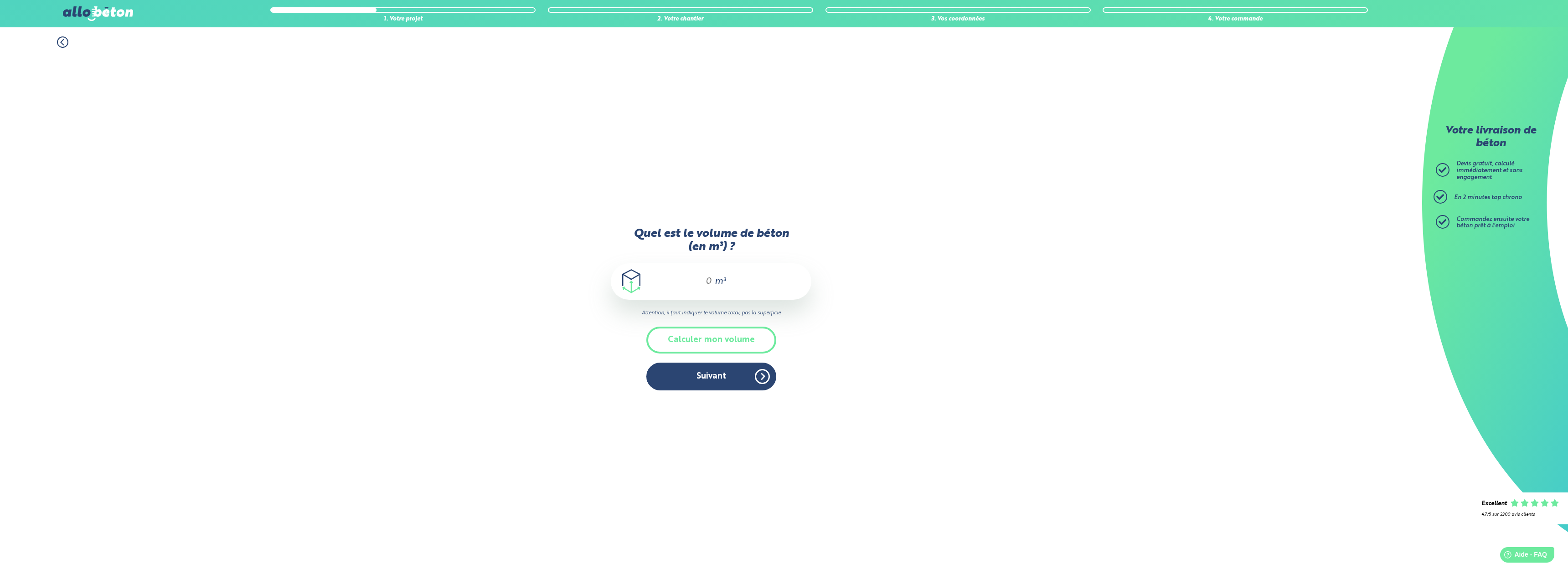
click at [710, 280] on input "Quel est le volume de béton (en m³) ?" at bounding box center [704, 282] width 15 height 11
type input "6.5"
click at [705, 378] on button "Suivant" at bounding box center [711, 376] width 130 height 28
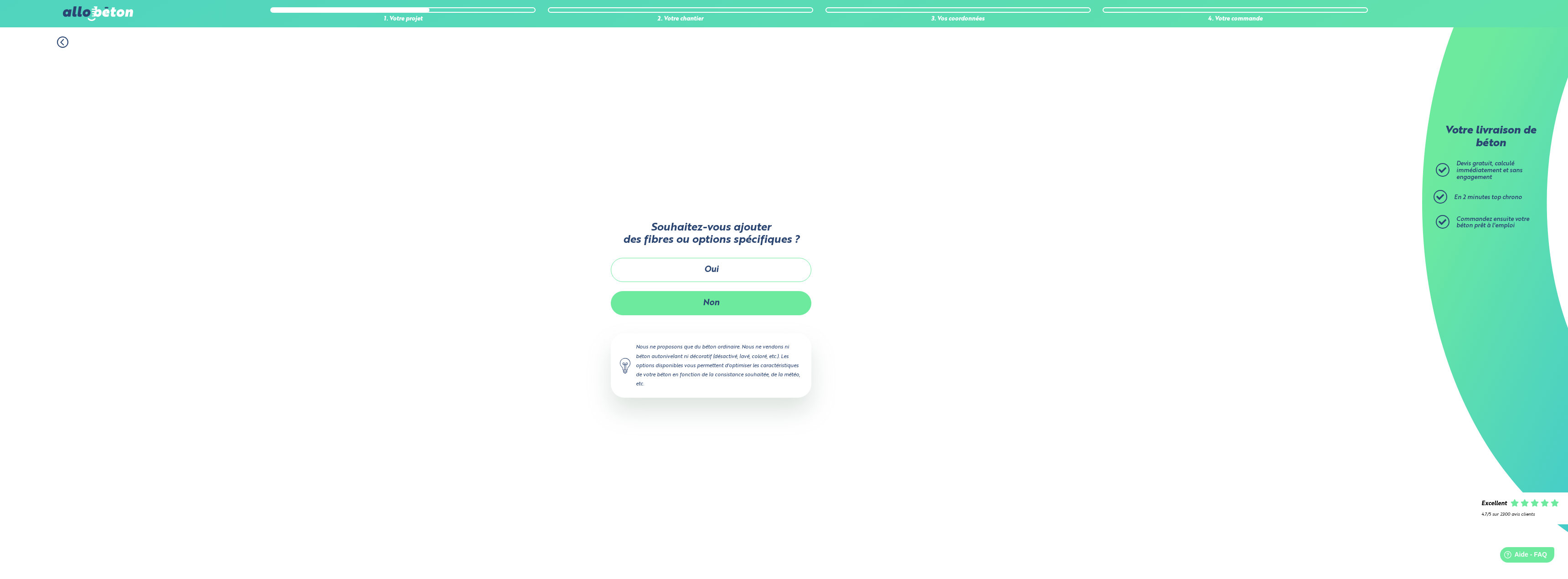
click at [763, 308] on button "Non" at bounding box center [710, 303] width 200 height 24
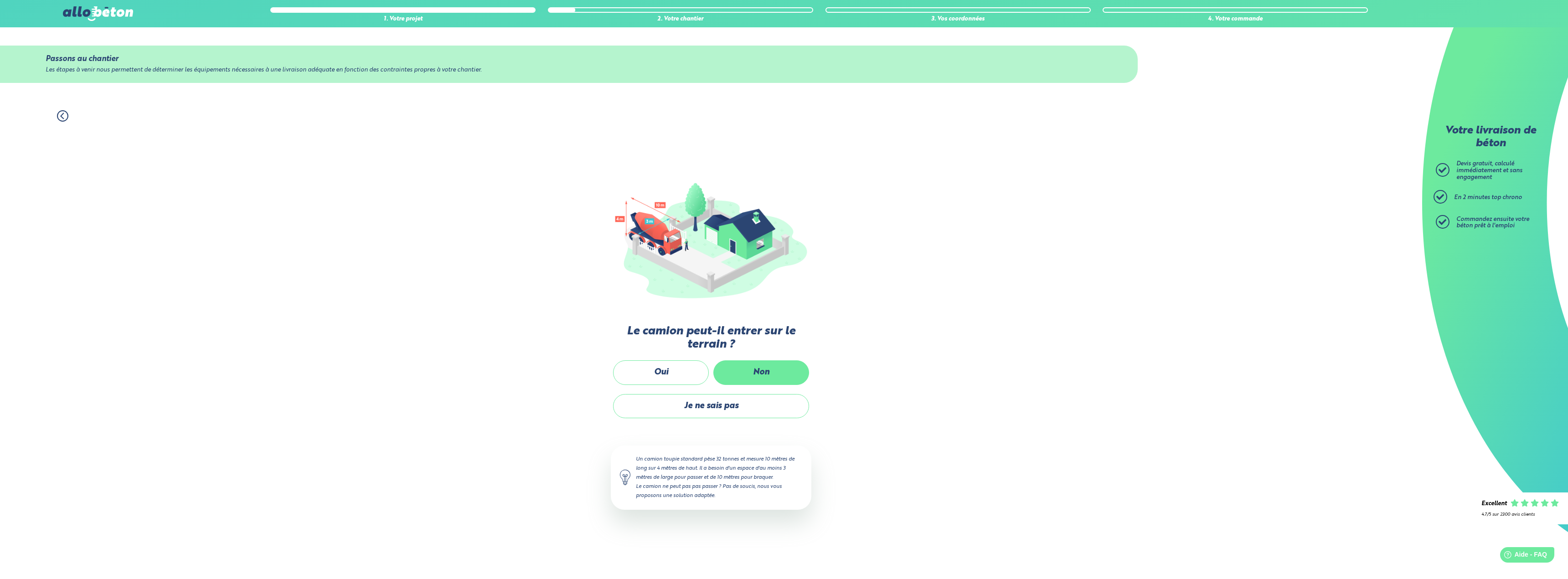
click at [803, 364] on label "Non" at bounding box center [761, 372] width 96 height 24
click at [0, 0] on input "Non" at bounding box center [0, 0] width 0 height 0
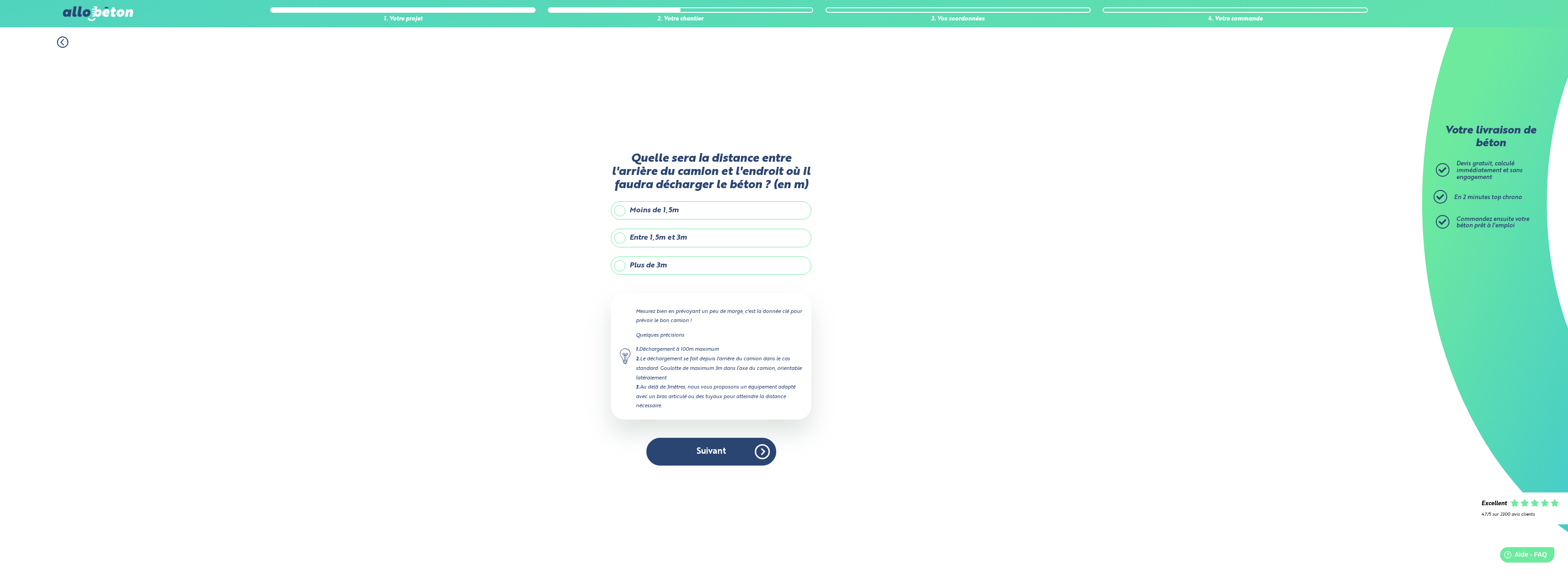
click at [709, 207] on label "Moins de 1,5m" at bounding box center [710, 210] width 200 height 18
click at [0, 0] on input "Moins de 1,5m" at bounding box center [0, 0] width 0 height 0
click at [700, 260] on label "Plus de 3m" at bounding box center [710, 266] width 200 height 18
click at [0, 0] on input "Plus de 3m" at bounding box center [0, 0] width 0 height 0
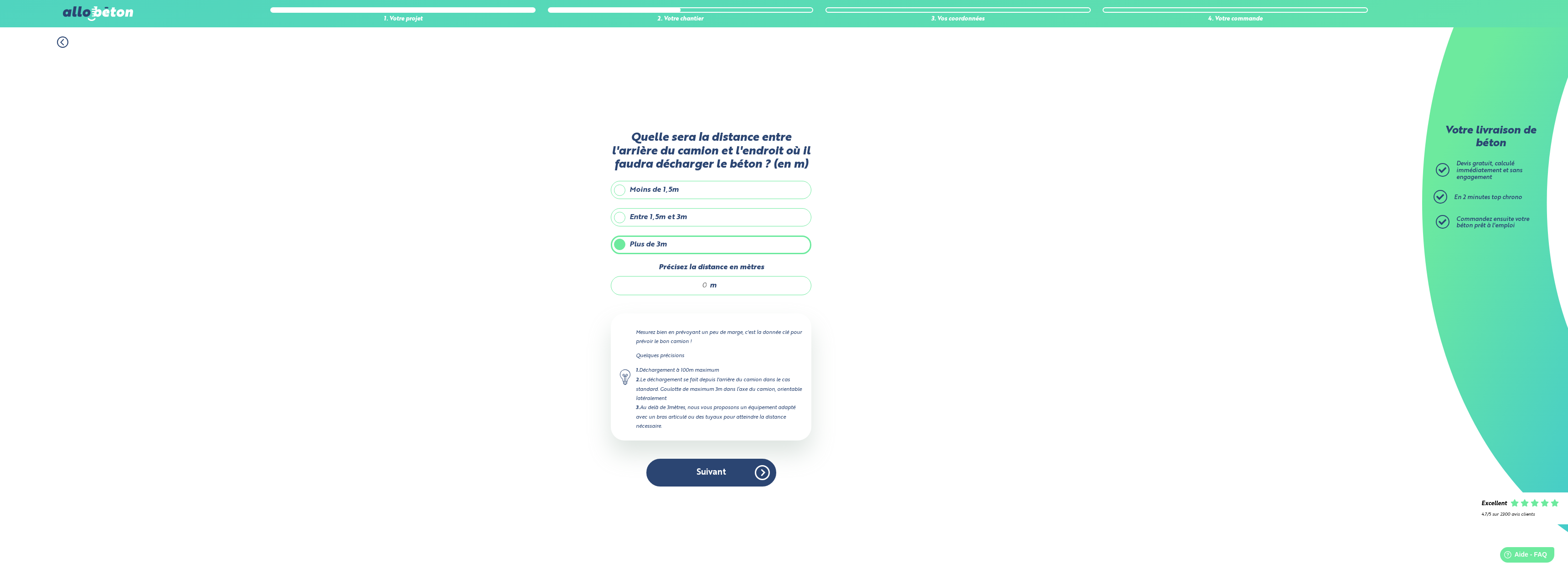
click at [681, 290] on input "Précisez la distance en mètres" at bounding box center [663, 285] width 87 height 9
type input "21"
click at [976, 362] on div "1. Votre projet 2. Votre chantier 3. Vos coordonnées 4. Votre commande Quelle s…" at bounding box center [711, 303] width 1422 height 552
click at [705, 468] on button "Suivant" at bounding box center [711, 473] width 130 height 28
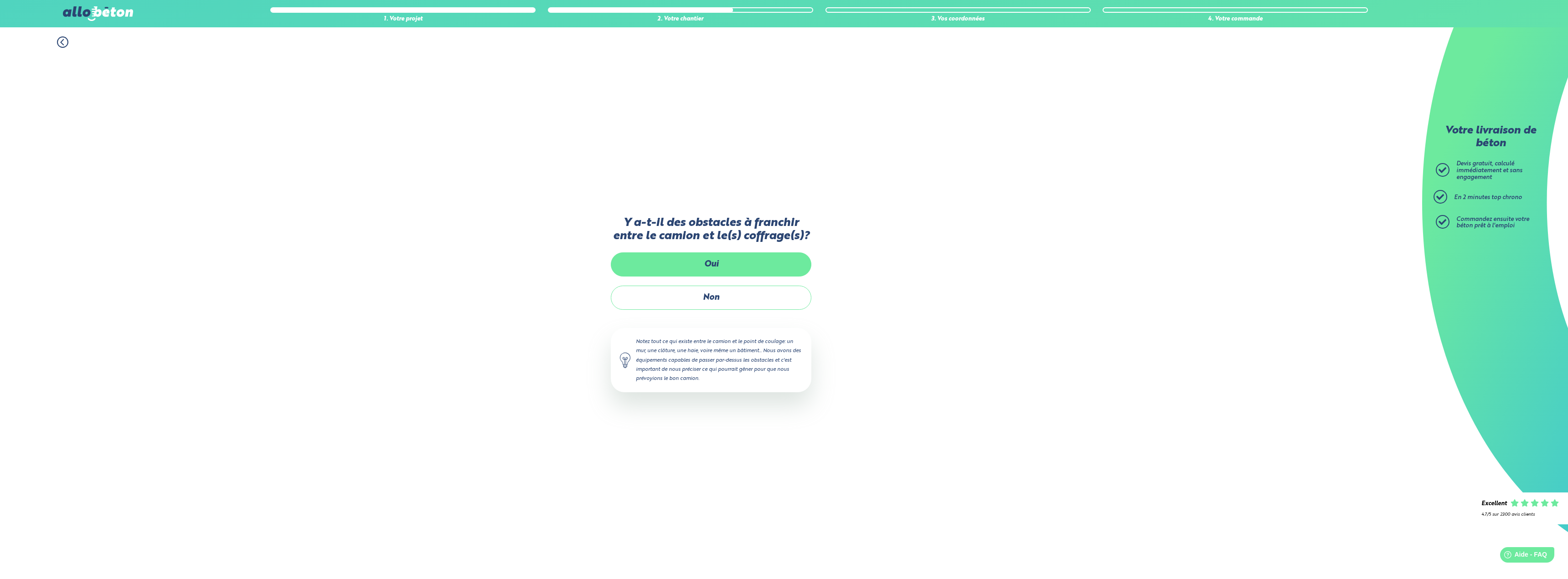
click at [749, 264] on label "Oui" at bounding box center [710, 265] width 200 height 24
click at [0, 0] on input "Oui" at bounding box center [0, 0] width 0 height 0
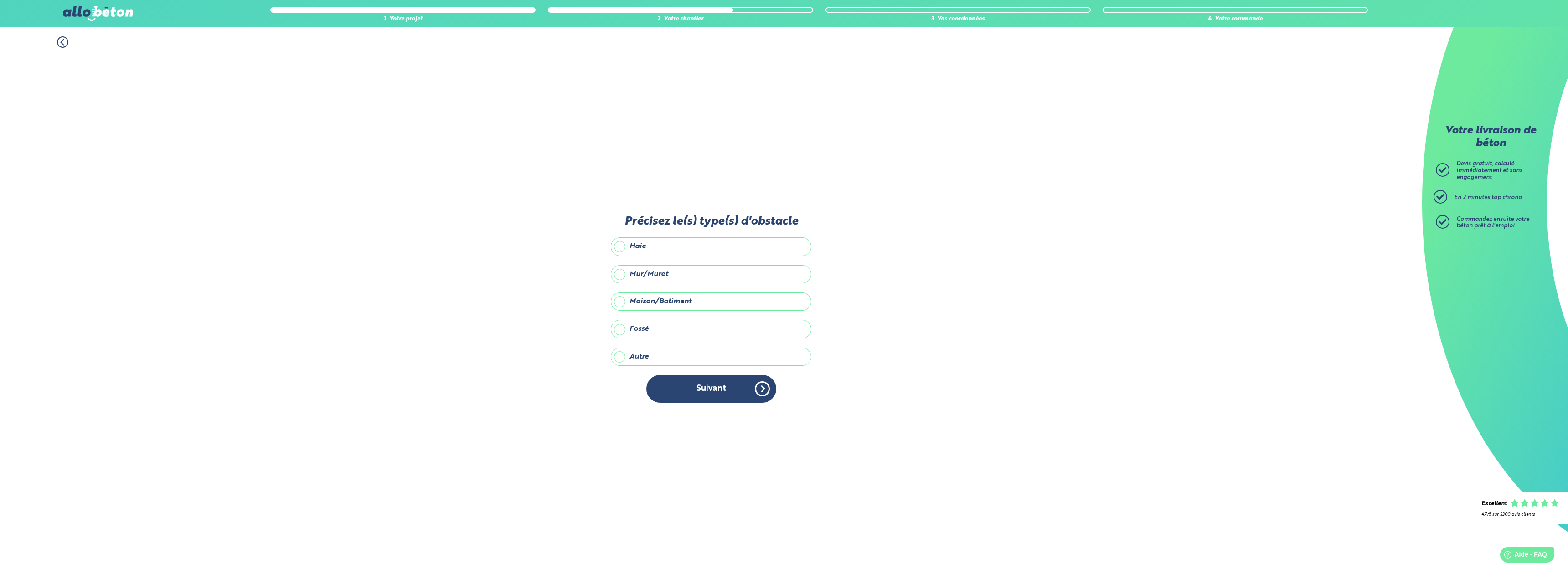
click at [685, 248] on label "Haie" at bounding box center [710, 246] width 200 height 18
click at [0, 0] on input "Haie" at bounding box center [0, 0] width 0 height 0
drag, startPoint x: 703, startPoint y: 396, endPoint x: 705, endPoint y: 390, distance: 6.3
click at [703, 396] on button "Suivant" at bounding box center [711, 389] width 130 height 28
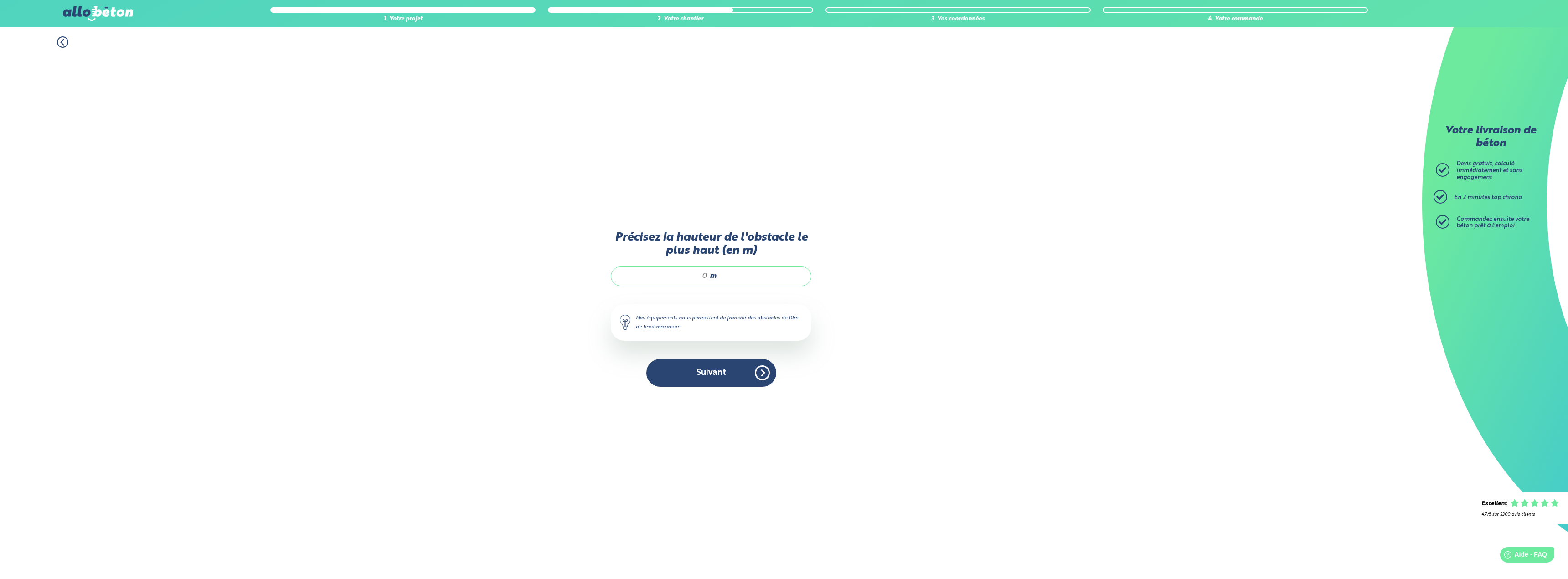
click at [676, 277] on input "Précisez la hauteur de l'obstacle le plus haut (en m)" at bounding box center [663, 276] width 87 height 9
type input "1.5"
click at [950, 286] on div "1. Votre projet 2. Votre chantier 3. Vos coordonnées 4. Votre commande Précisez…" at bounding box center [711, 303] width 1422 height 552
click at [723, 366] on button "Suivant" at bounding box center [711, 373] width 130 height 28
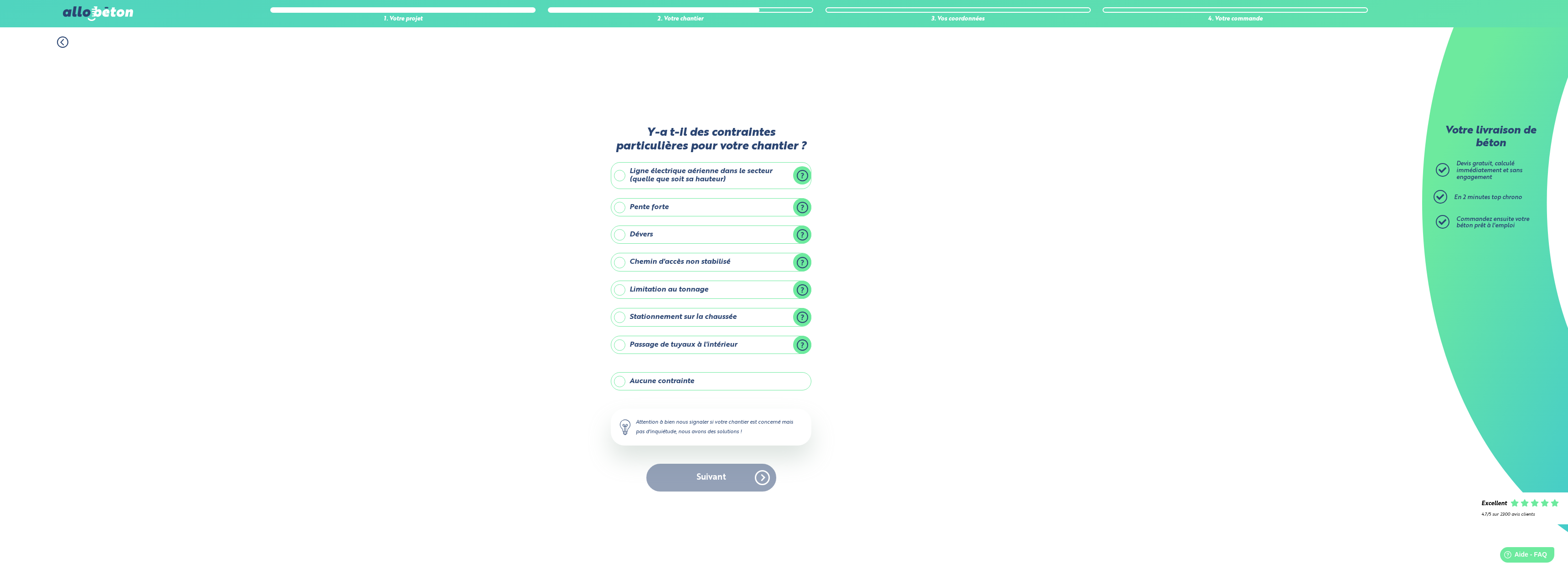
click at [715, 174] on label "Ligne électrique aérienne dans le secteur (quelle que soit sa hauteur)" at bounding box center [710, 176] width 200 height 27
click at [0, 0] on input "Ligne électrique aérienne dans le secteur (quelle que soit sa hauteur)" at bounding box center [0, 0] width 0 height 0
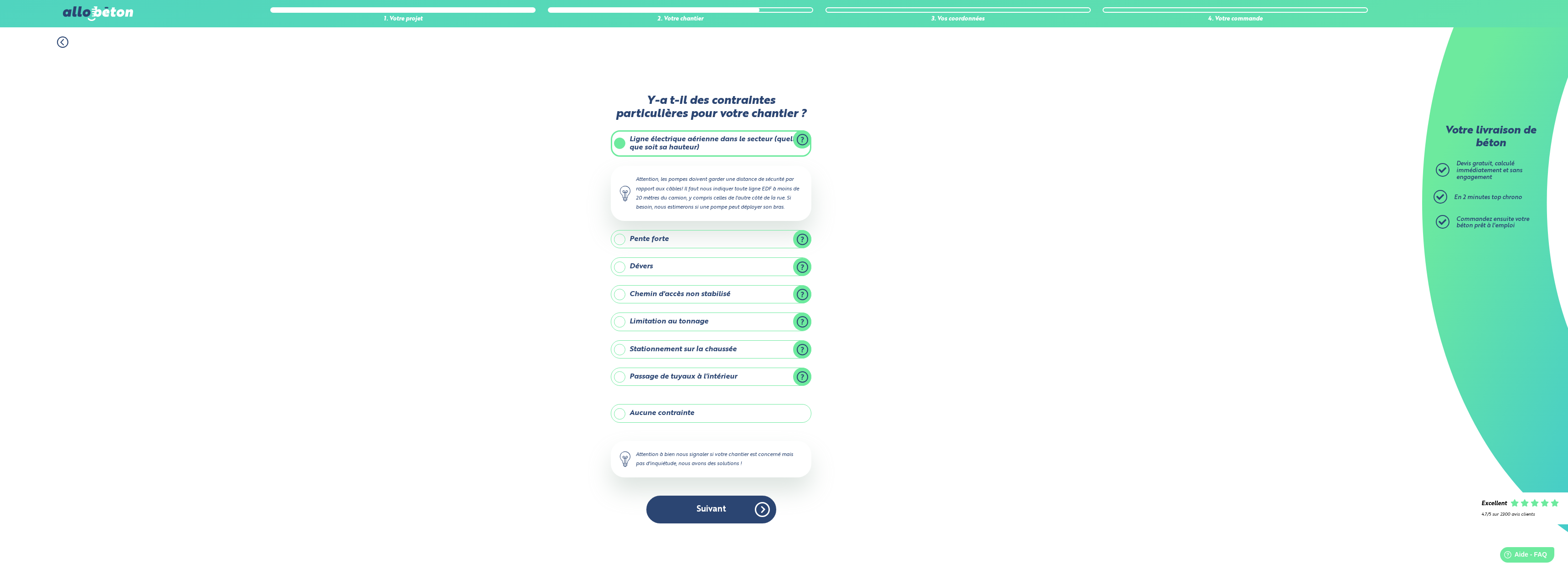
click at [725, 347] on label "Stationnement sur la chaussée" at bounding box center [710, 349] width 200 height 18
click at [0, 0] on input "Stationnement sur la chaussée" at bounding box center [0, 0] width 0 height 0
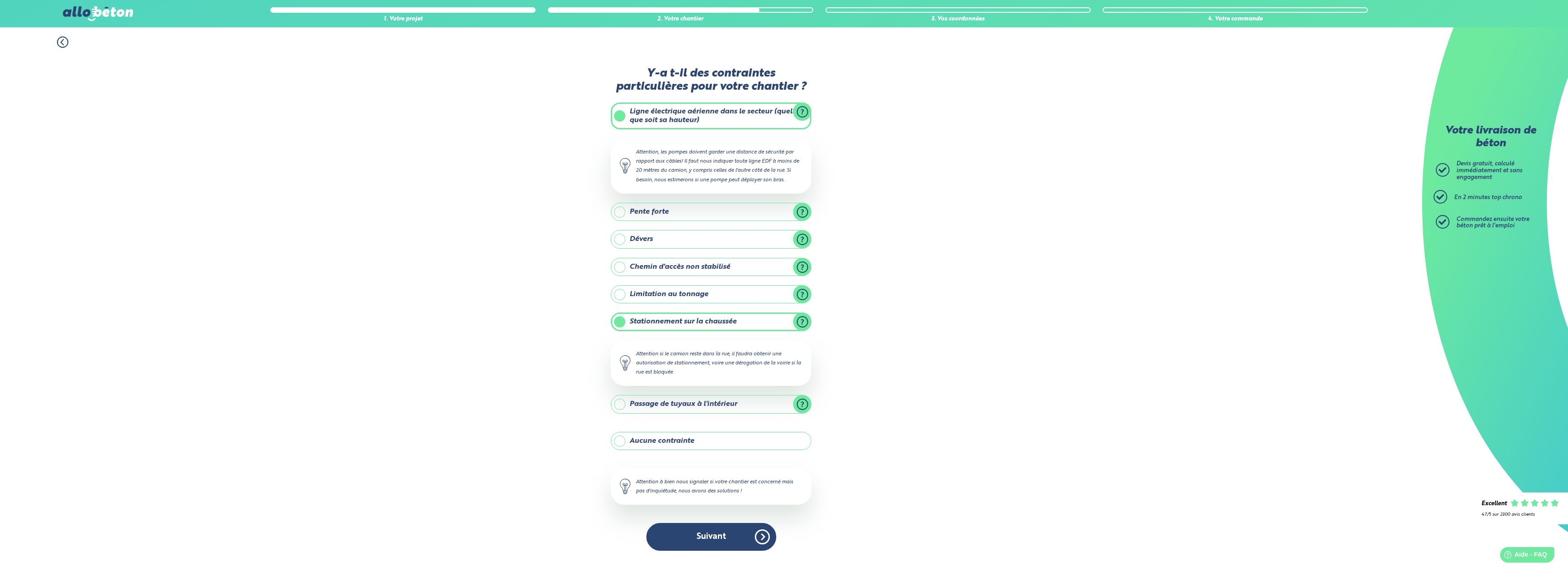
click at [947, 378] on div "1. Votre projet 2. Votre chantier 3. Vos coordonnées 4. Votre commande Y-a t-il…" at bounding box center [711, 303] width 1422 height 552
click at [712, 538] on button "Suivant" at bounding box center [711, 537] width 130 height 28
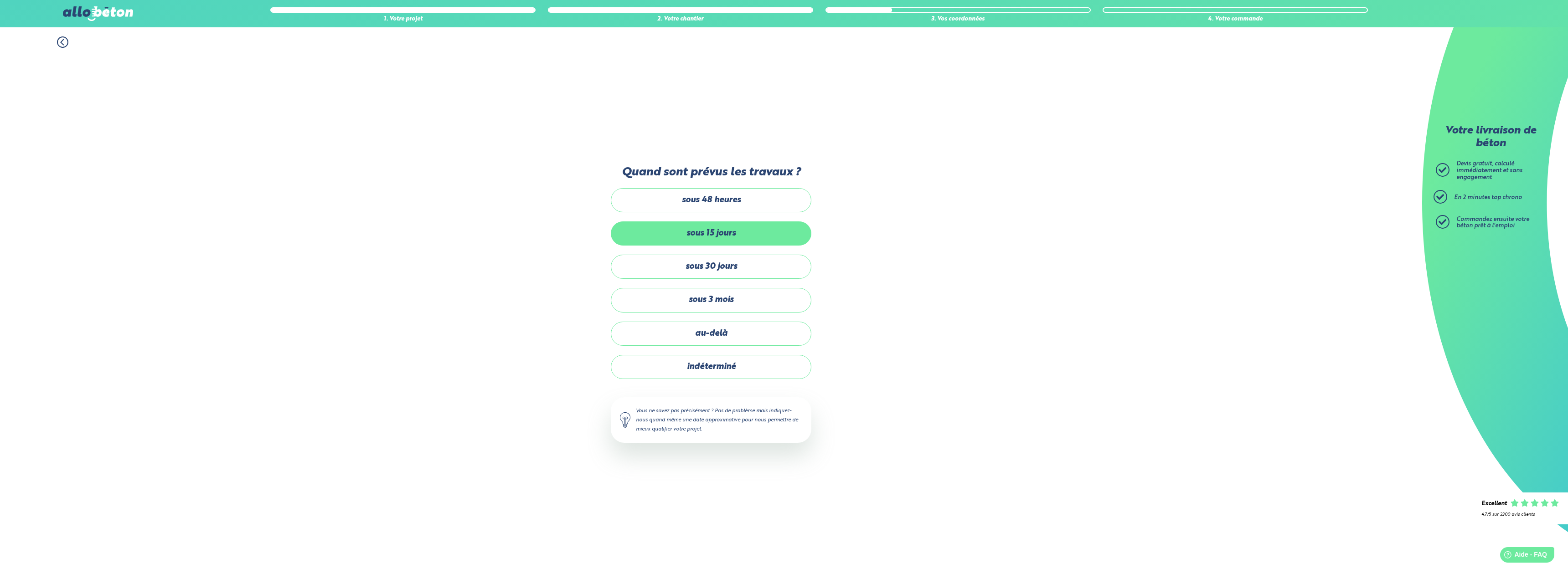
click at [732, 238] on label "sous 15 jours" at bounding box center [710, 234] width 200 height 24
click at [0, 0] on input "sous 15 jours" at bounding box center [0, 0] width 0 height 0
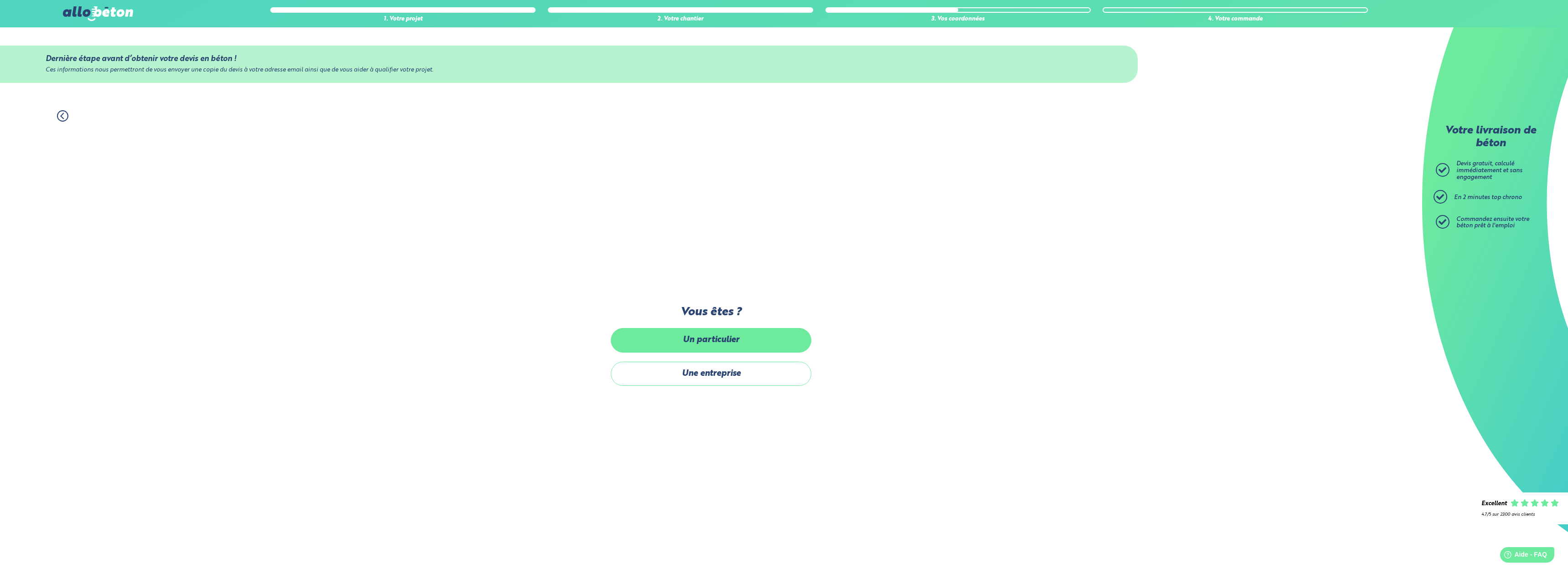
click at [737, 337] on label "Un particulier" at bounding box center [710, 340] width 200 height 24
click at [0, 0] on input "Un particulier" at bounding box center [0, 0] width 0 height 0
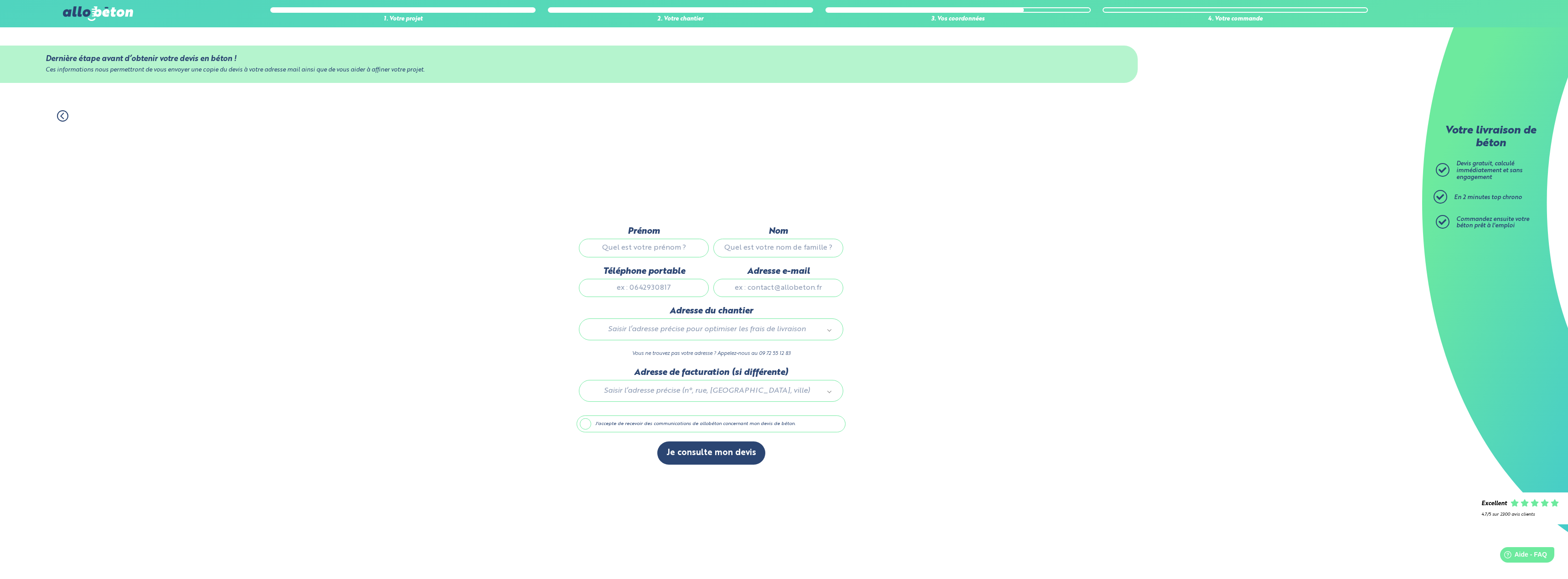
click at [664, 241] on input "Prénom" at bounding box center [643, 248] width 130 height 18
type input "Karl"
type input "ELIE"
type input "0678105119"
type input "karl.elie@live.fr"
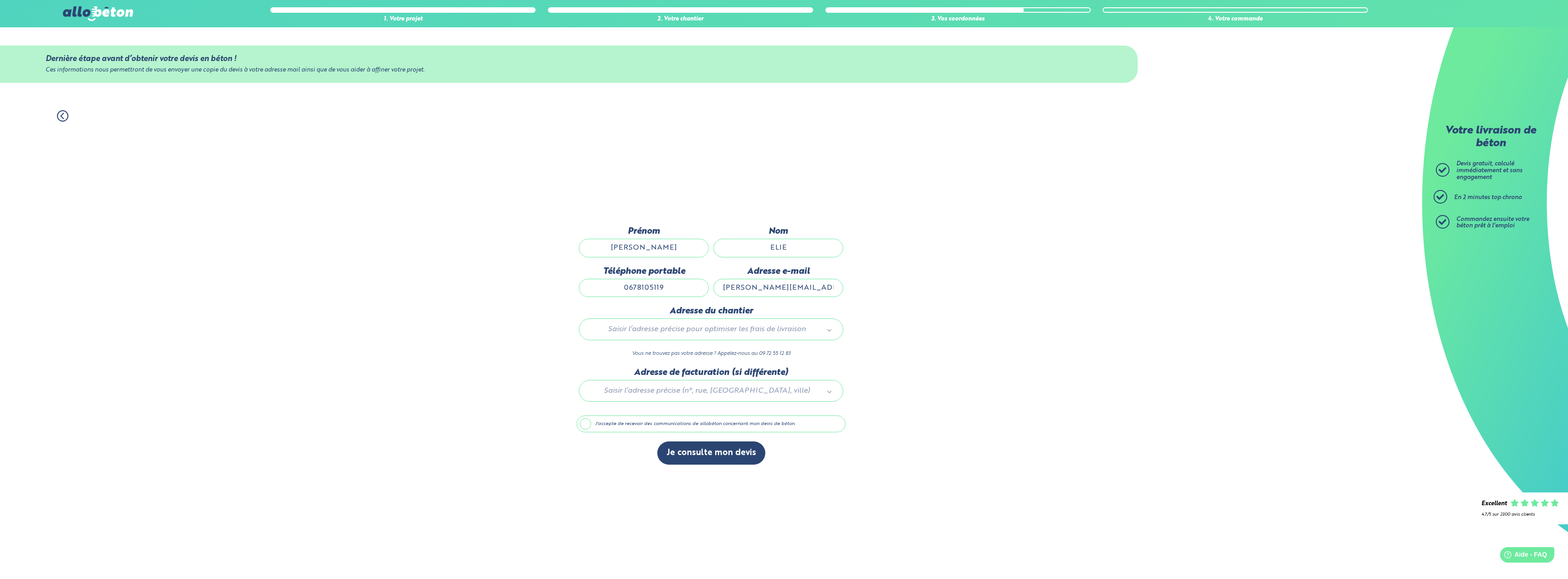
type input "5 Route d'epreville"
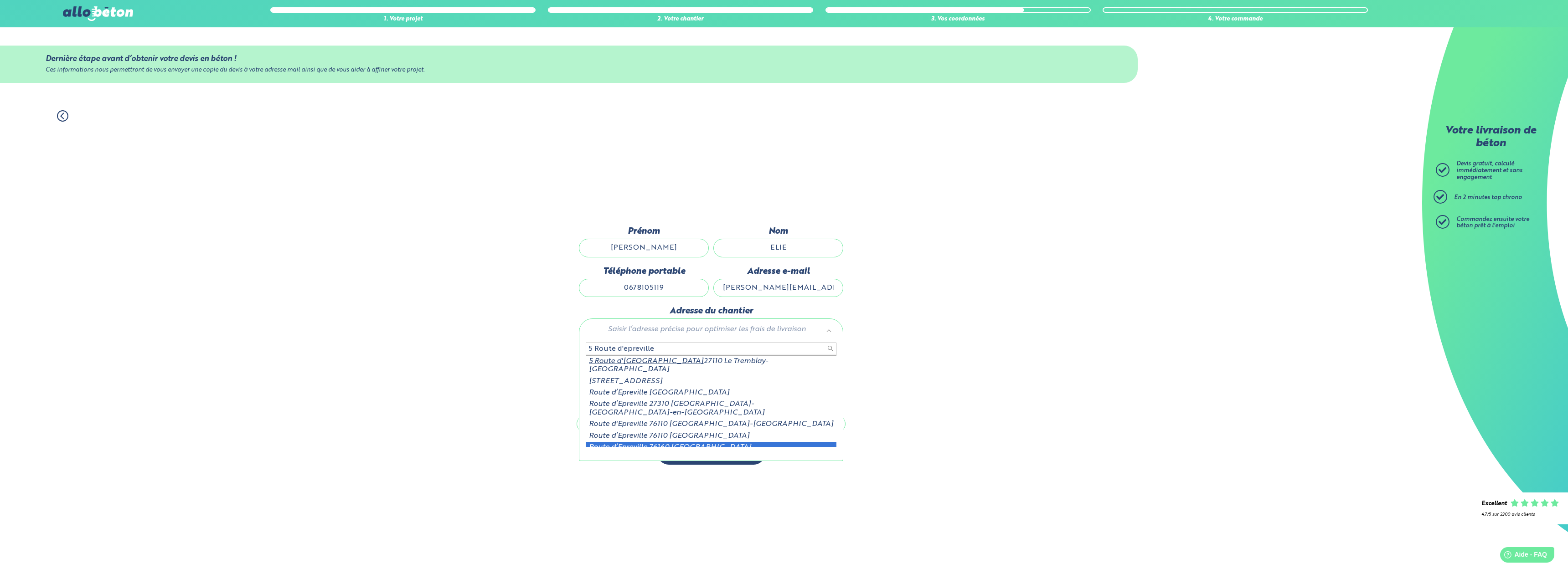
scroll to position [1, 0]
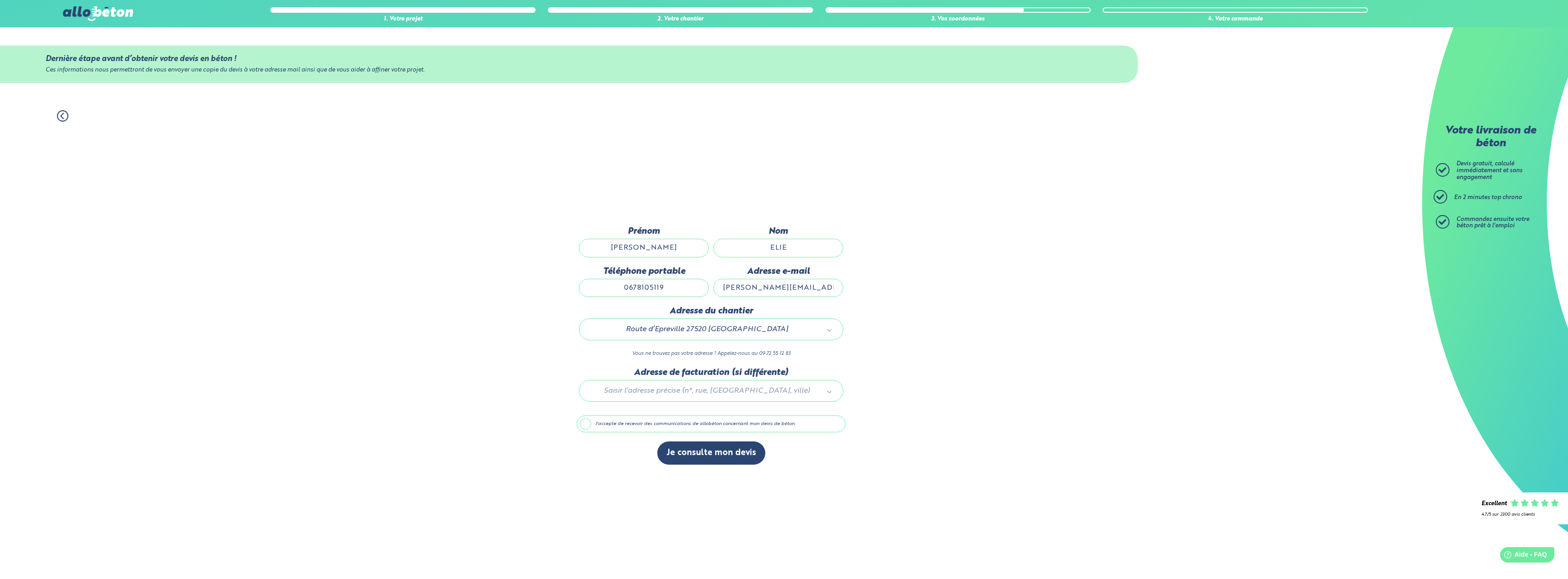
click at [467, 392] on div "1. Votre projet 2. Votre chantier 3. Vos coordonnées 4. Votre commande Dernière…" at bounding box center [711, 340] width 1422 height 478
click at [670, 395] on div at bounding box center [711, 389] width 269 height 43
click at [603, 422] on label "J'accepte de recevoir des communications de allobéton concernant mon devis de b…" at bounding box center [711, 424] width 269 height 17
click at [0, 0] on input "J'accepte de recevoir des communications de allobéton concernant mon devis de b…" at bounding box center [0, 0] width 0 height 0
click at [696, 445] on button "Je consulte mon devis" at bounding box center [711, 453] width 108 height 23
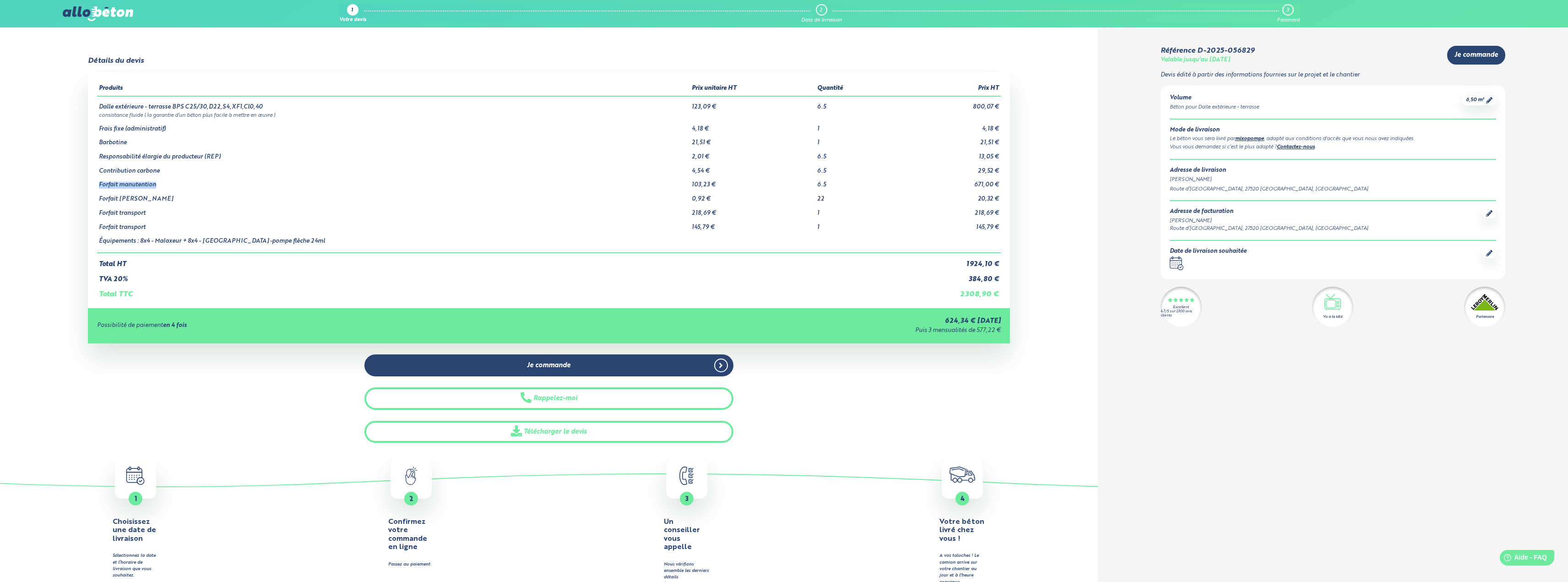
drag, startPoint x: 98, startPoint y: 182, endPoint x: 155, endPoint y: 181, distance: 57.0
click at [155, 181] on td "Forfait manutention" at bounding box center [394, 181] width 593 height 14
click at [243, 180] on td "Forfait manutention" at bounding box center [394, 181] width 593 height 14
